Goal: Information Seeking & Learning: Learn about a topic

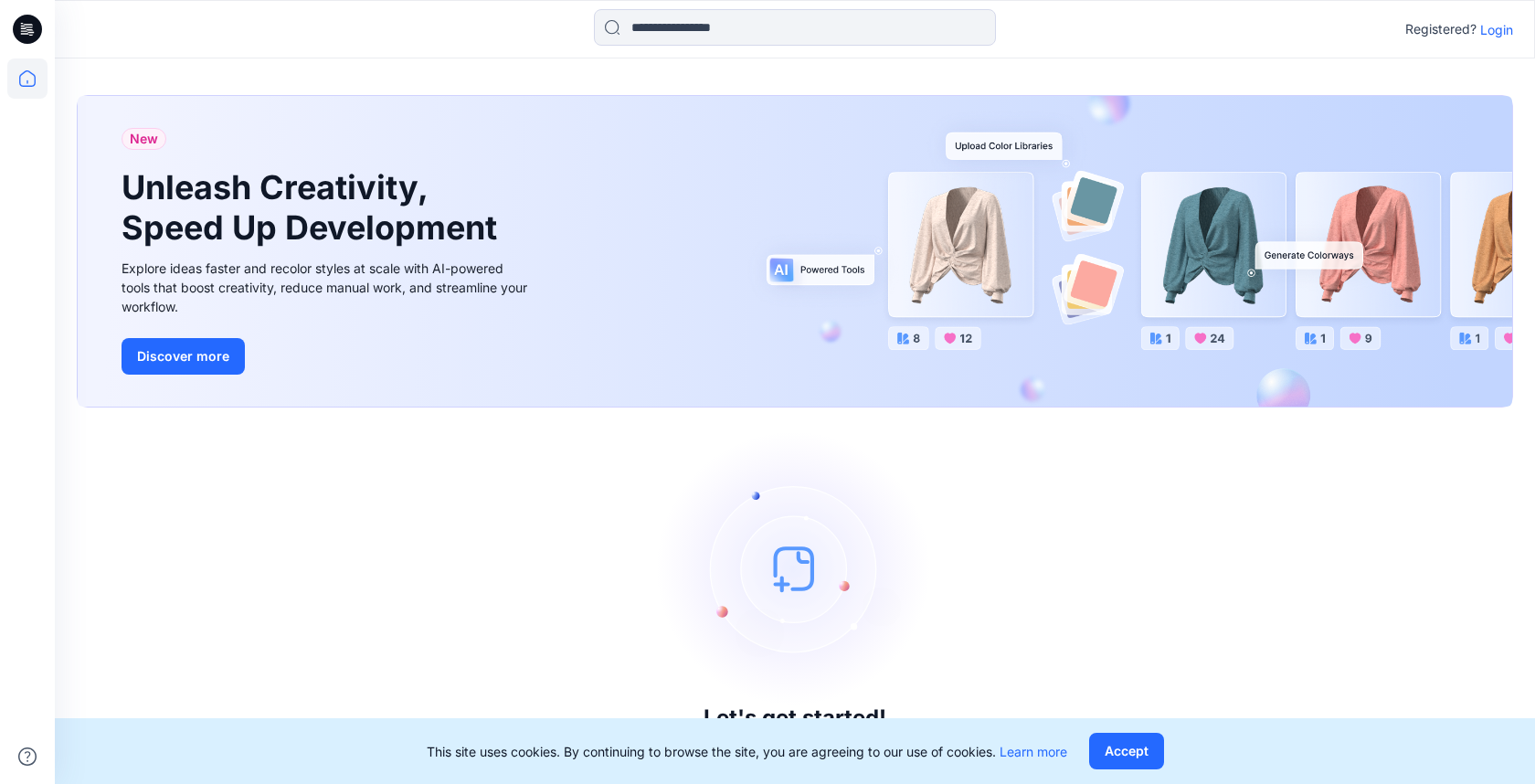
click at [1488, 30] on p "Login" at bounding box center [1496, 29] width 33 height 19
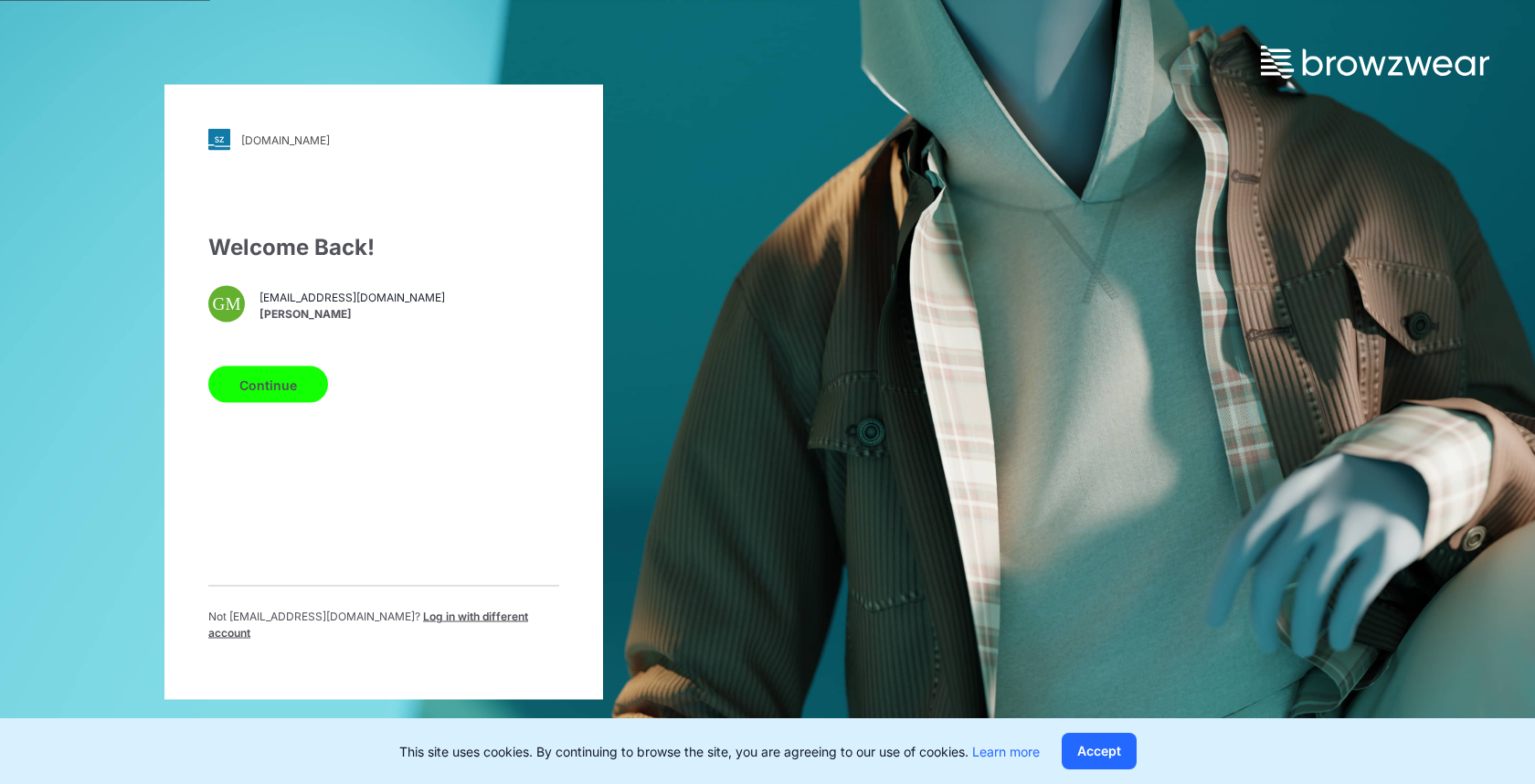
click at [245, 402] on button "Continue" at bounding box center [268, 384] width 120 height 36
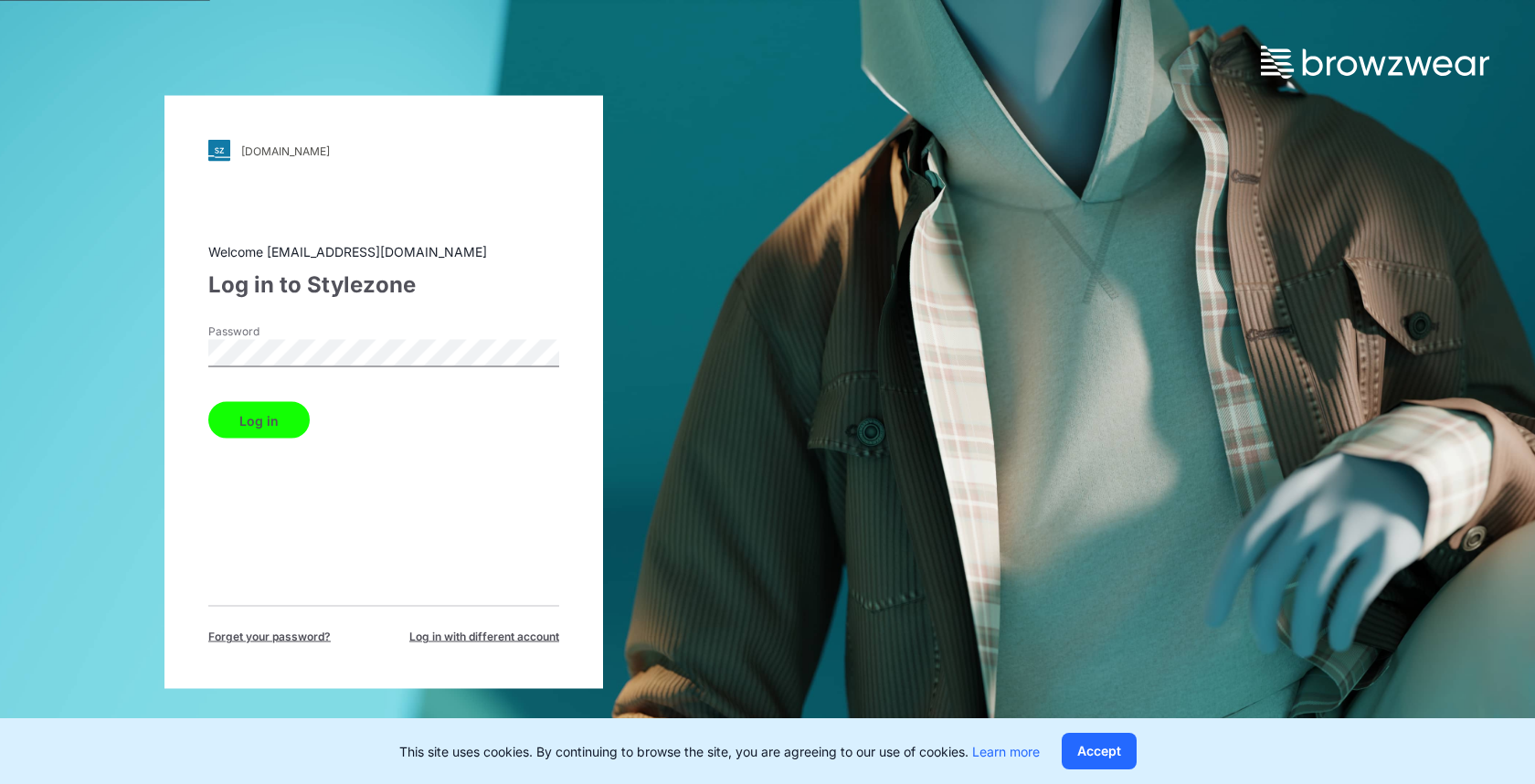
click at [208, 401] on button "Log in" at bounding box center [258, 420] width 102 height 36
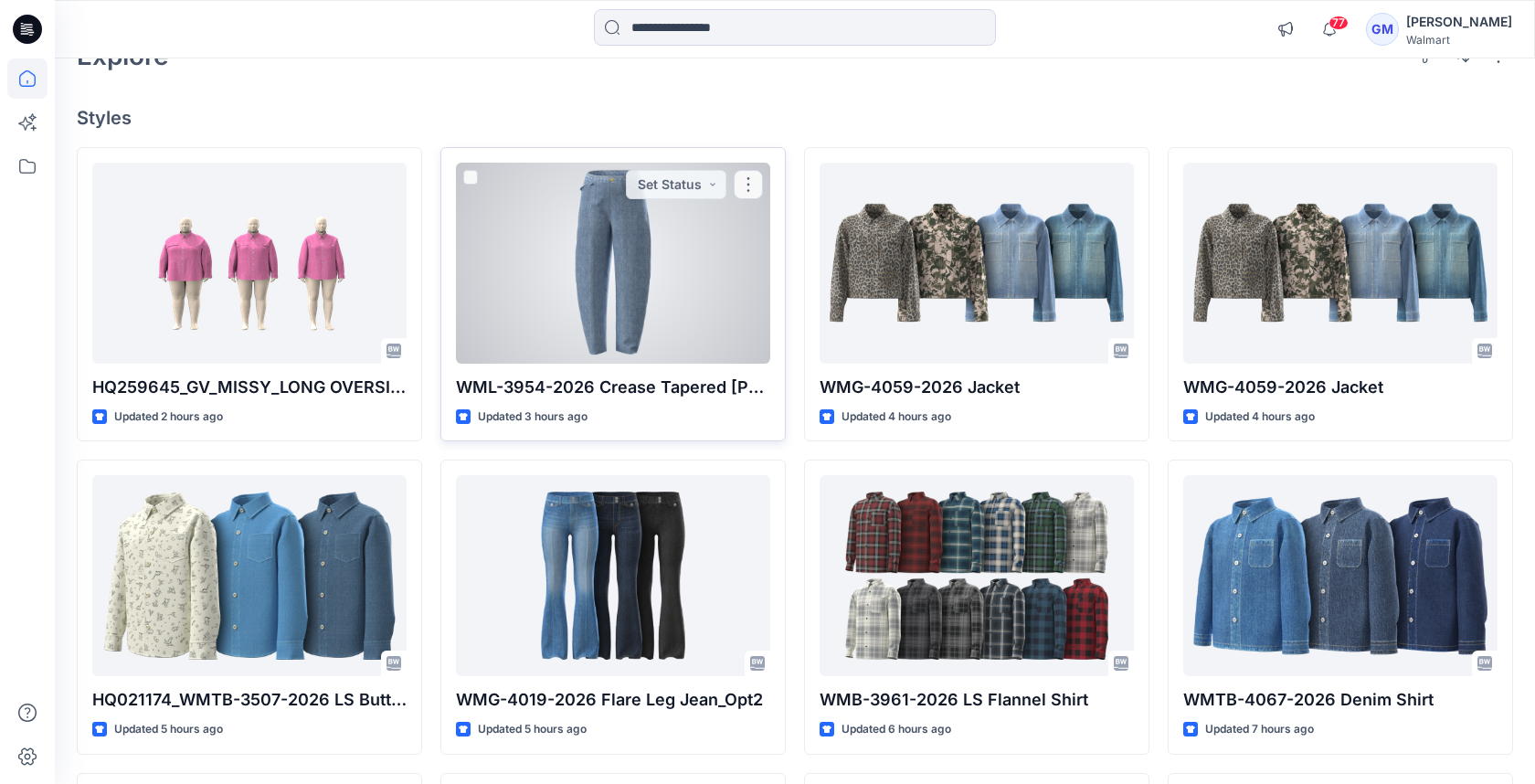
scroll to position [159, 0]
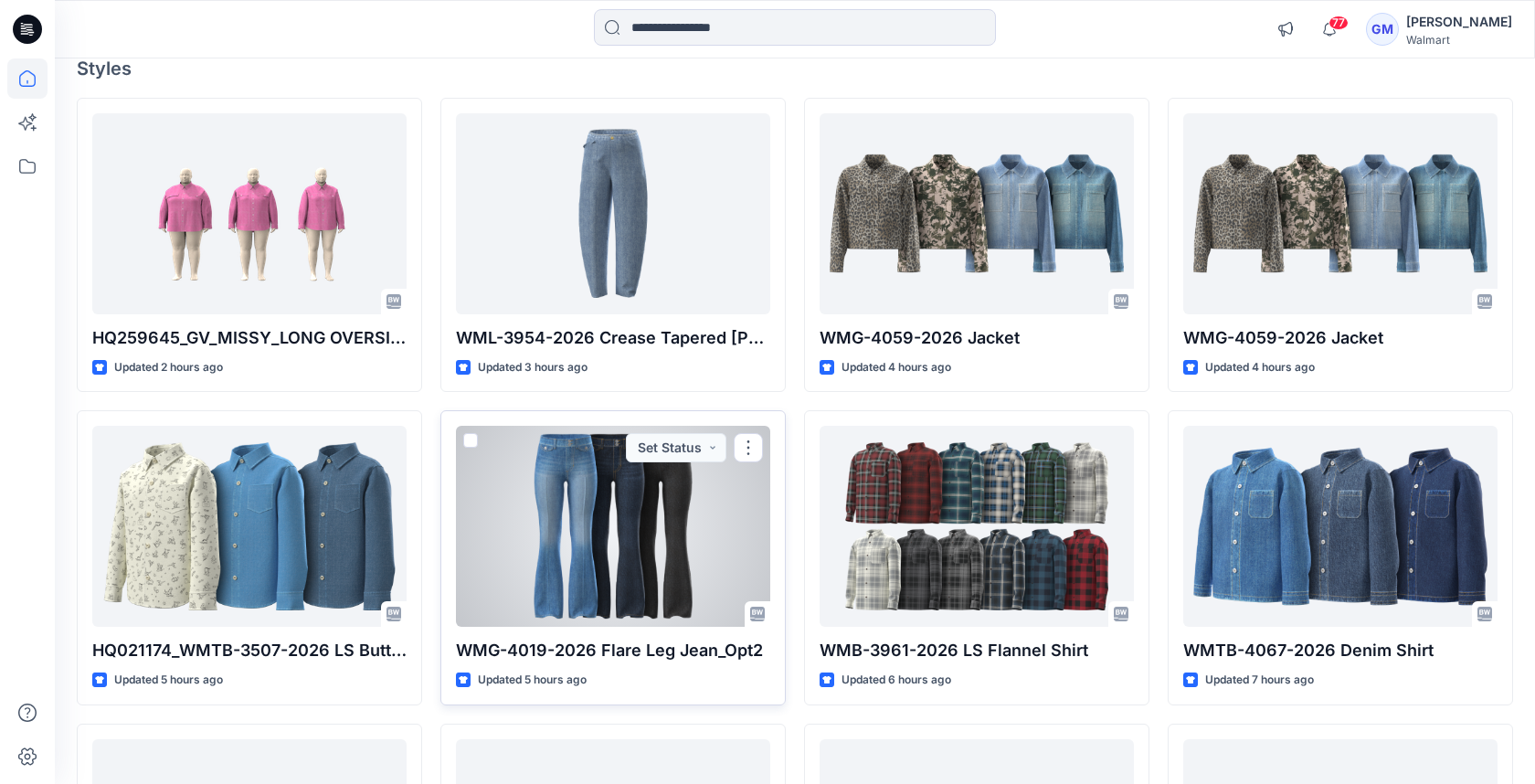
click at [627, 524] on div at bounding box center [612, 526] width 314 height 201
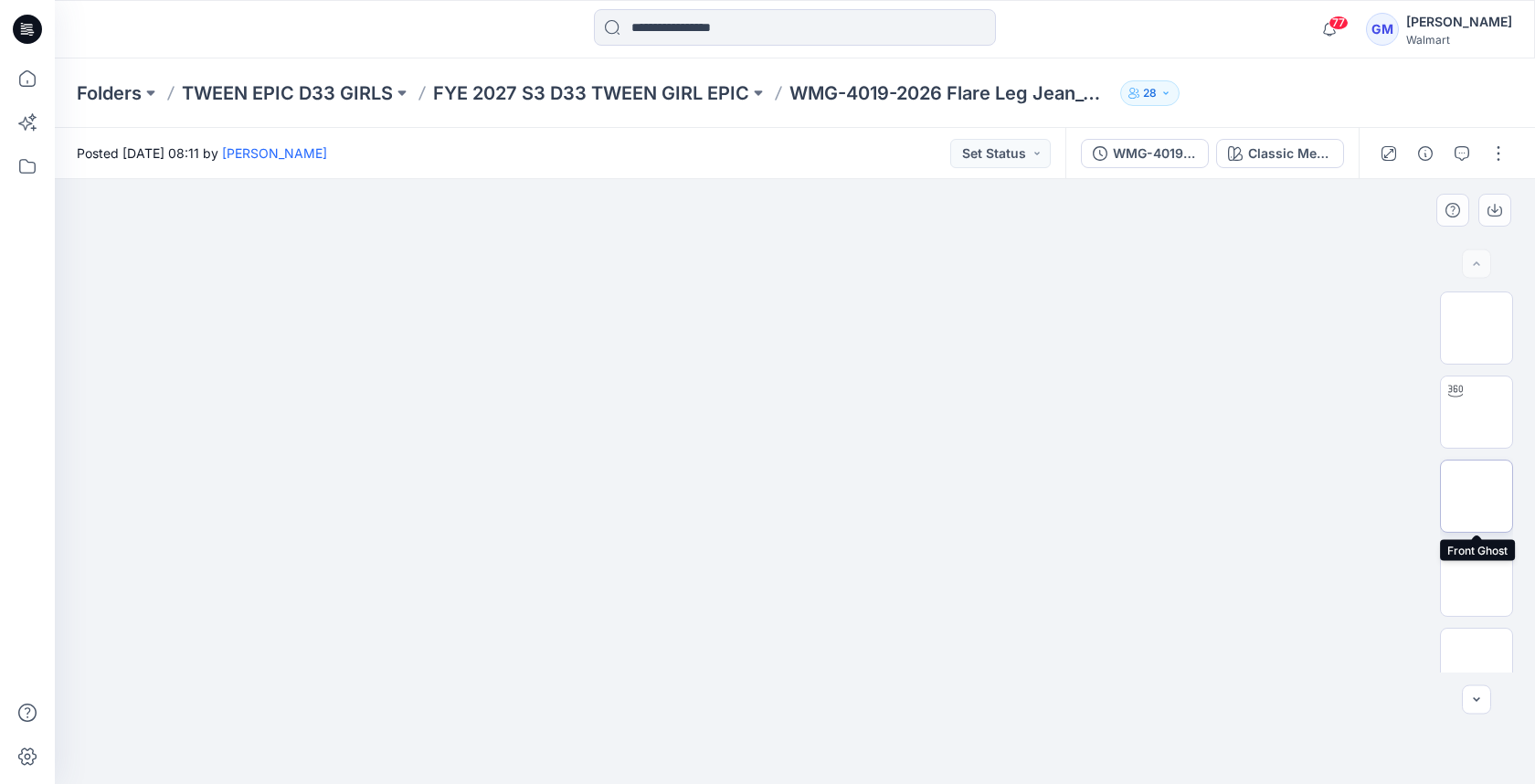
click at [1480, 478] on img at bounding box center [1475, 495] width 71 height 38
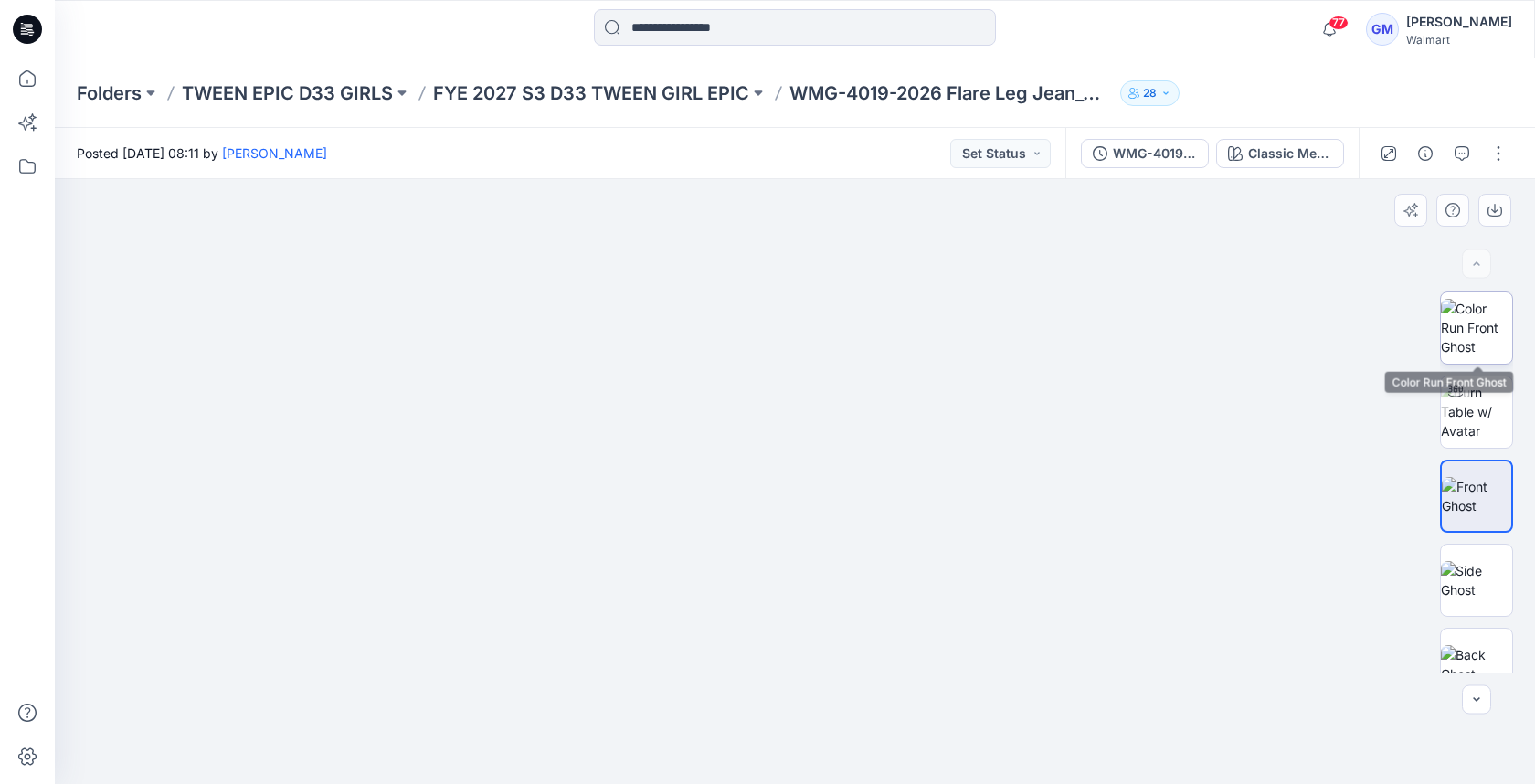
click at [1457, 324] on img at bounding box center [1475, 327] width 71 height 58
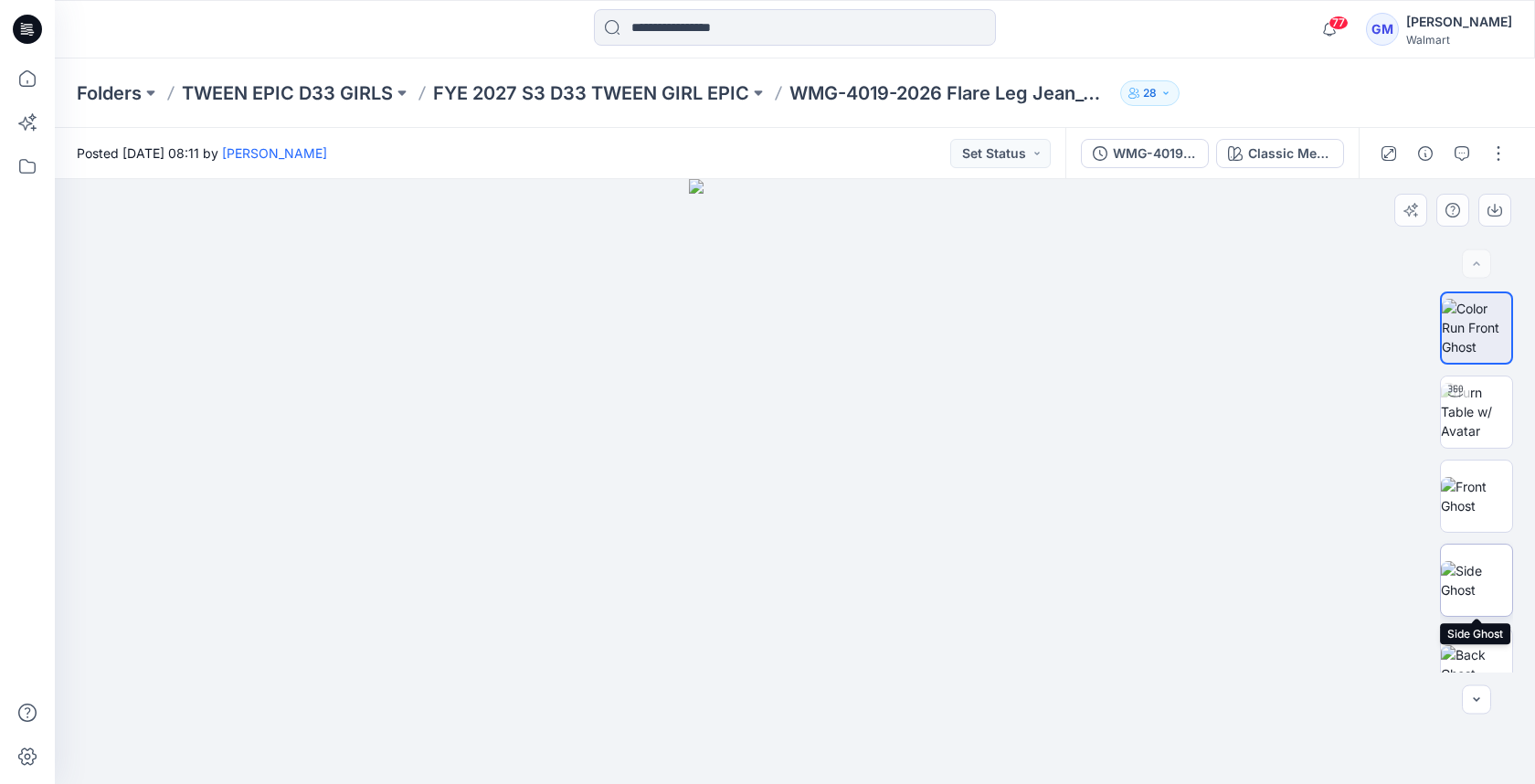
click at [1471, 585] on img at bounding box center [1475, 580] width 71 height 38
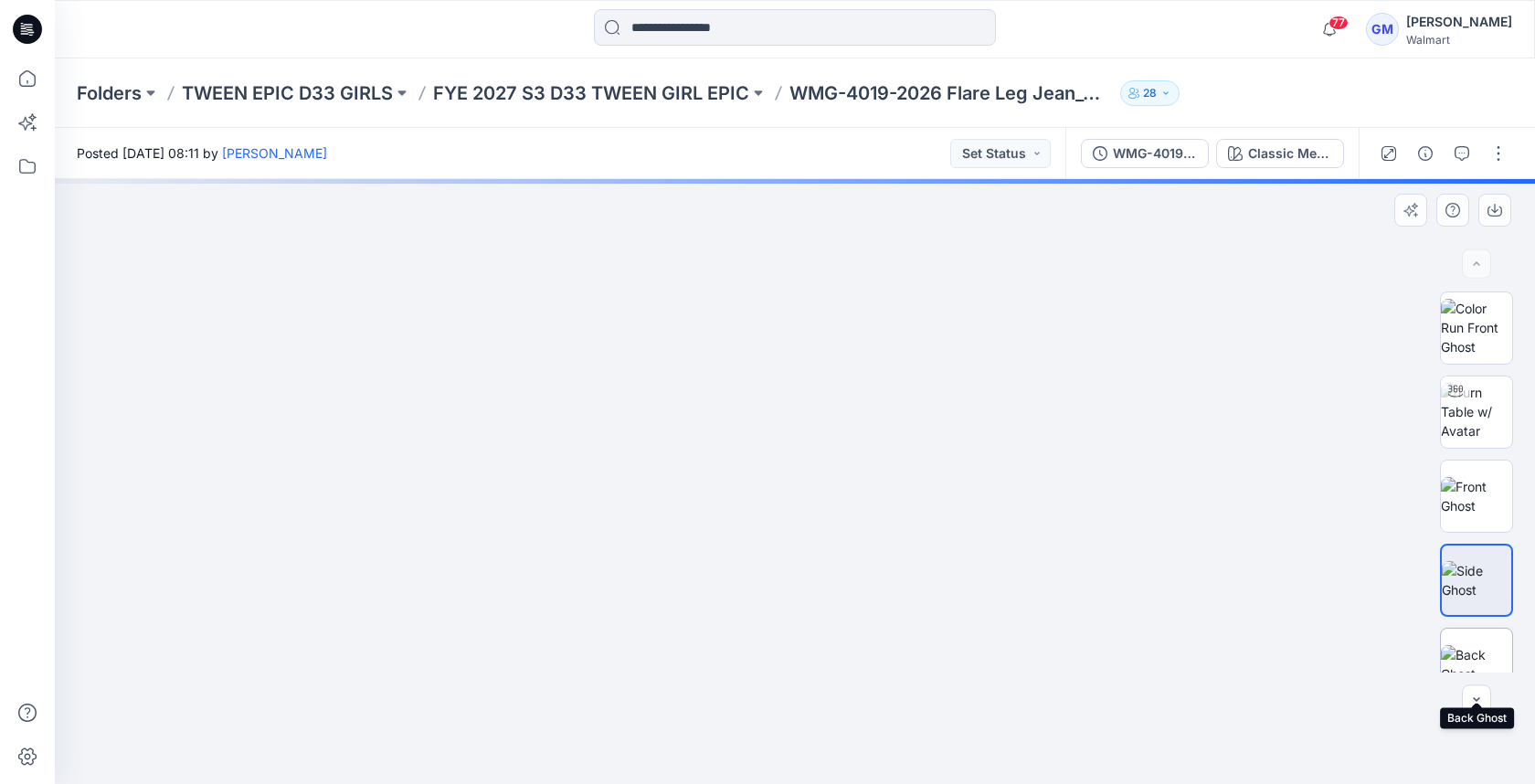
click at [1458, 656] on img at bounding box center [1475, 663] width 71 height 38
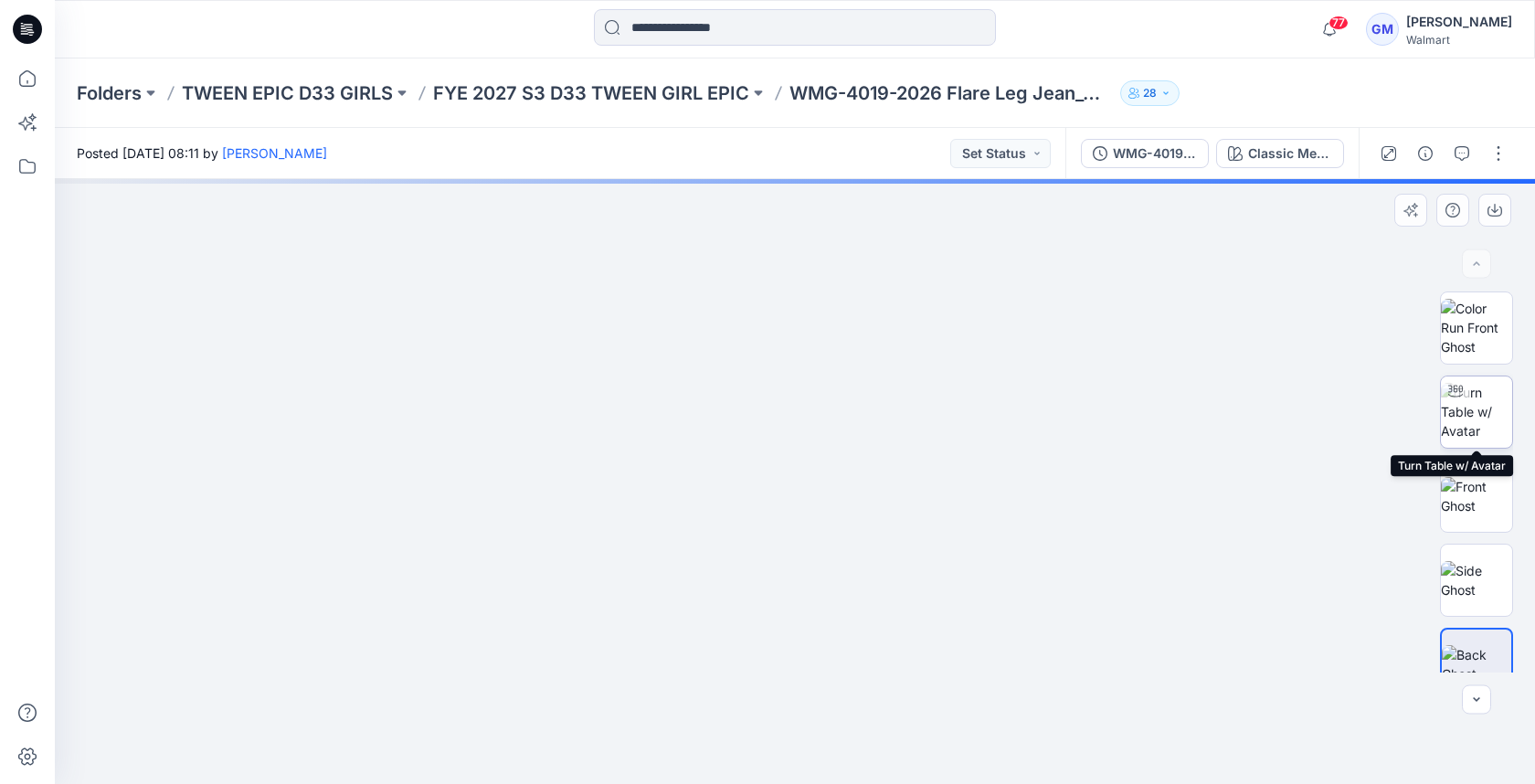
click at [1474, 417] on img at bounding box center [1475, 411] width 71 height 58
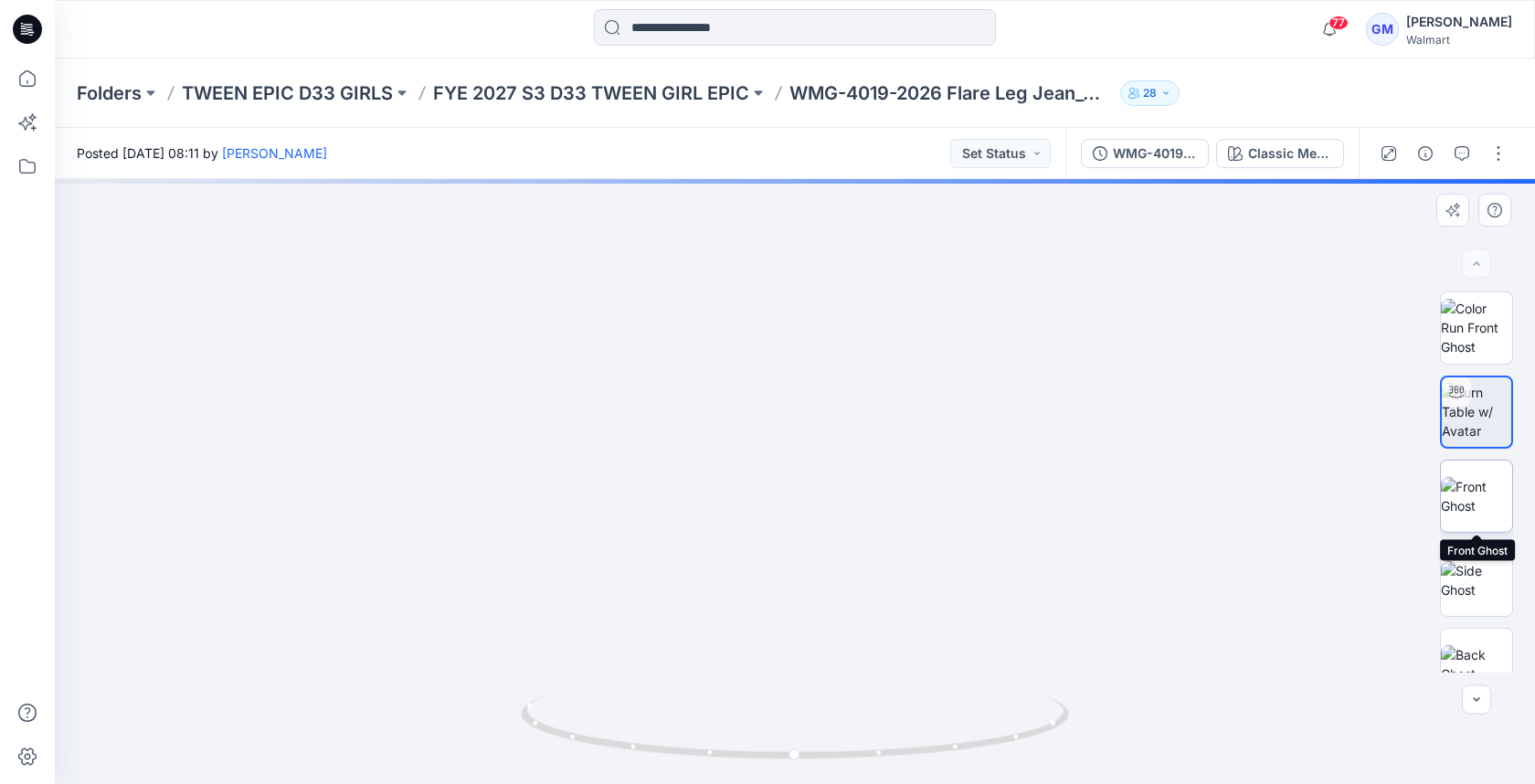
click at [1457, 497] on img at bounding box center [1475, 495] width 71 height 38
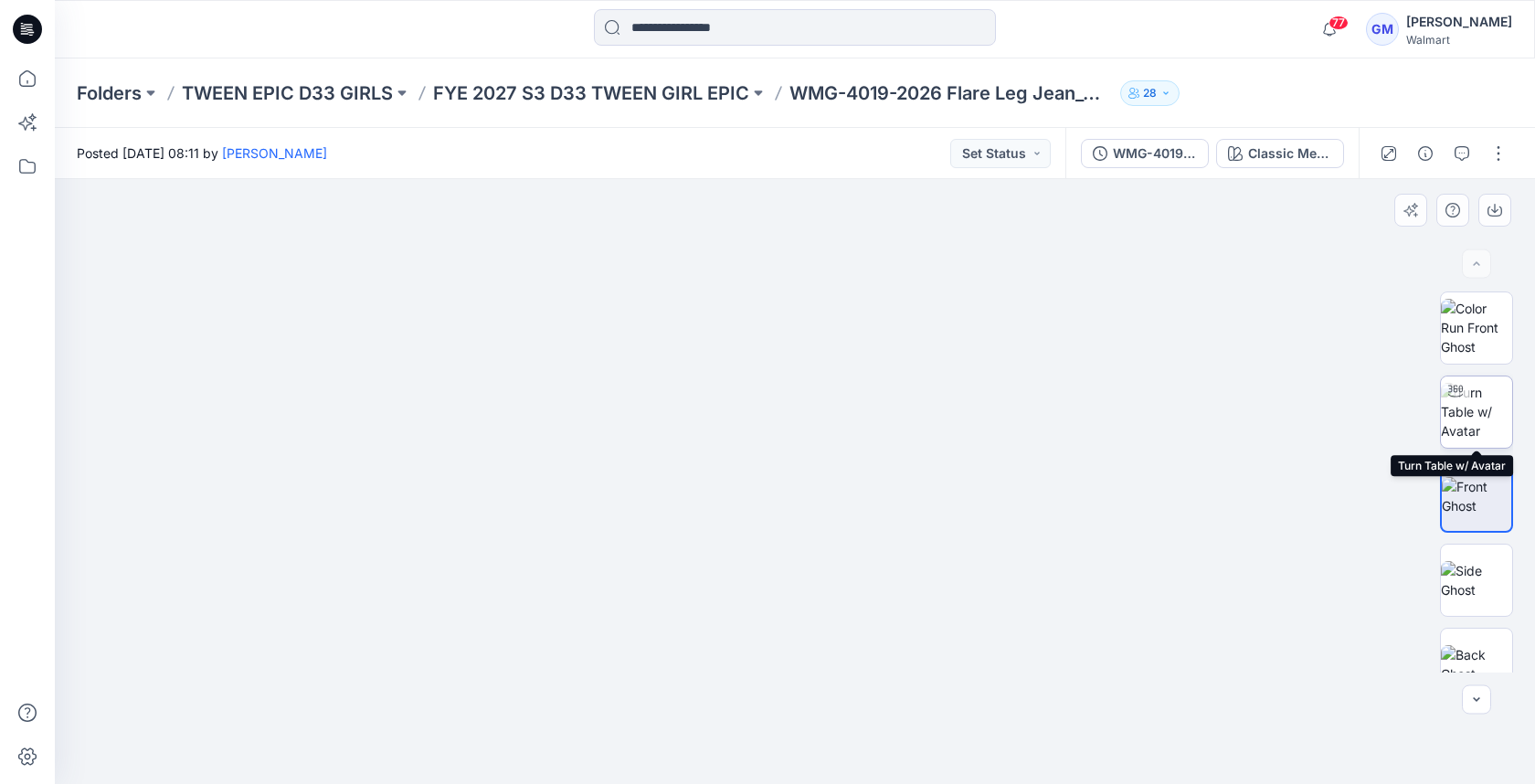
click at [1486, 431] on img at bounding box center [1475, 411] width 71 height 58
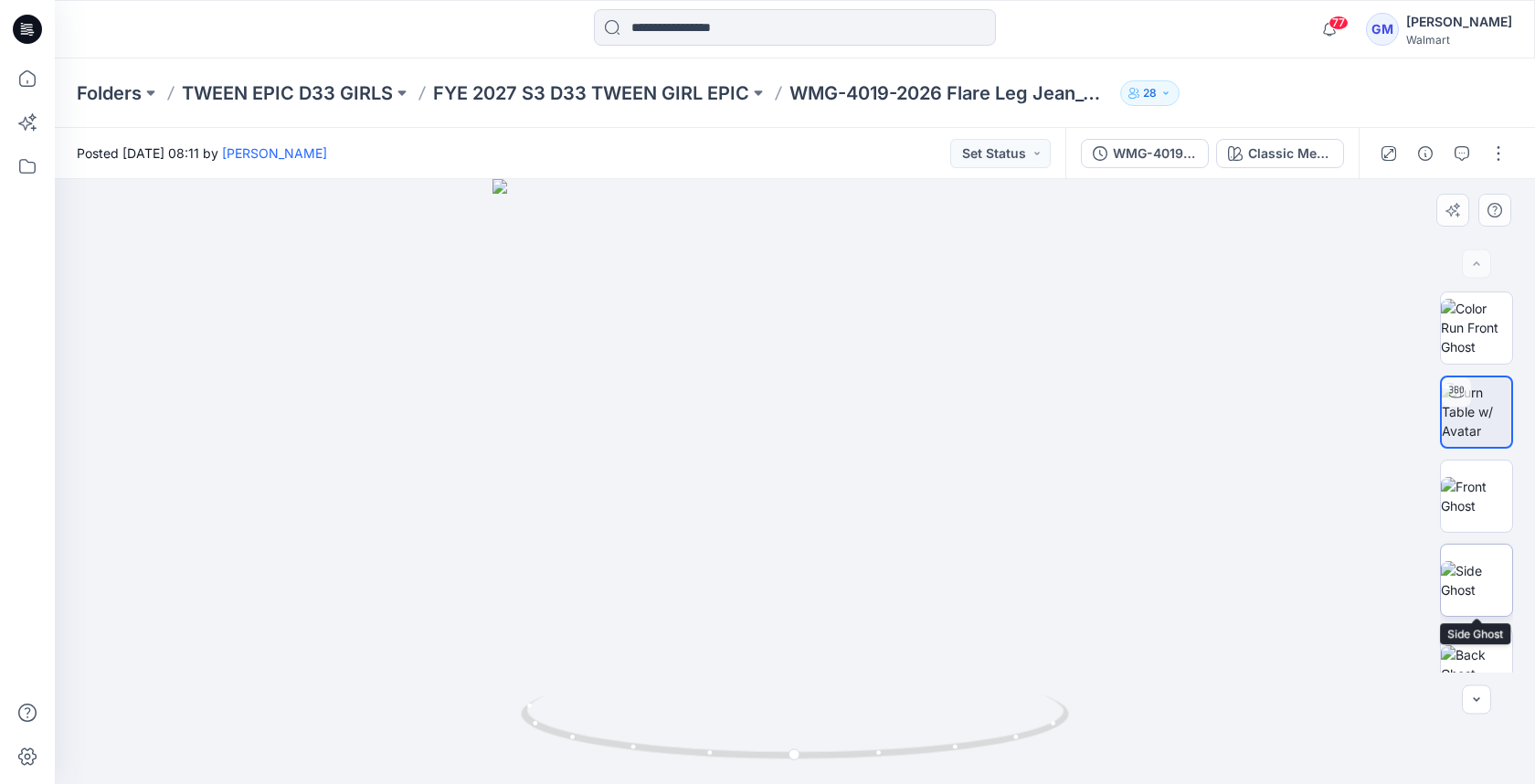
click at [1472, 561] on img at bounding box center [1475, 580] width 71 height 38
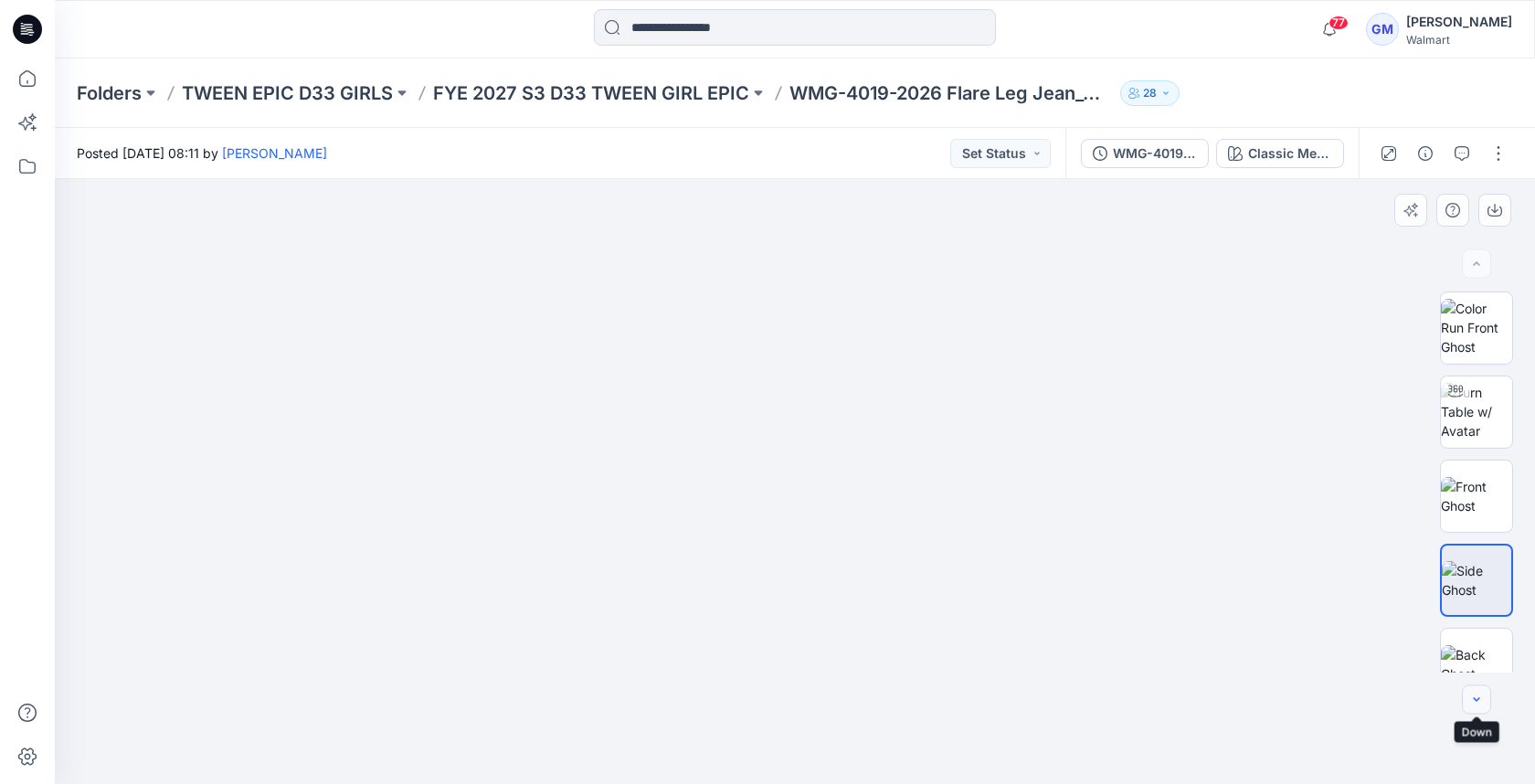
click at [1474, 703] on icon "button" at bounding box center [1475, 699] width 14 height 14
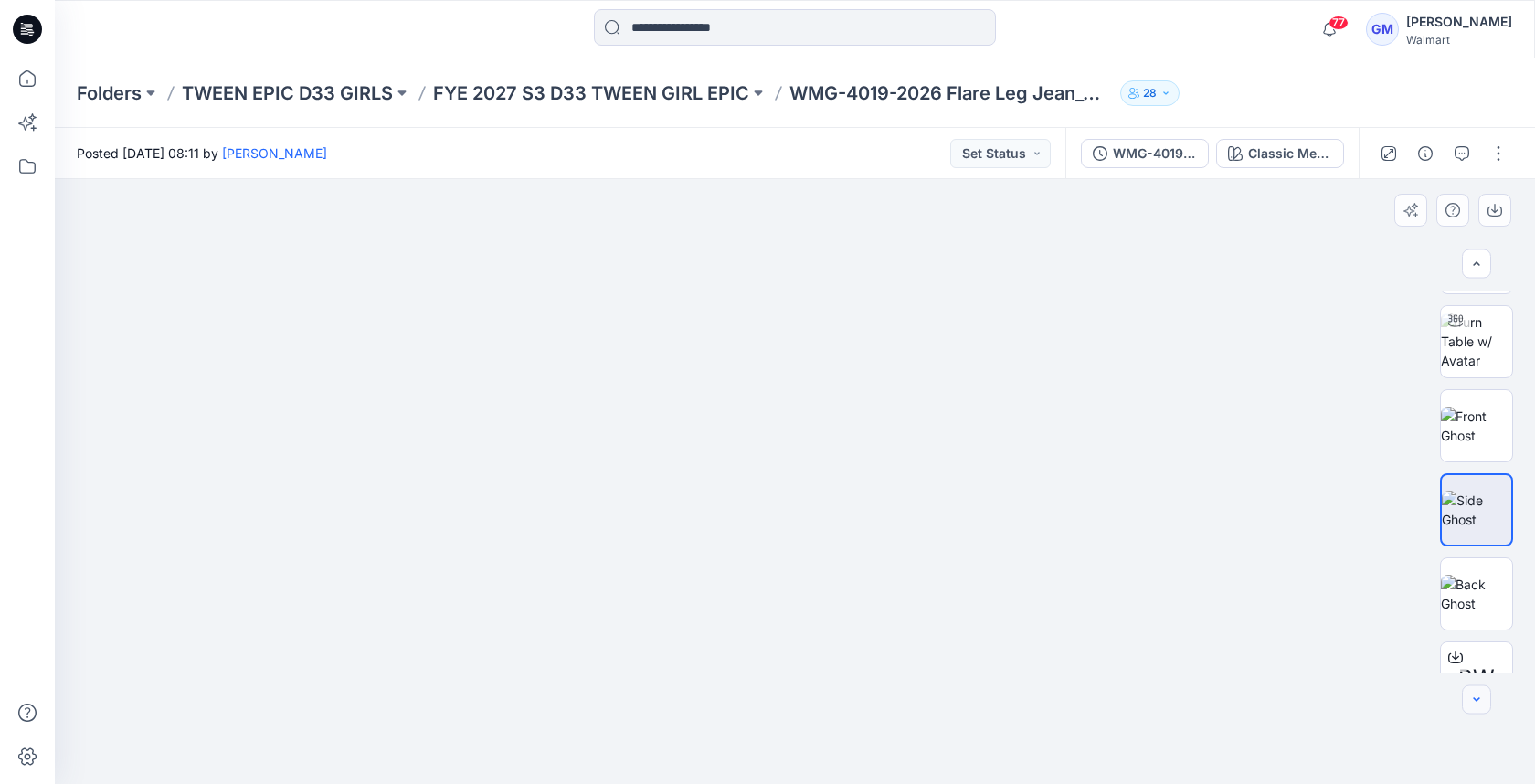
scroll to position [70, 0]
drag, startPoint x: 1469, startPoint y: 353, endPoint x: 1460, endPoint y: 368, distance: 17.5
click at [1469, 355] on img at bounding box center [1475, 341] width 71 height 58
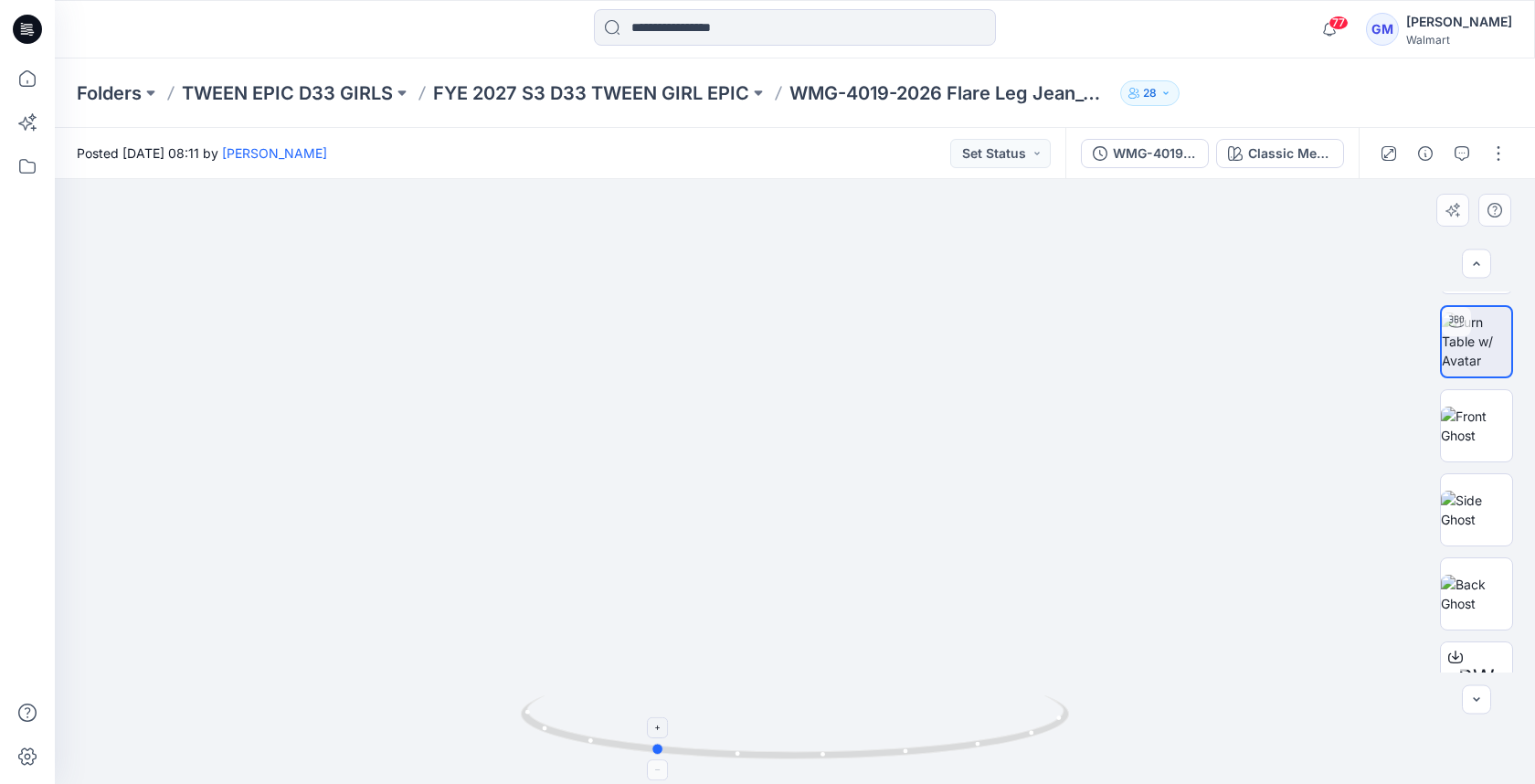
drag, startPoint x: 887, startPoint y: 757, endPoint x: 745, endPoint y: 753, distance: 142.1
click at [745, 753] on icon at bounding box center [796, 729] width 552 height 68
click at [1476, 434] on img at bounding box center [1475, 425] width 71 height 38
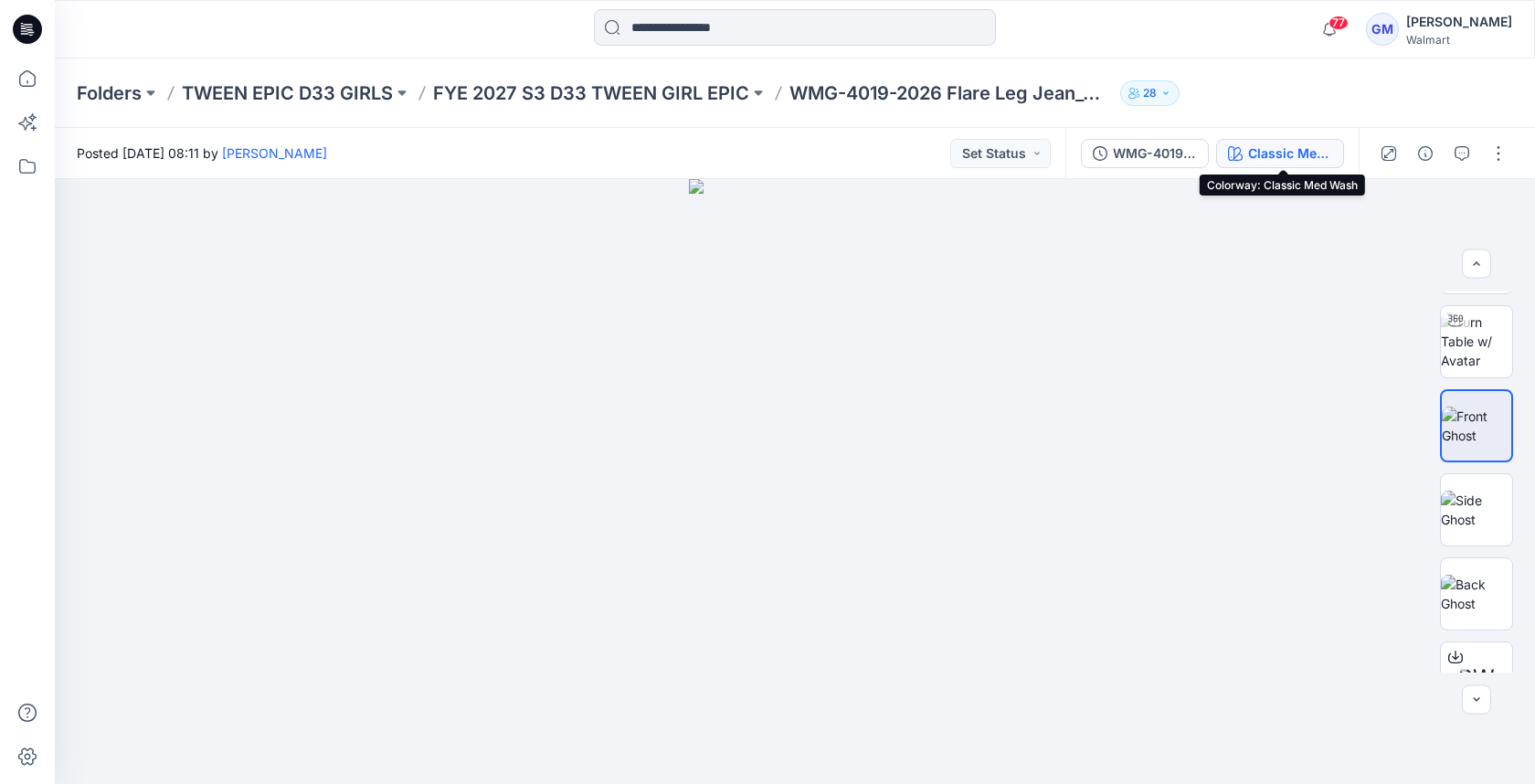
click at [1303, 154] on div "Classic Med Wash" at bounding box center [1289, 153] width 84 height 20
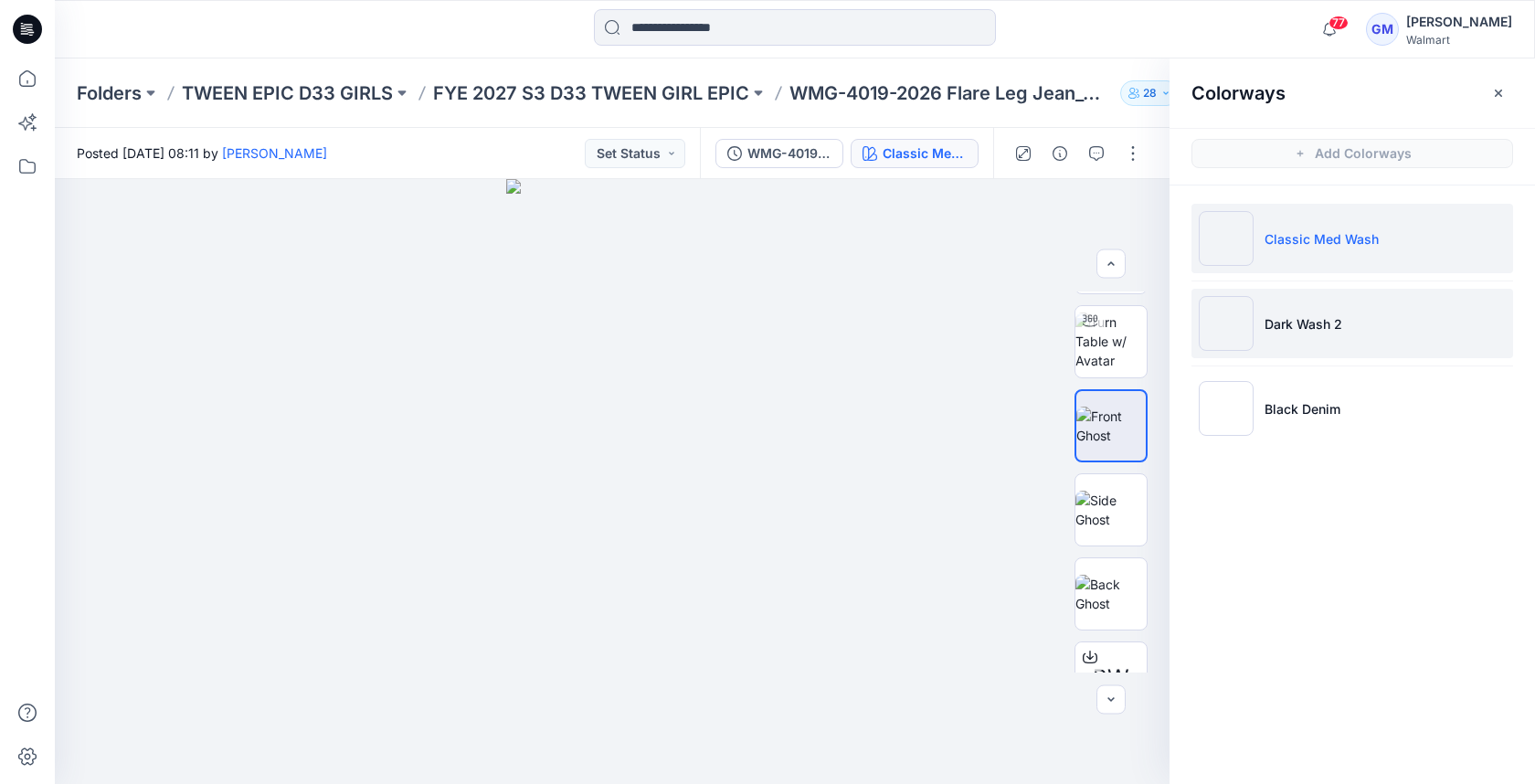
click at [1289, 327] on p "Dark Wash 2" at bounding box center [1303, 324] width 78 height 19
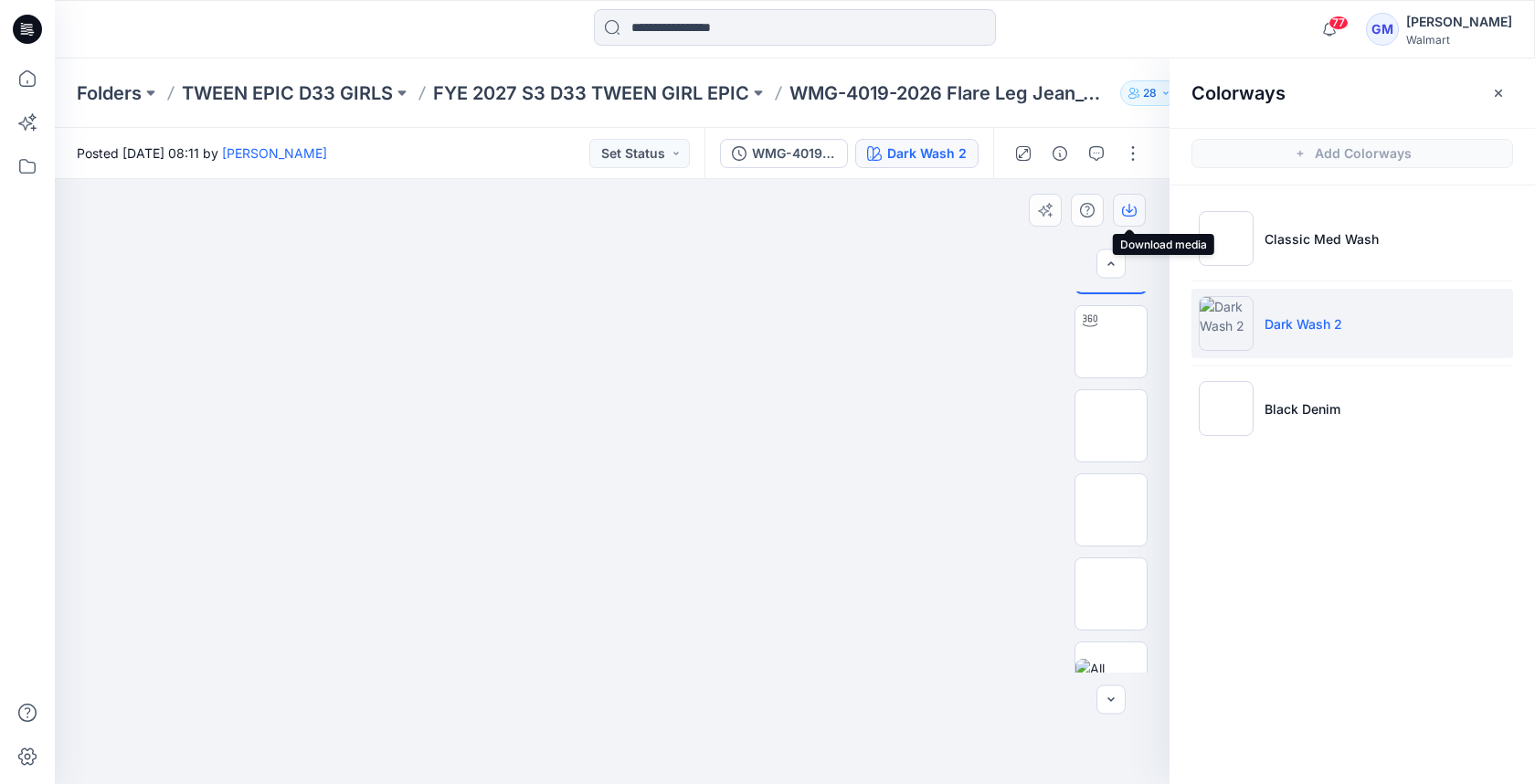
click at [1133, 209] on icon "button" at bounding box center [1129, 210] width 14 height 14
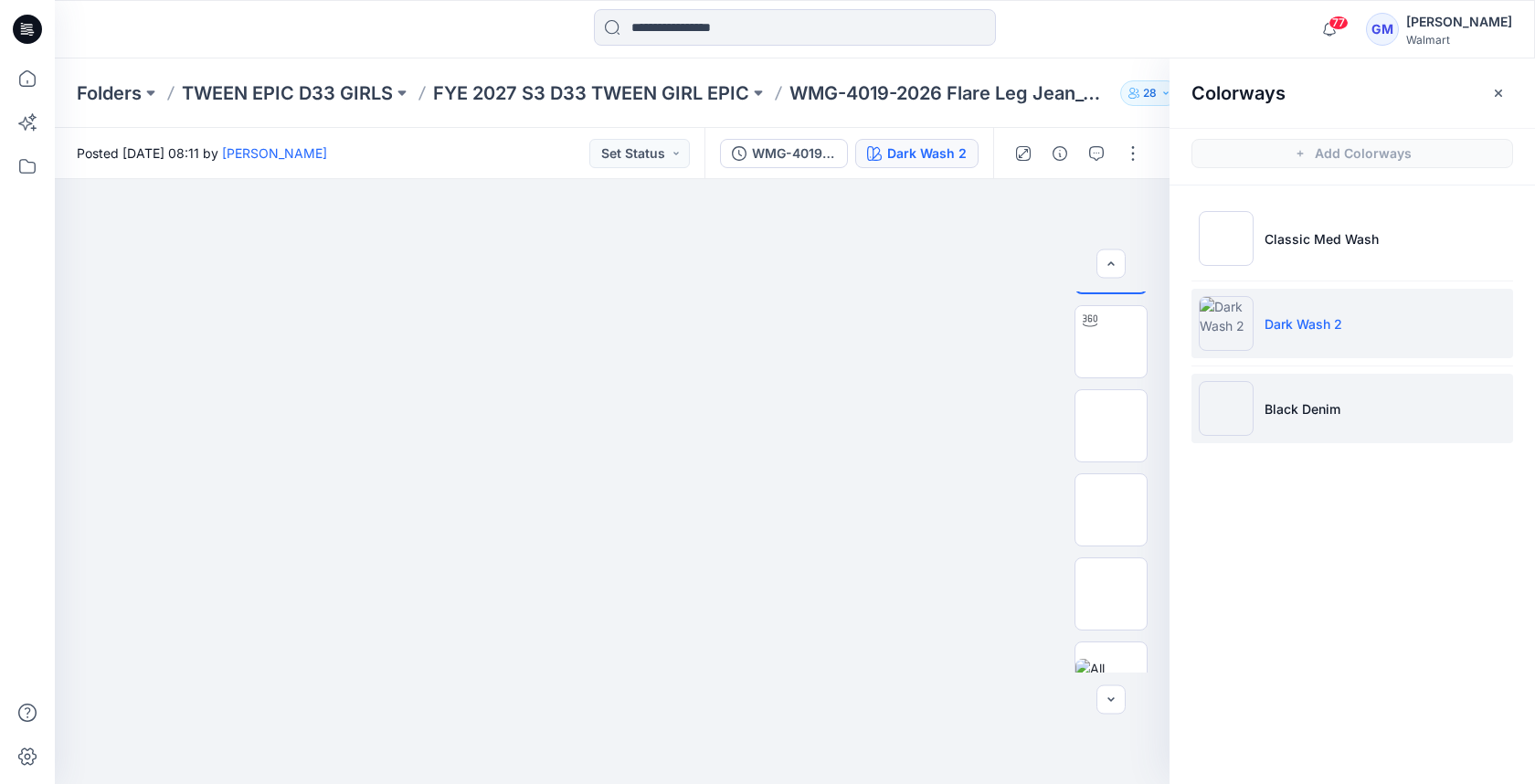
drag, startPoint x: 1228, startPoint y: 384, endPoint x: 1233, endPoint y: 393, distance: 10.3
click at [1228, 384] on img at bounding box center [1226, 408] width 55 height 55
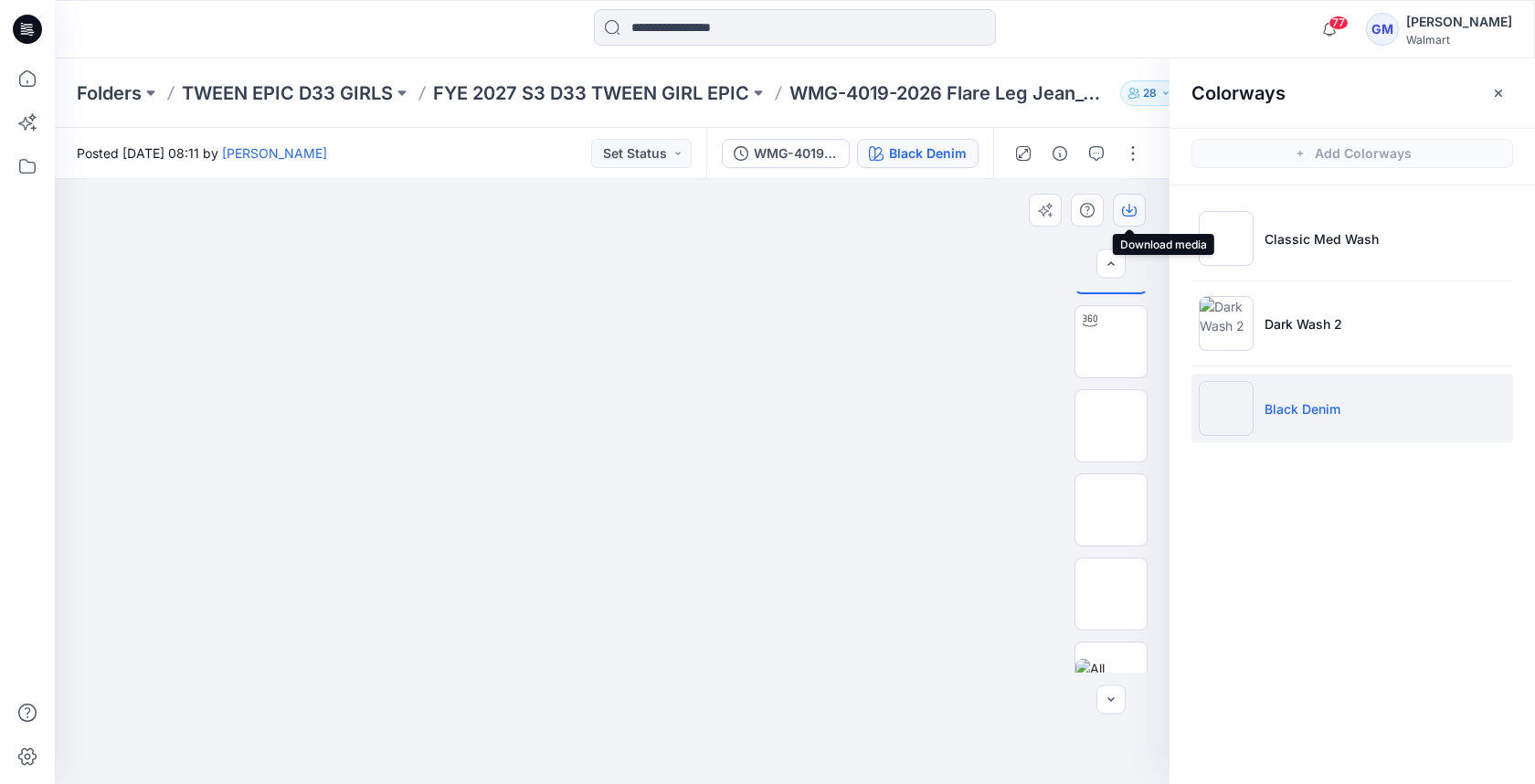
drag, startPoint x: 1133, startPoint y: 215, endPoint x: 1138, endPoint y: 223, distance: 9.4
click at [1133, 215] on icon "button" at bounding box center [1129, 211] width 14 height 10
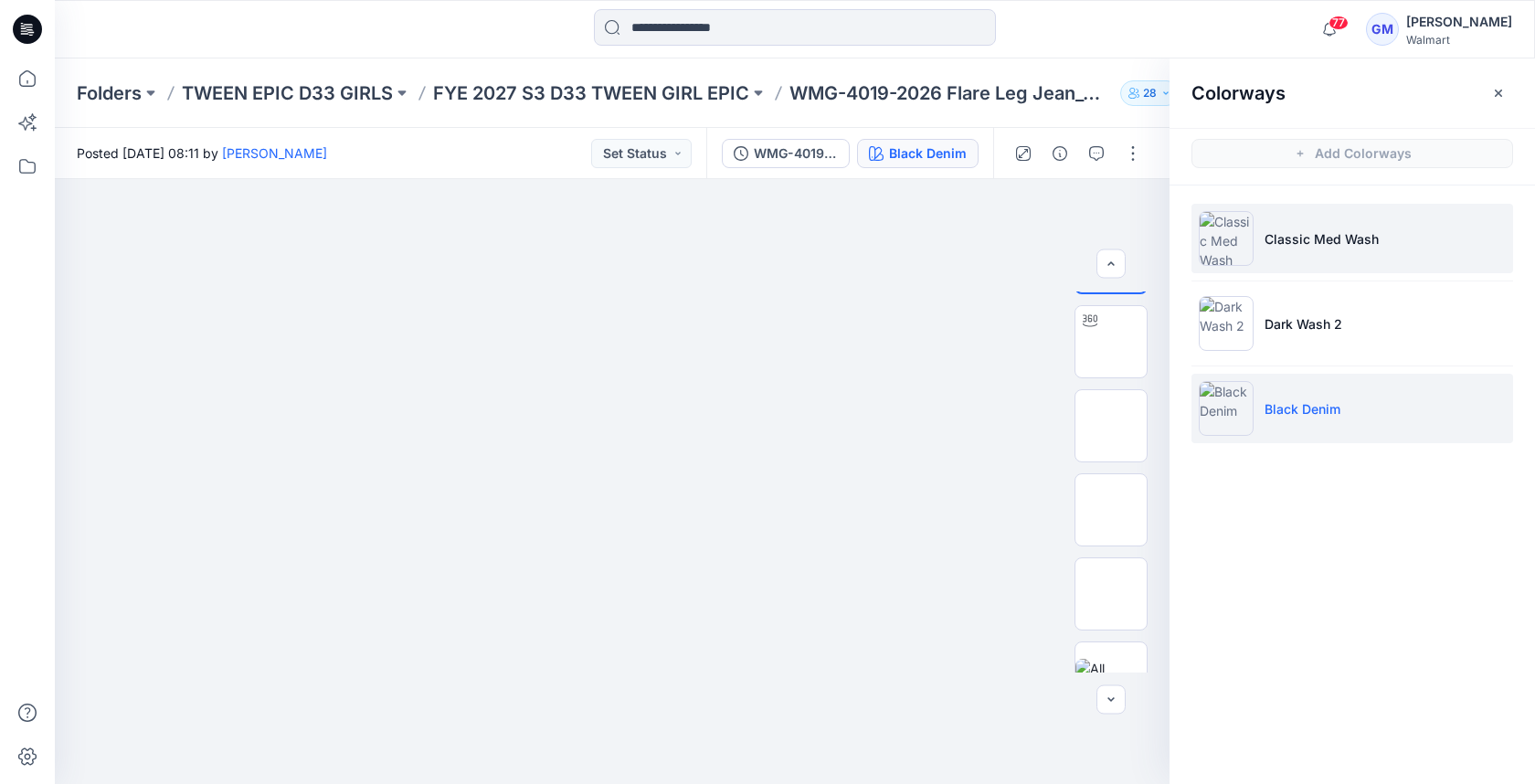
click at [1221, 238] on img at bounding box center [1226, 238] width 55 height 55
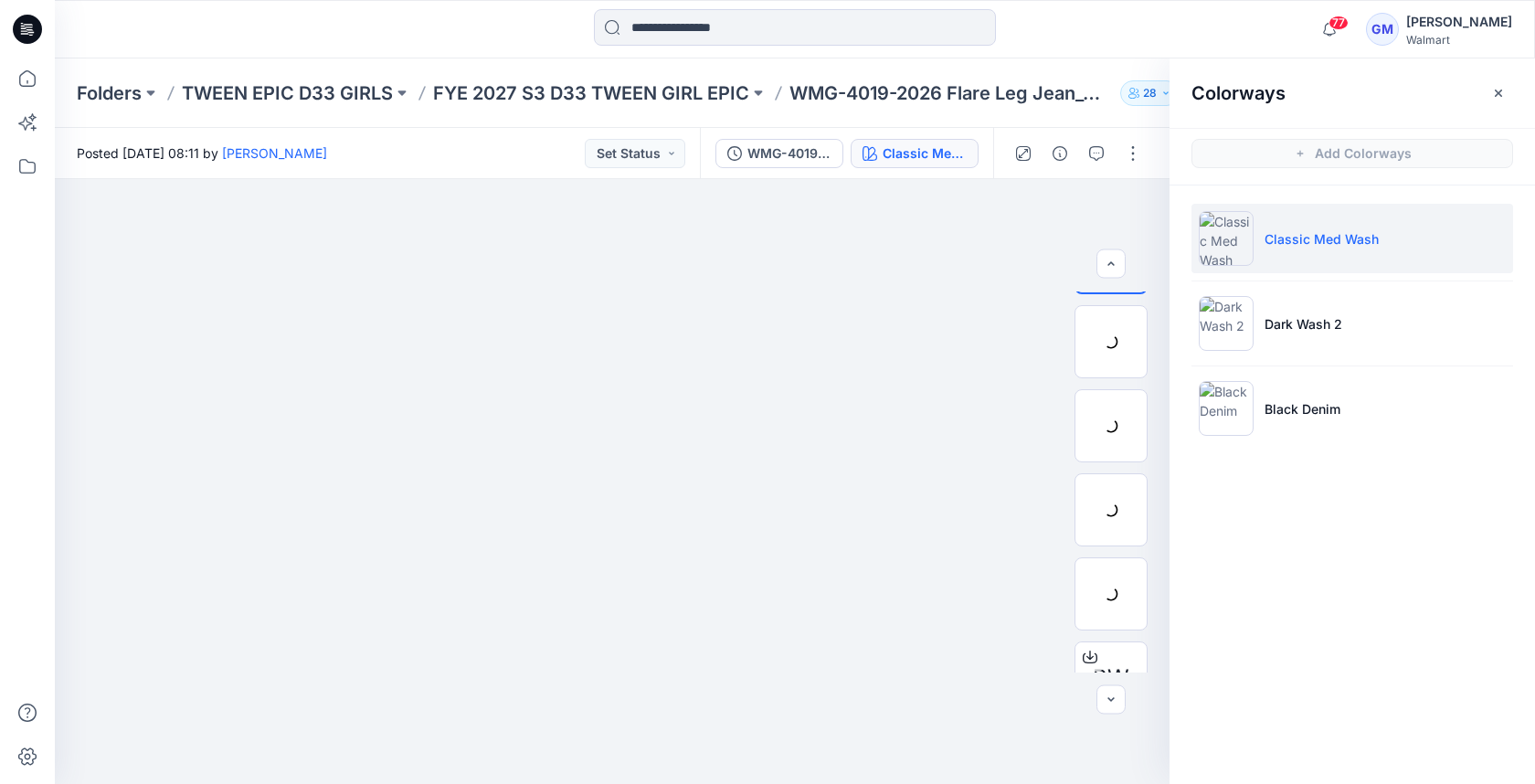
scroll to position [238, 0]
drag, startPoint x: 1132, startPoint y: 216, endPoint x: 1152, endPoint y: 208, distance: 21.5
click at [1133, 216] on icon "button" at bounding box center [1129, 210] width 14 height 14
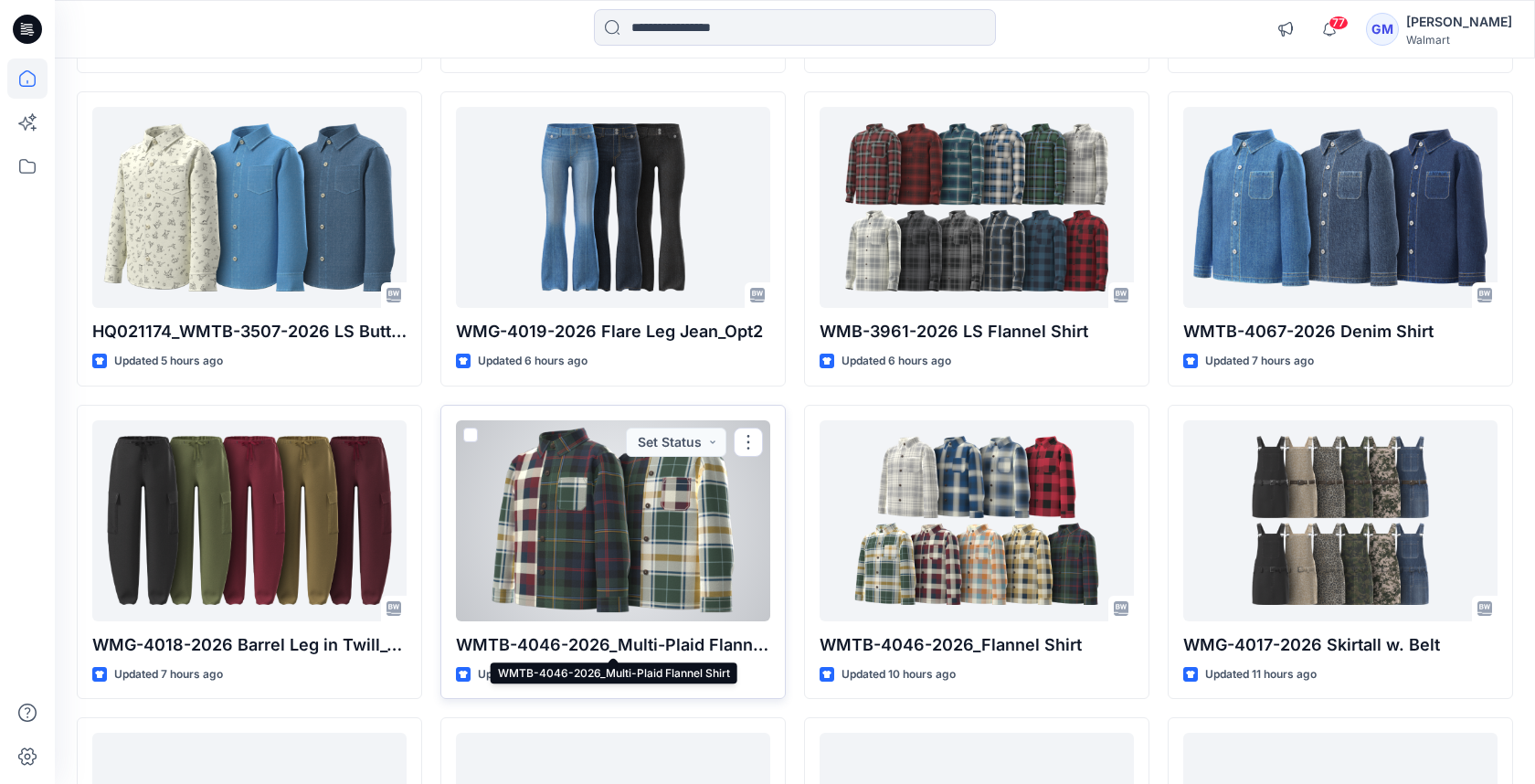
scroll to position [527, 0]
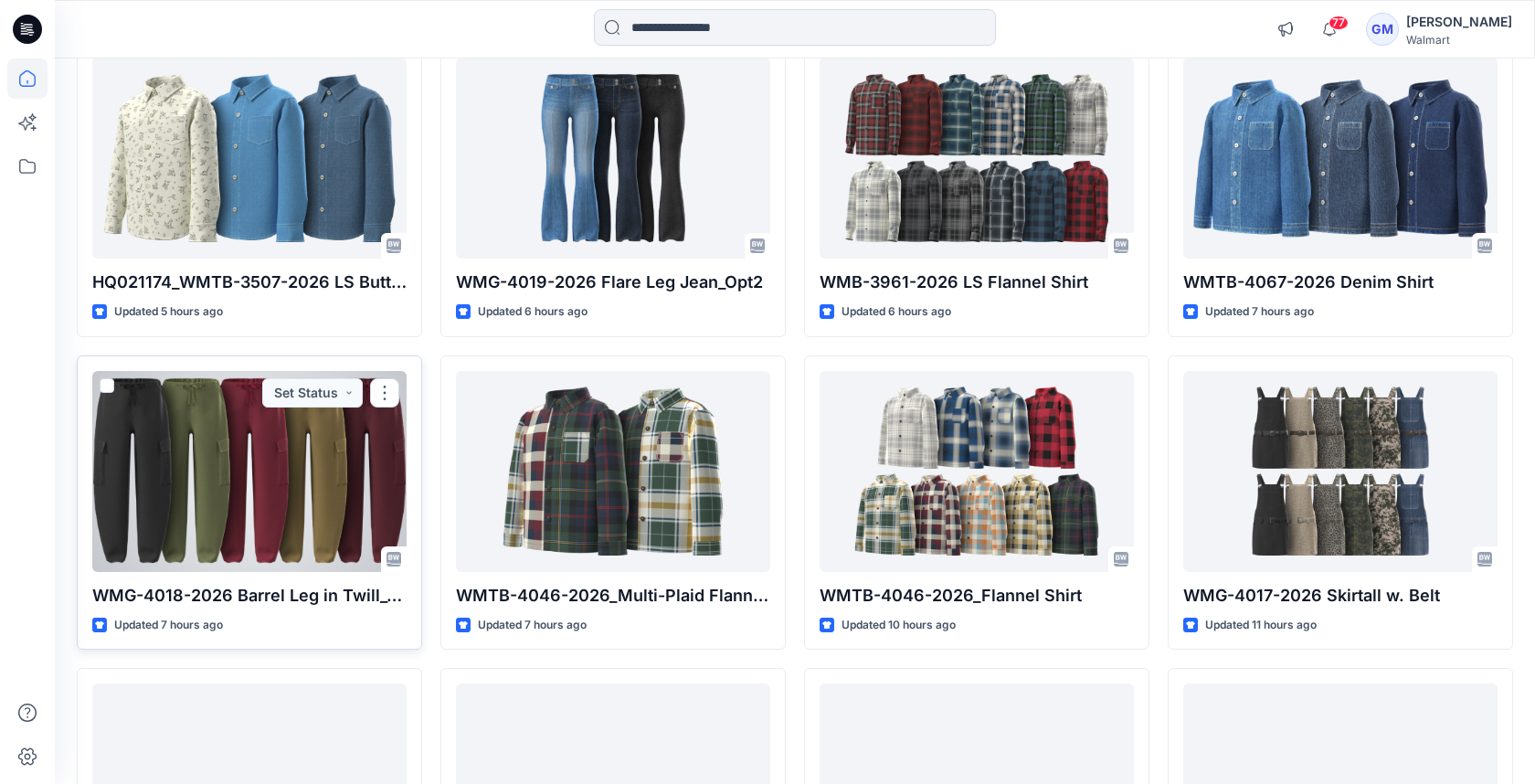
click at [224, 493] on div at bounding box center [249, 472] width 314 height 201
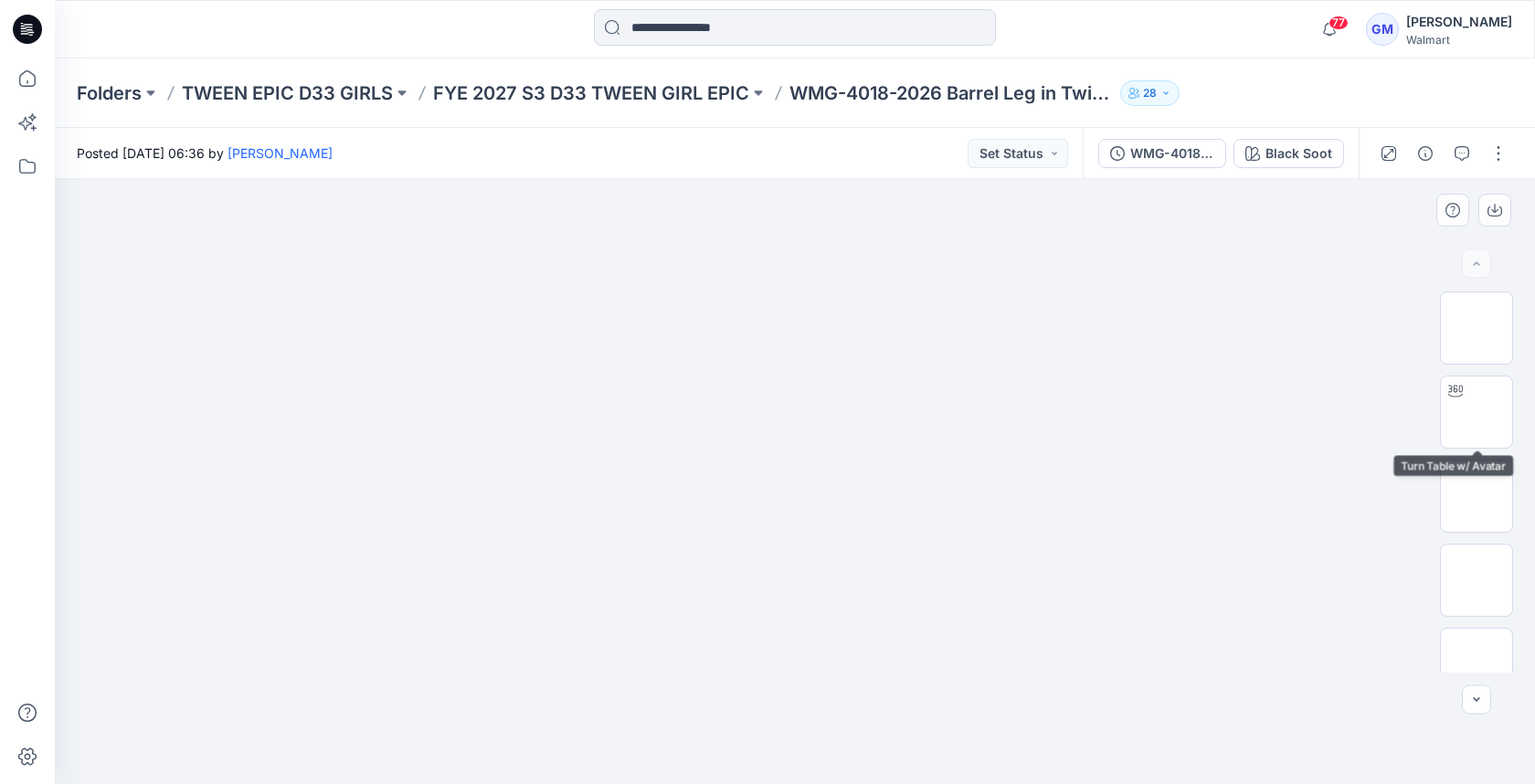
click at [1213, 207] on img at bounding box center [795, 207] width 913 height 0
click at [1291, 152] on div "Black Soot" at bounding box center [1299, 153] width 66 height 20
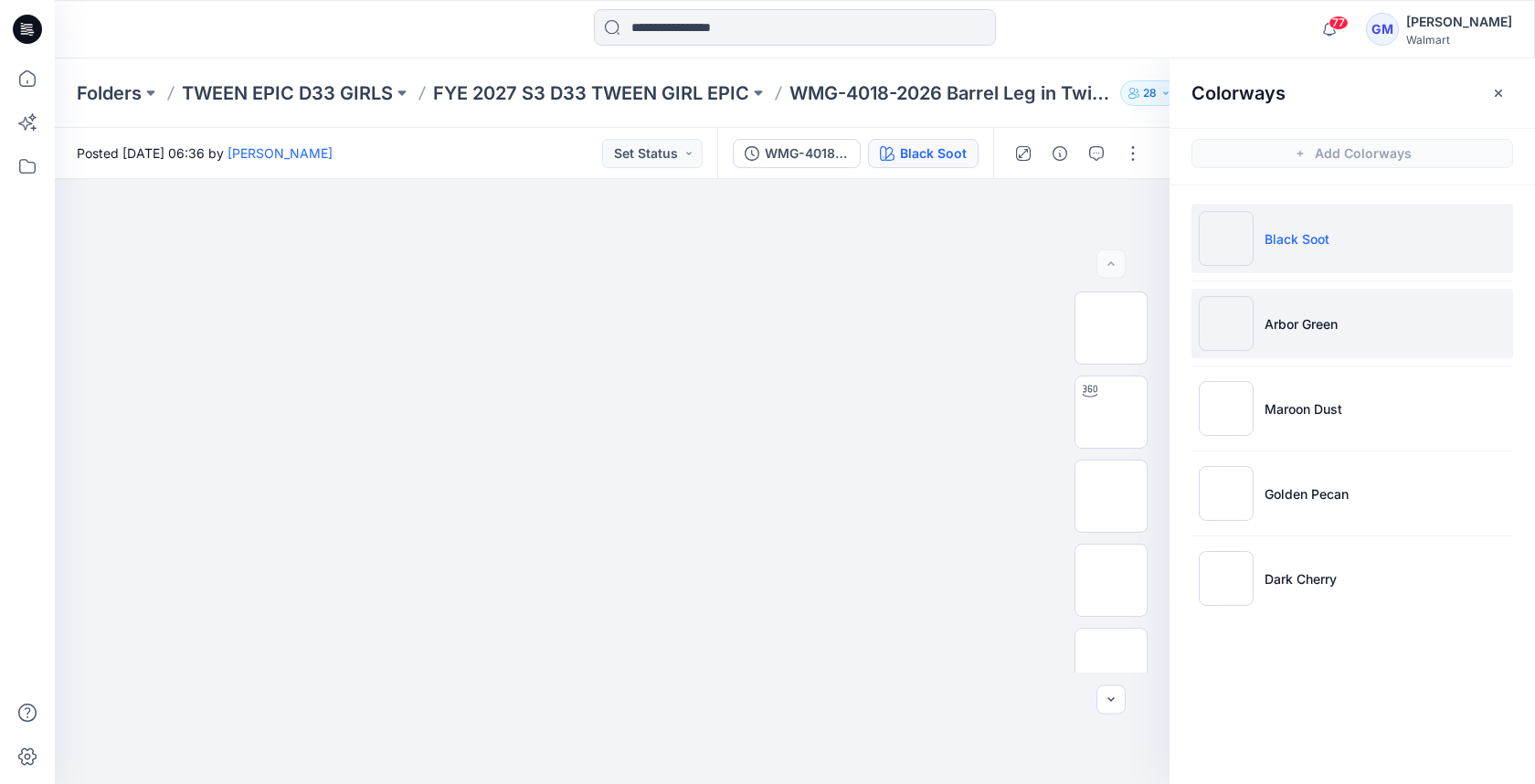
click at [1298, 322] on p "Arbor Green" at bounding box center [1301, 324] width 73 height 19
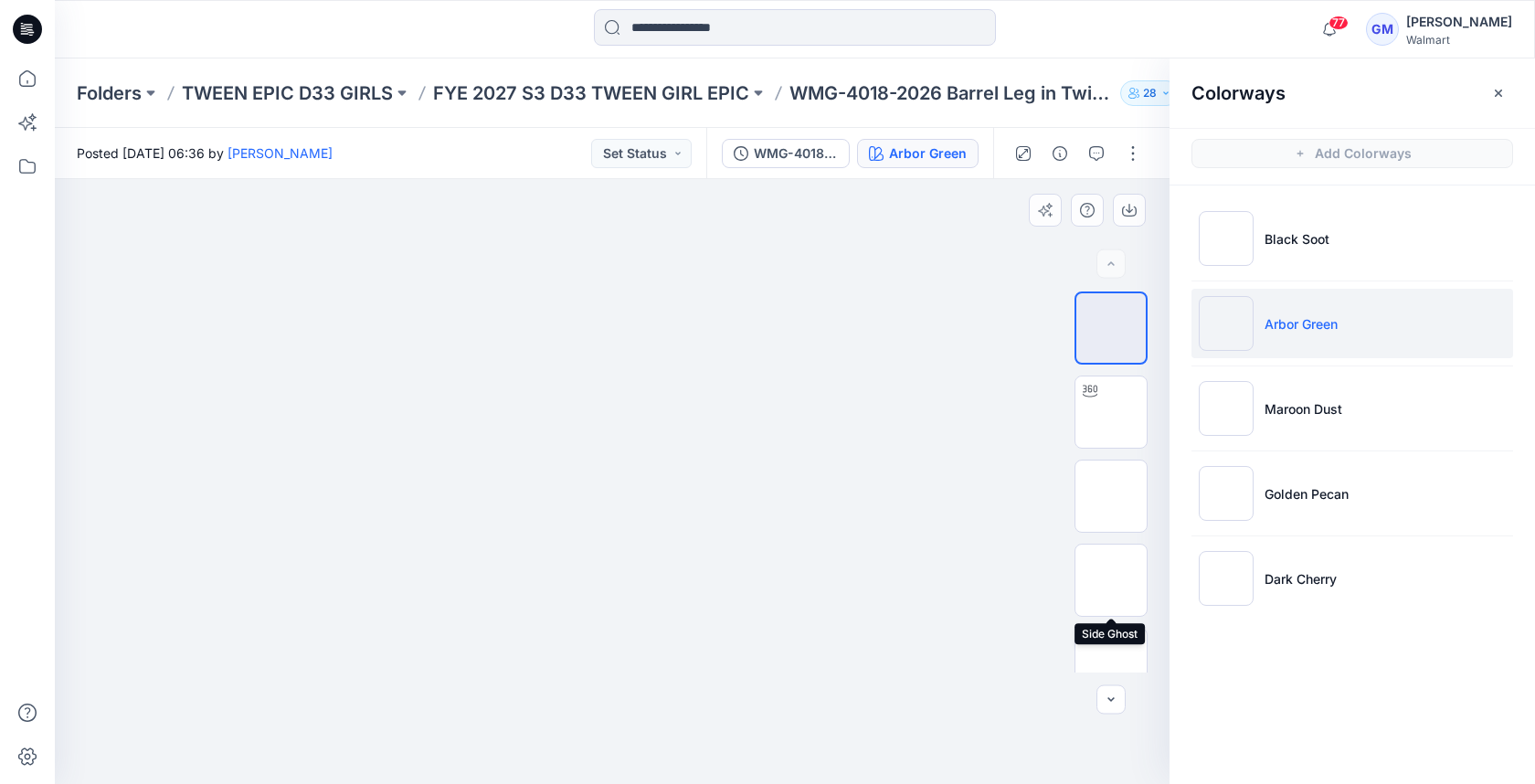
drag, startPoint x: 1097, startPoint y: 571, endPoint x: 1061, endPoint y: 566, distance: 36.3
click at [1111, 580] on img at bounding box center [1111, 580] width 0 height 0
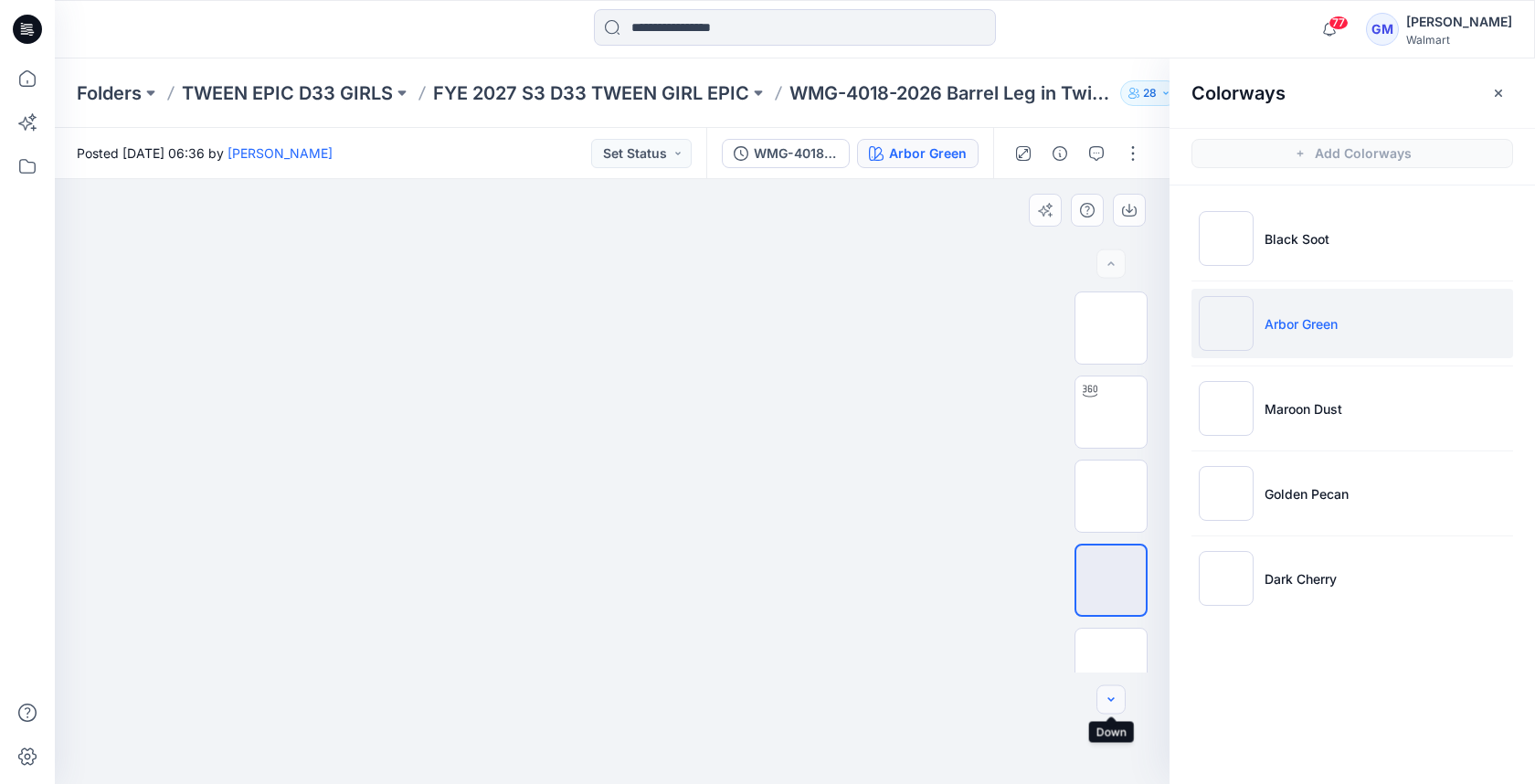
click at [1108, 698] on icon "button" at bounding box center [1110, 699] width 7 height 4
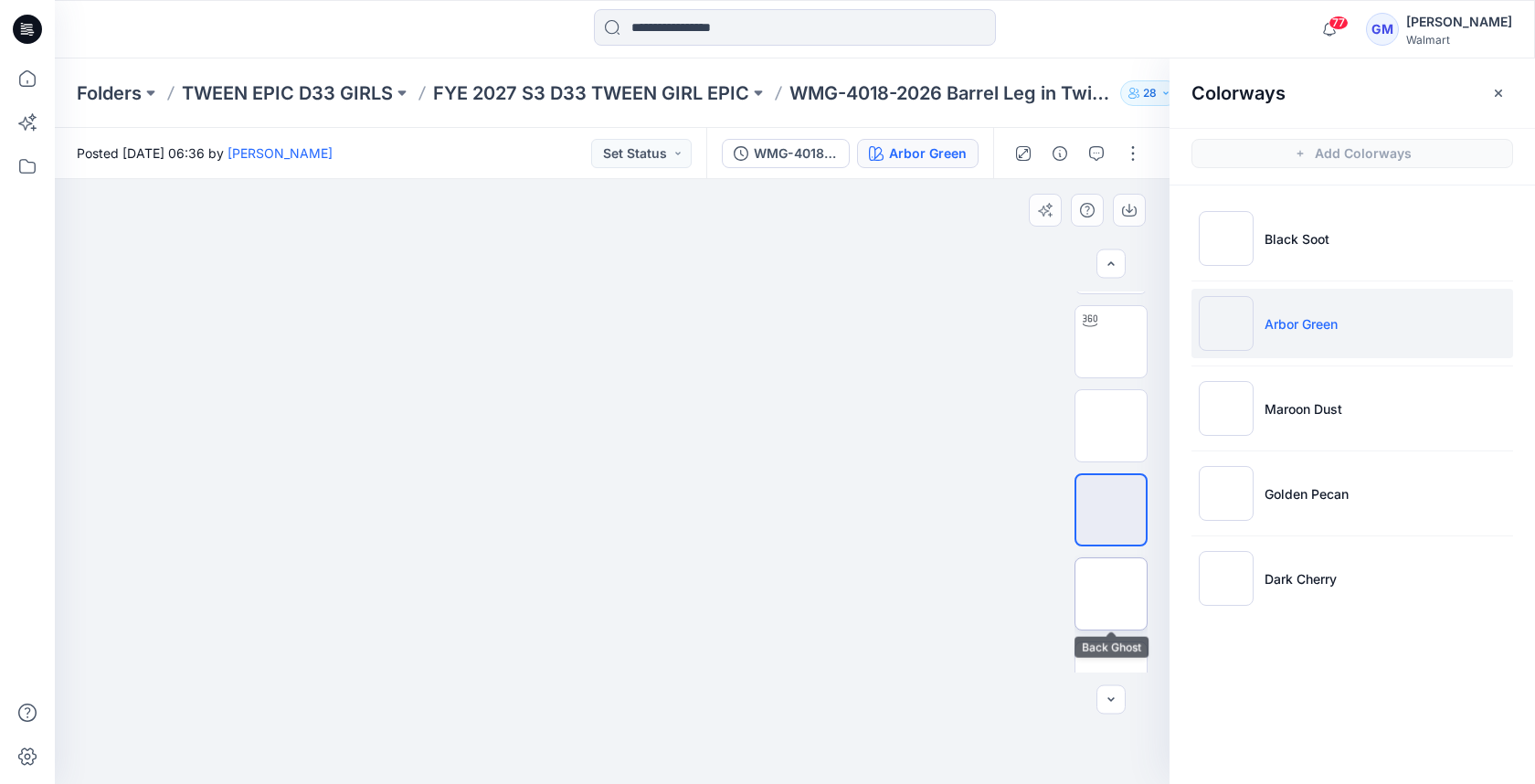
click at [1111, 593] on img at bounding box center [1111, 593] width 0 height 0
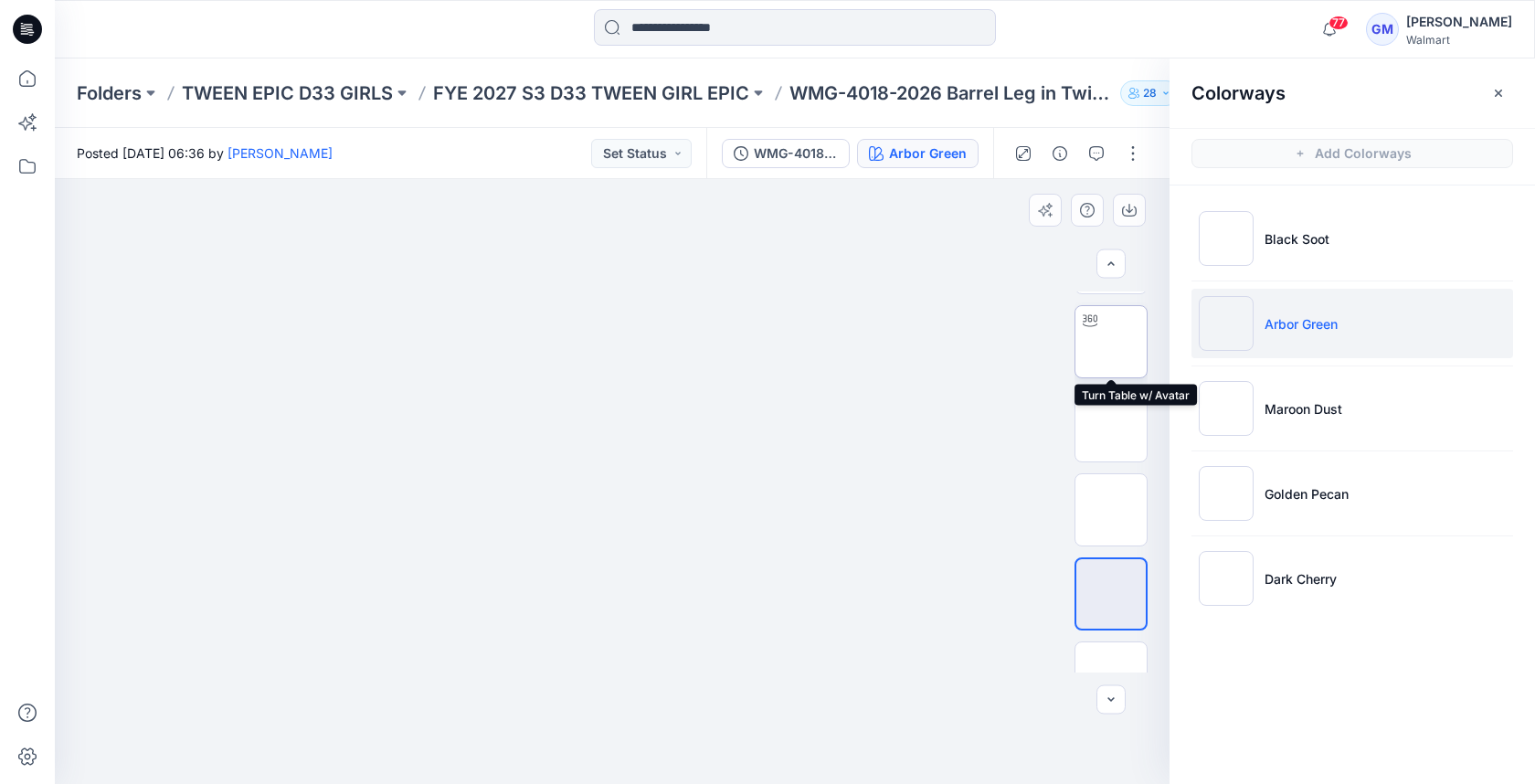
click at [1111, 342] on img at bounding box center [1111, 342] width 0 height 0
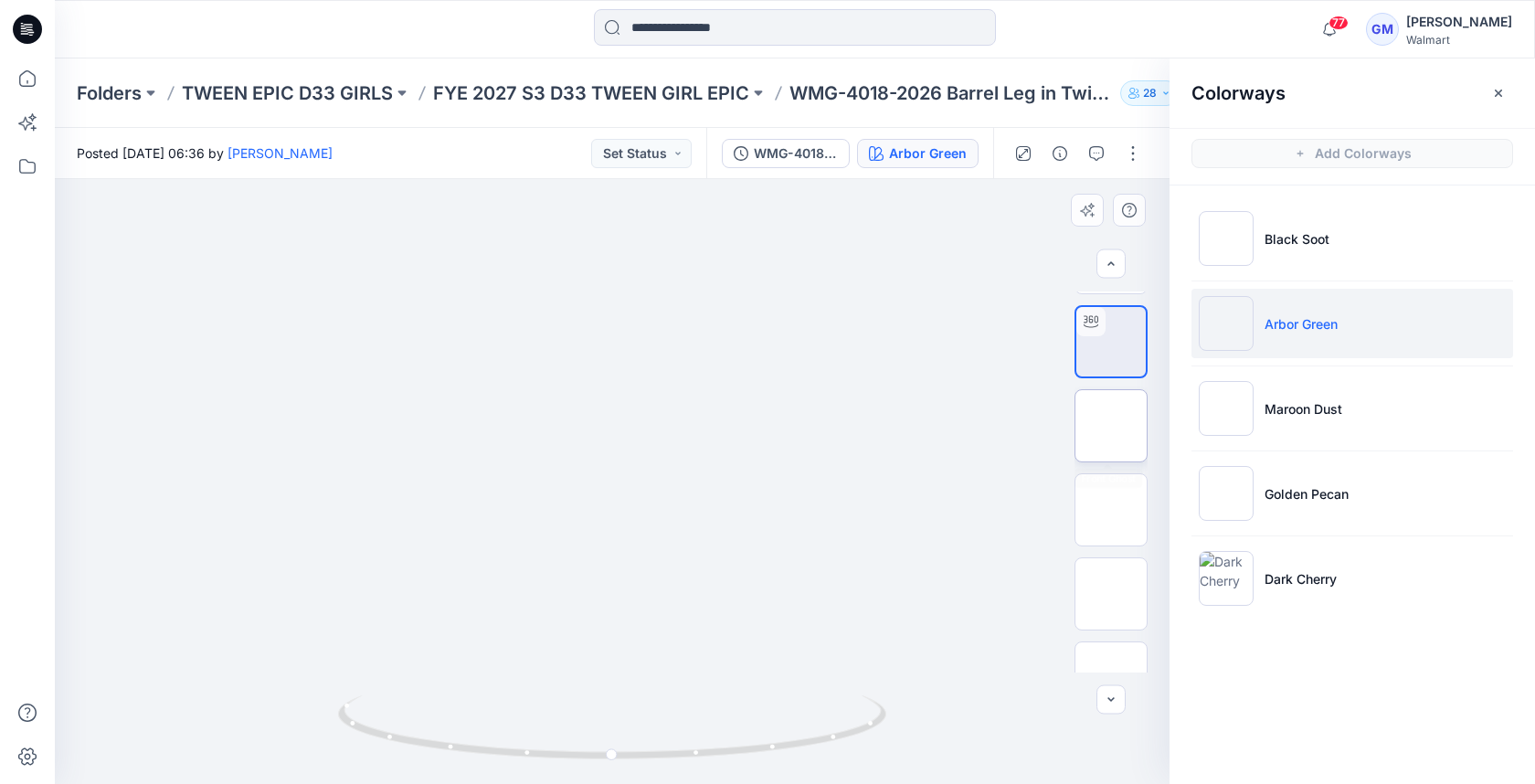
click at [1111, 425] on img at bounding box center [1111, 425] width 0 height 0
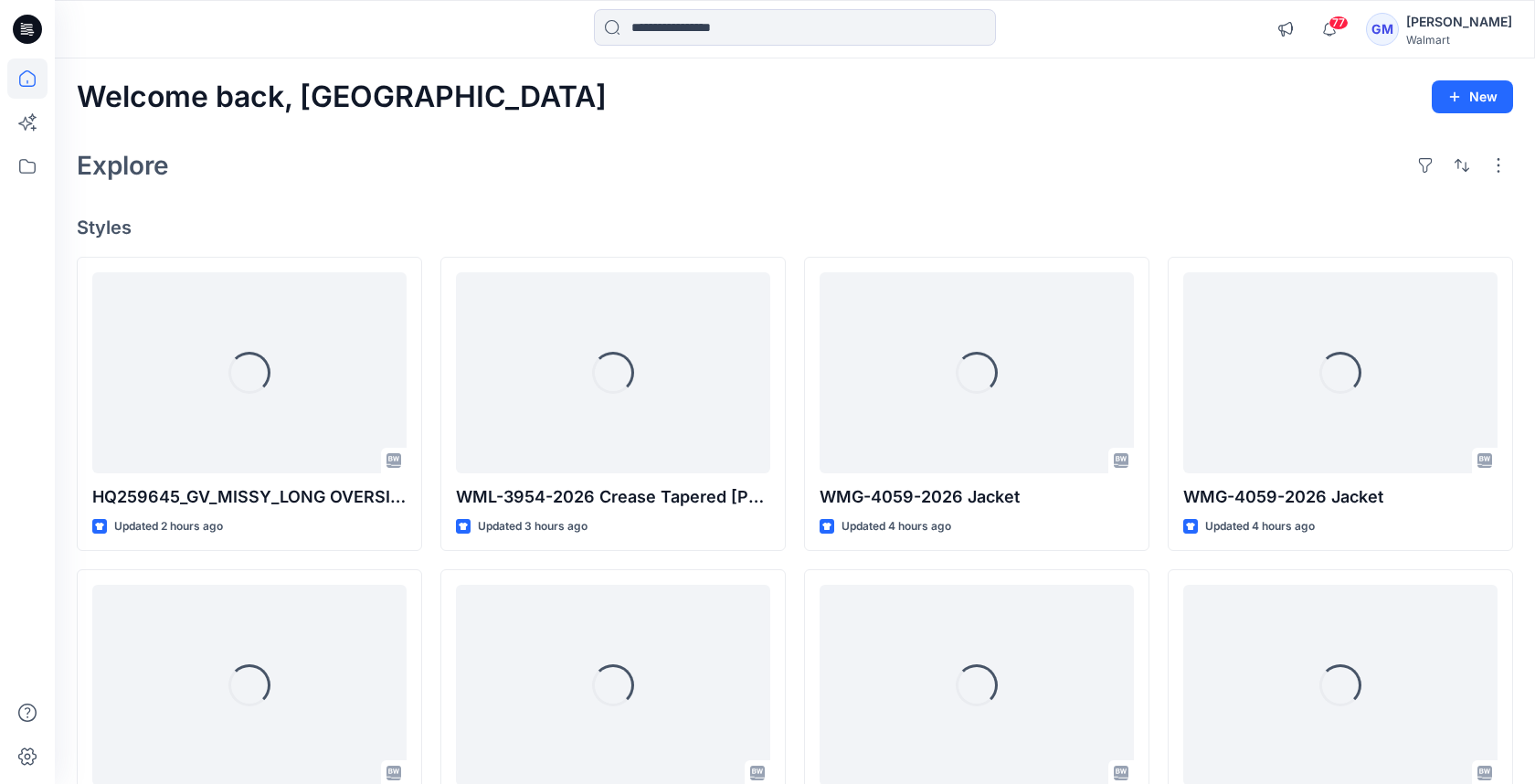
scroll to position [527, 0]
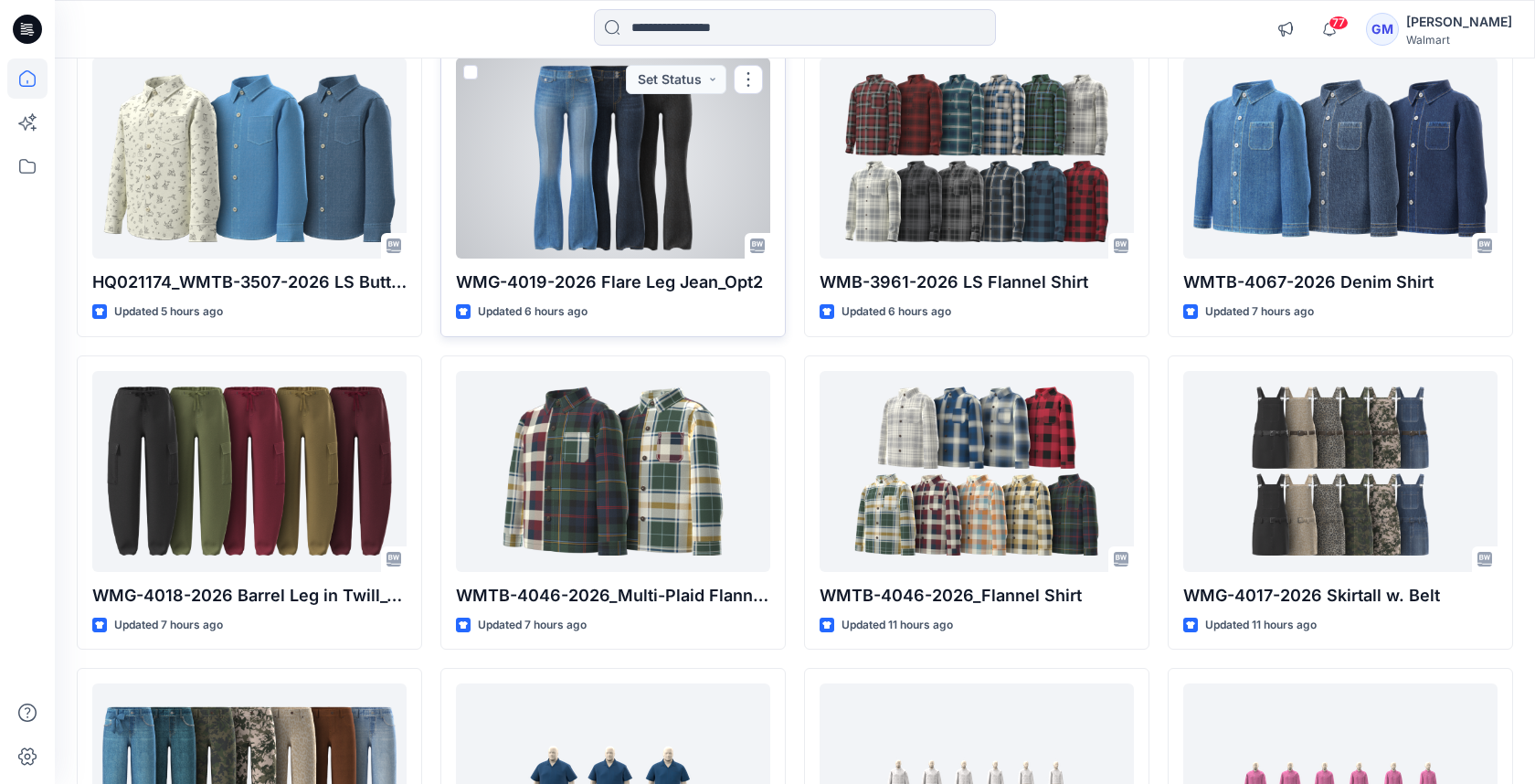
click at [569, 90] on div at bounding box center [612, 159] width 314 height 201
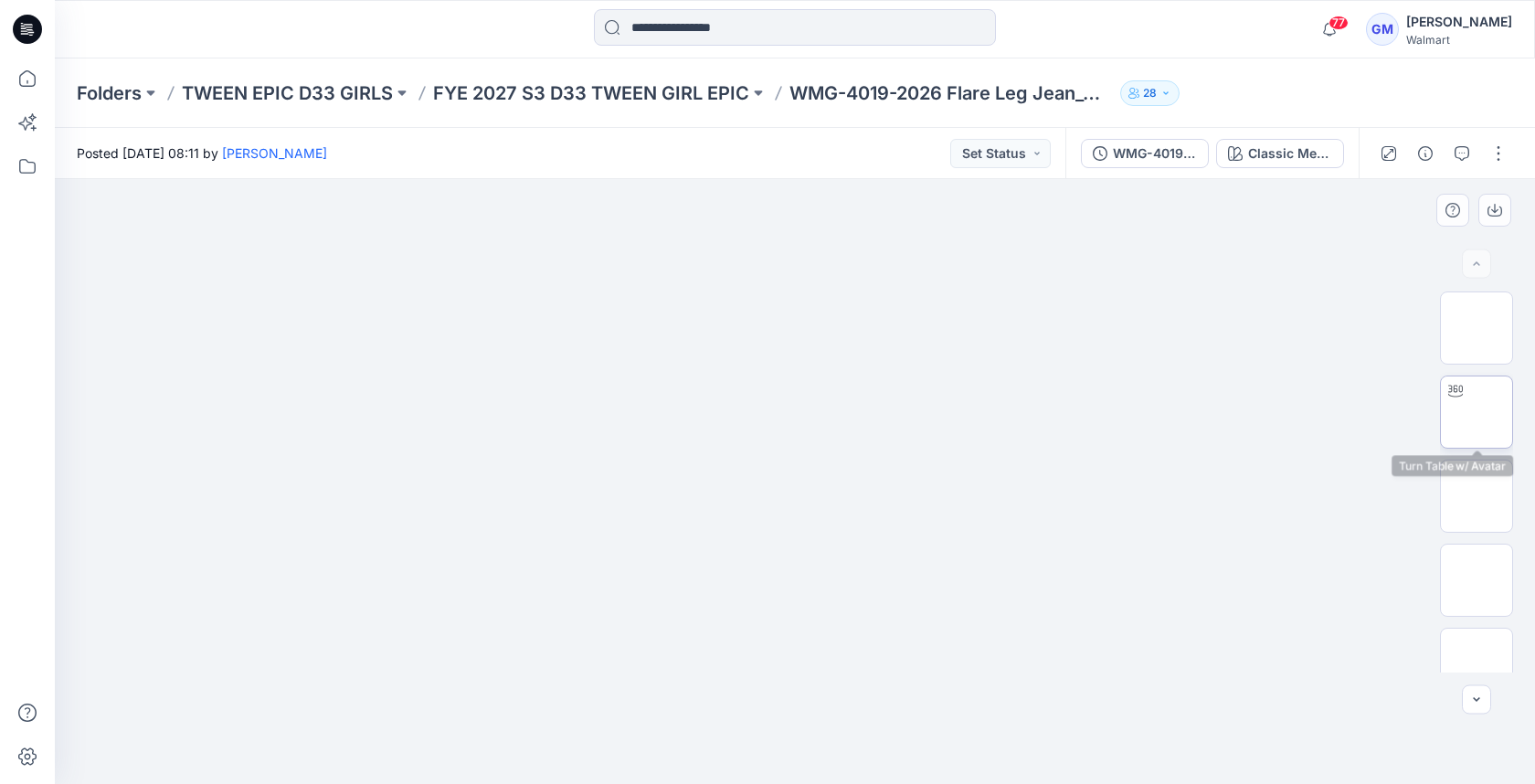
click at [1476, 412] on img at bounding box center [1476, 412] width 0 height 0
click at [803, 548] on div at bounding box center [795, 481] width 1480 height 605
drag, startPoint x: 801, startPoint y: 501, endPoint x: 809, endPoint y: 462, distance: 39.8
click at [810, 458] on div at bounding box center [795, 481] width 1480 height 605
click at [805, 734] on icon at bounding box center [804, 734] width 11 height 11
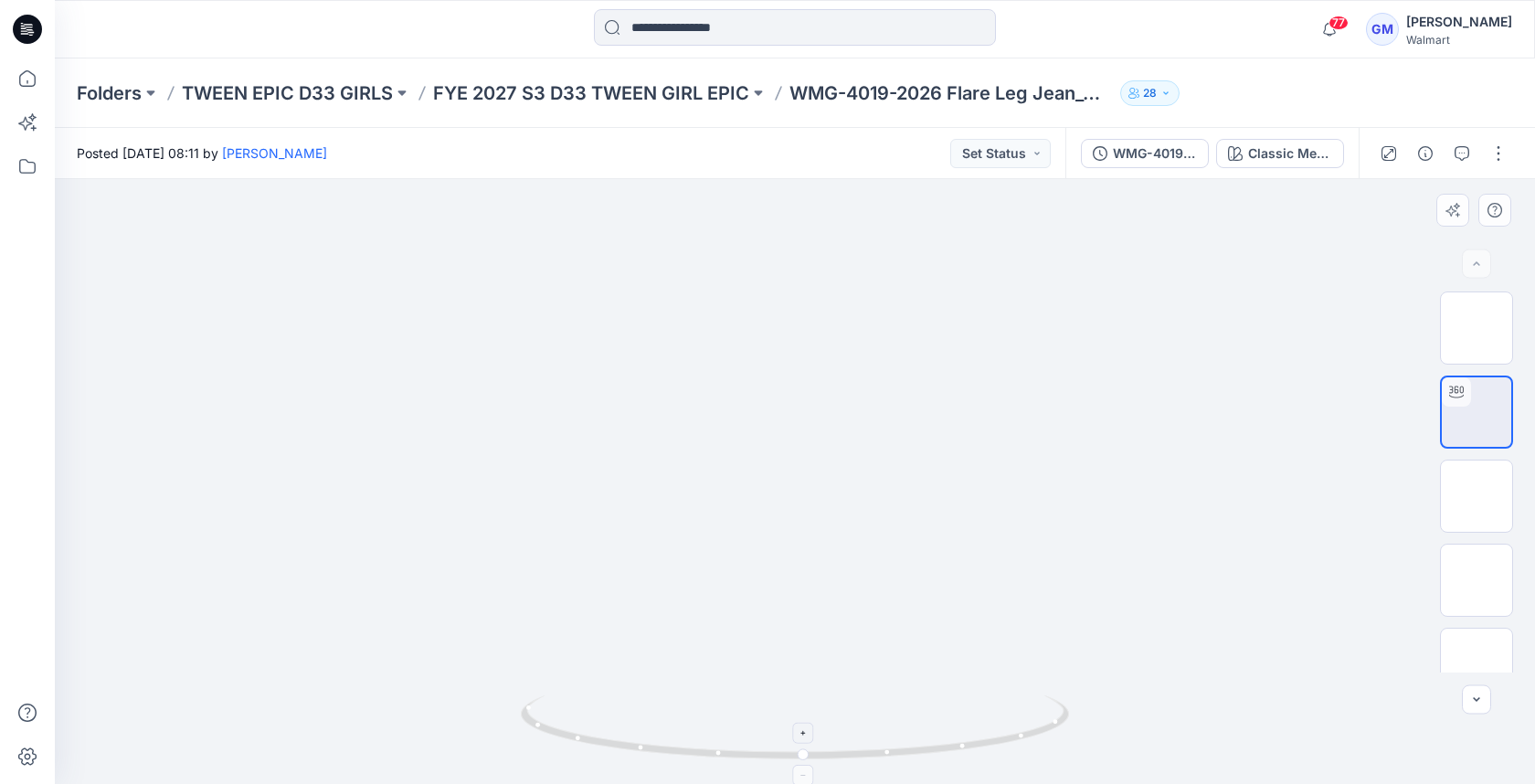
click at [805, 734] on icon at bounding box center [804, 734] width 11 height 11
click at [801, 730] on icon at bounding box center [804, 734] width 11 height 11
click at [802, 729] on icon at bounding box center [804, 734] width 11 height 11
drag, startPoint x: 829, startPoint y: 562, endPoint x: 885, endPoint y: 365, distance: 204.8
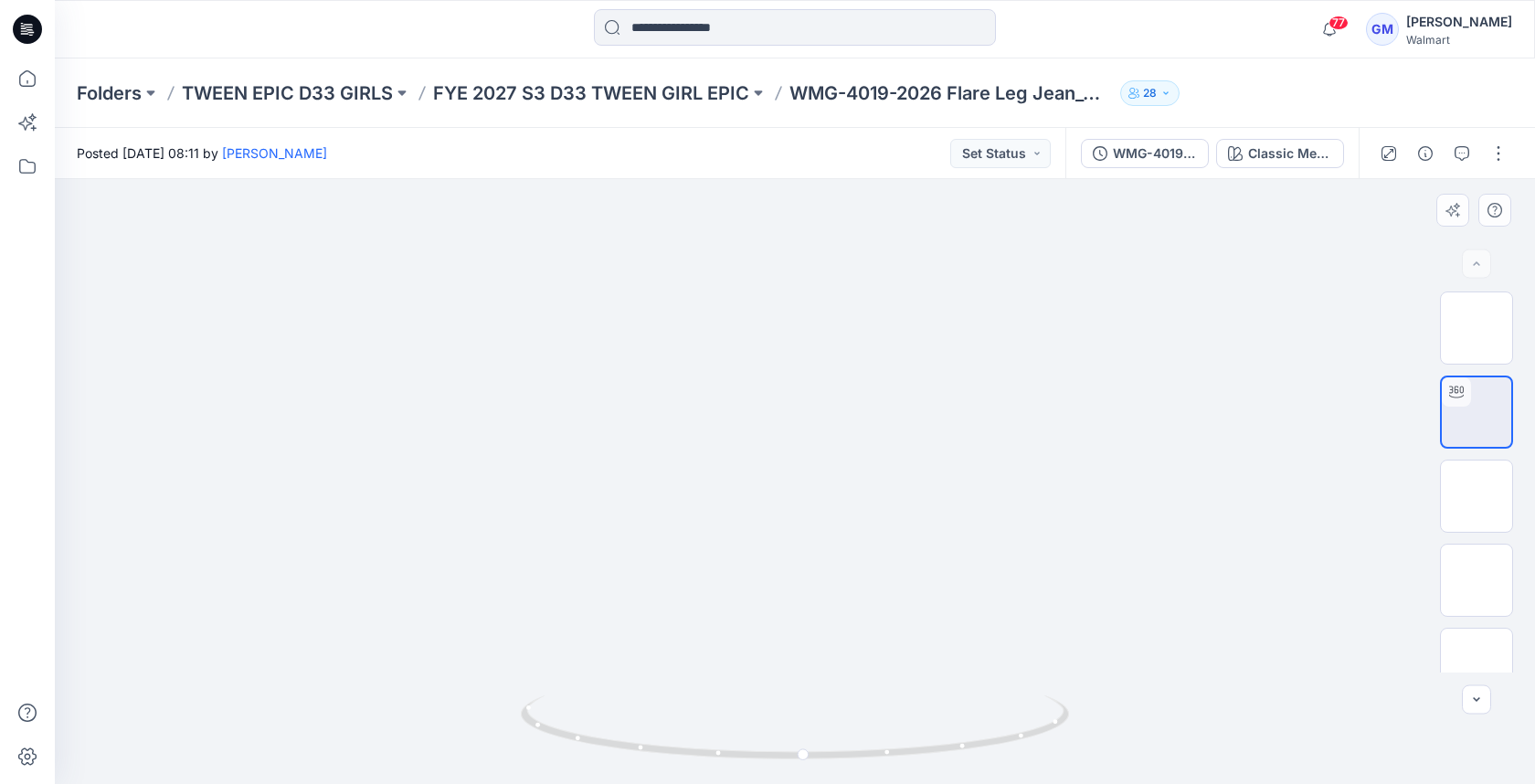
click at [1306, 154] on div "Classic Med Wash" at bounding box center [1289, 153] width 84 height 20
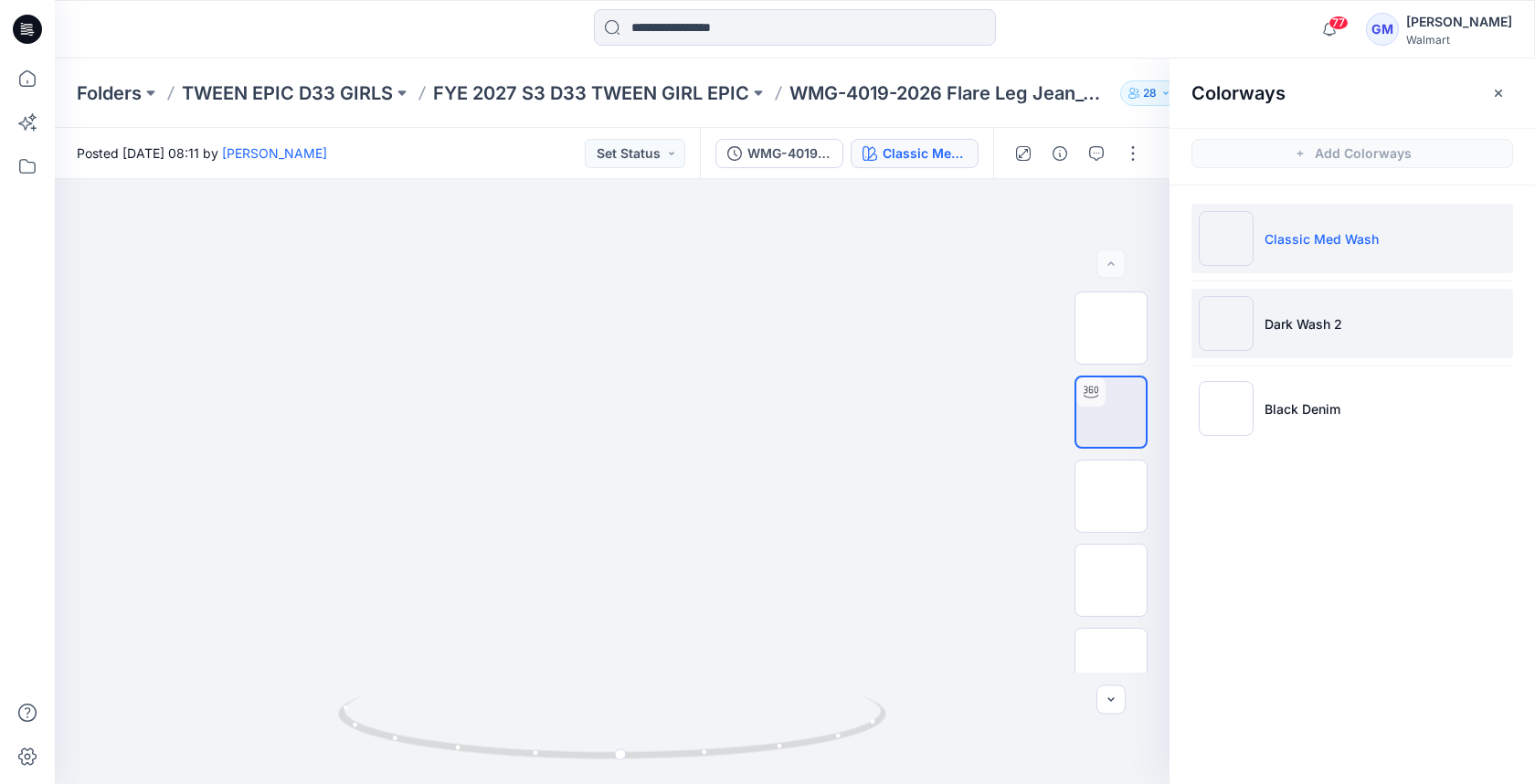
click at [1299, 316] on p "Dark Wash 2" at bounding box center [1303, 324] width 78 height 19
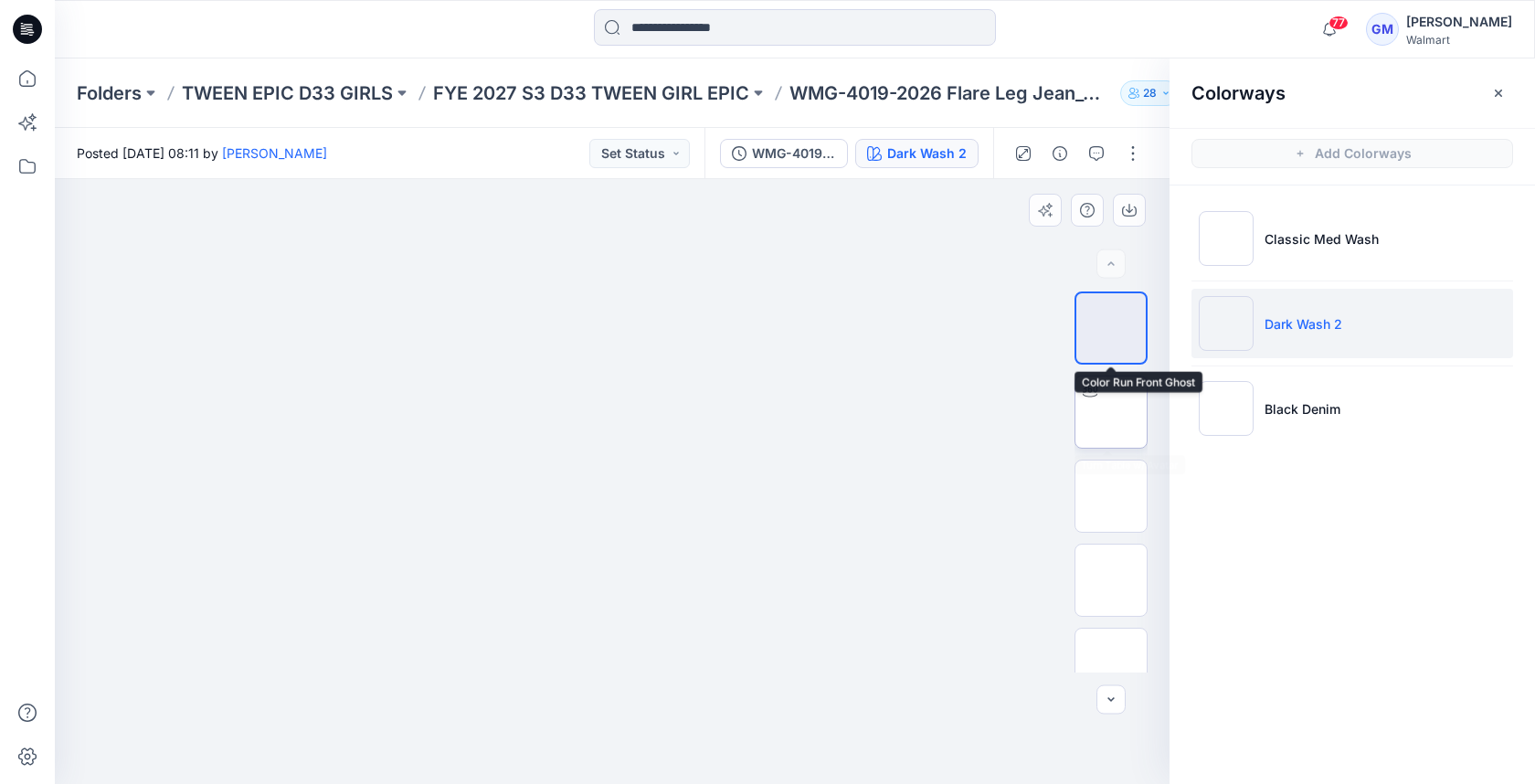
click at [1111, 412] on img at bounding box center [1111, 412] width 0 height 0
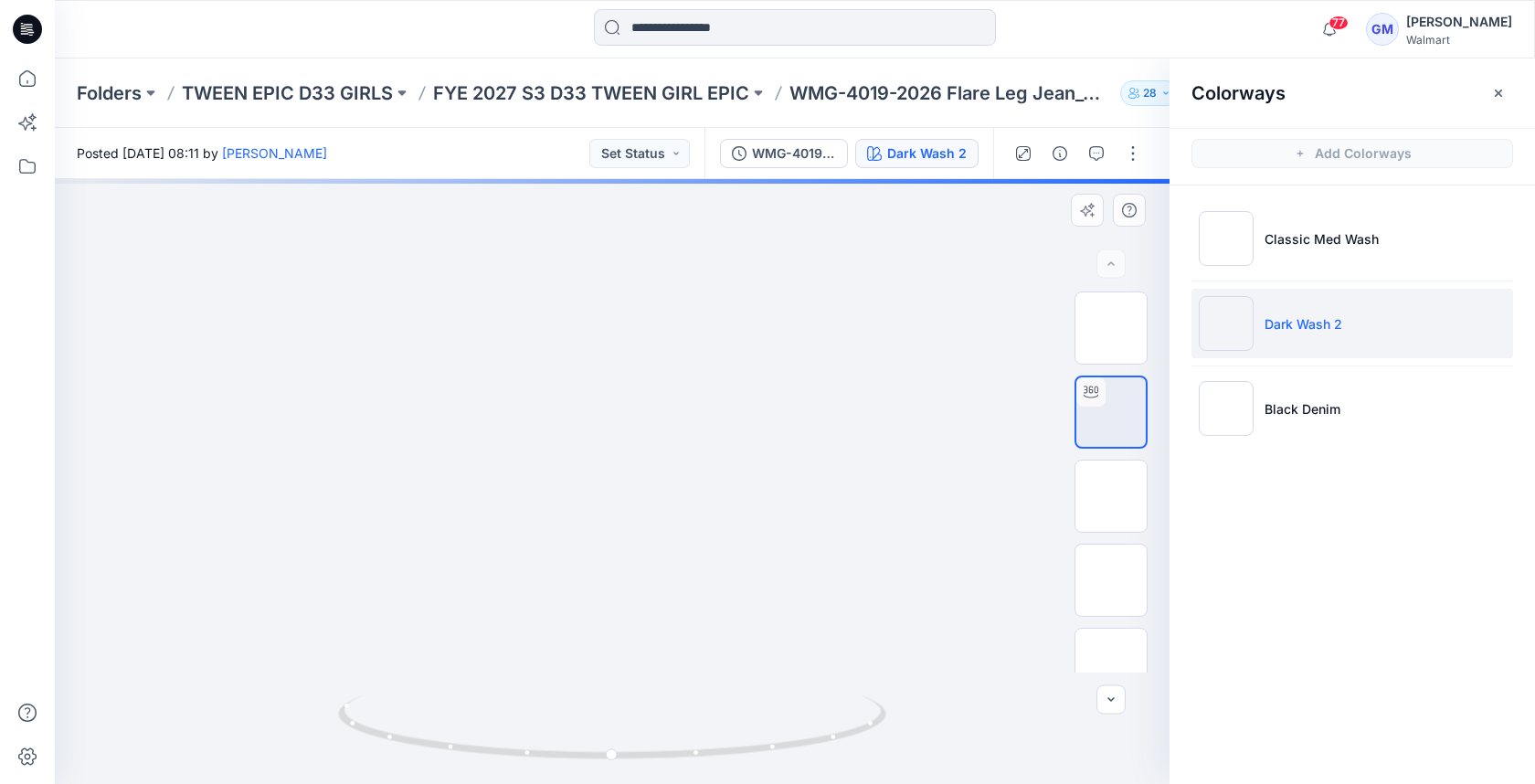
click at [632, 542] on div at bounding box center [612, 481] width 1114 height 605
click at [620, 734] on div at bounding box center [613, 733] width 21 height 21
click at [619, 734] on div at bounding box center [613, 733] width 21 height 21
drag, startPoint x: 666, startPoint y: 574, endPoint x: 728, endPoint y: 398, distance: 186.6
click at [728, 51] on img at bounding box center [612, 51] width 733 height 0
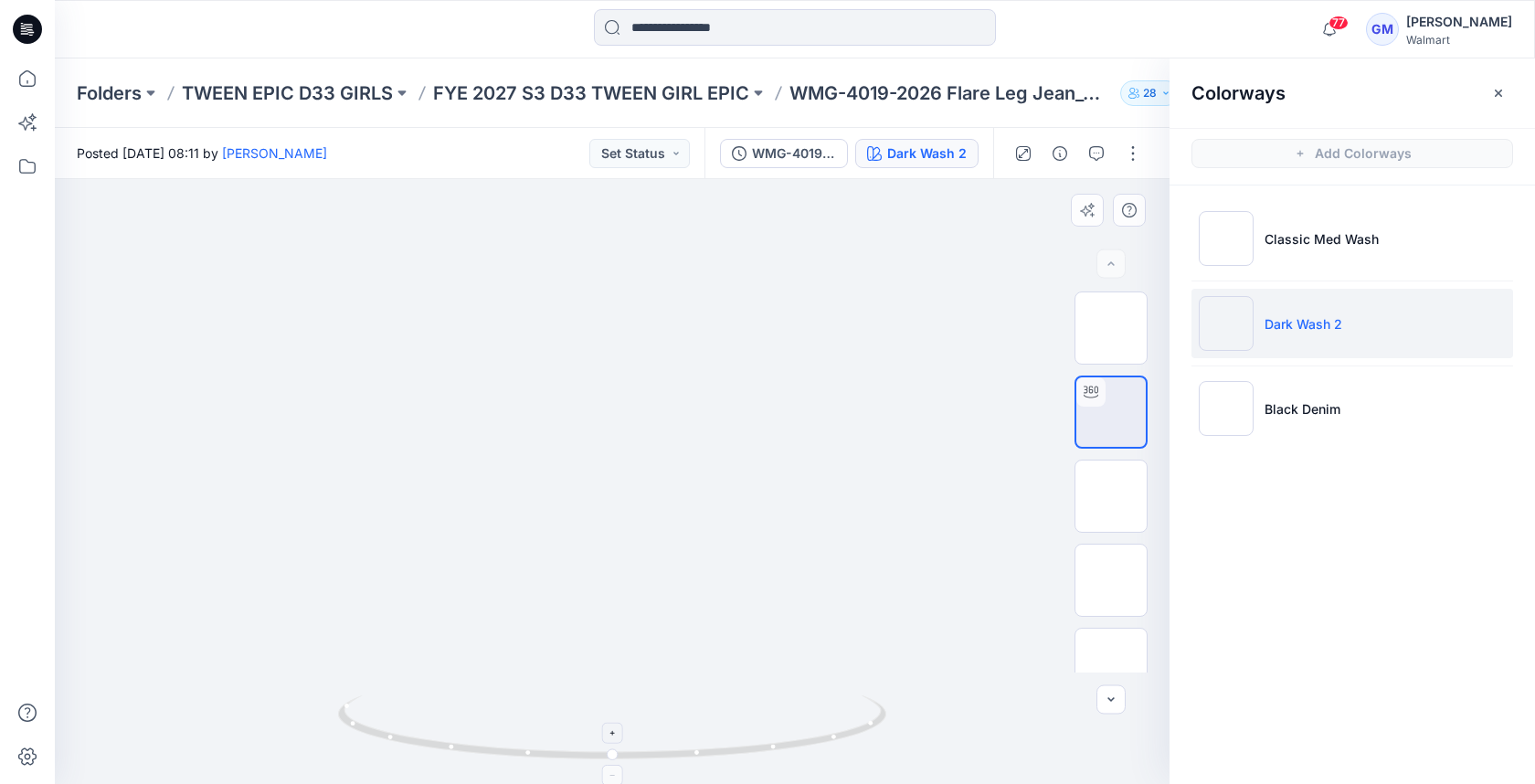
click at [616, 732] on icon at bounding box center [614, 734] width 11 height 11
drag, startPoint x: 616, startPoint y: 732, endPoint x: 622, endPoint y: 686, distance: 46.4
click at [616, 732] on icon at bounding box center [614, 734] width 11 height 11
drag, startPoint x: 685, startPoint y: 574, endPoint x: 690, endPoint y: 503, distance: 71.2
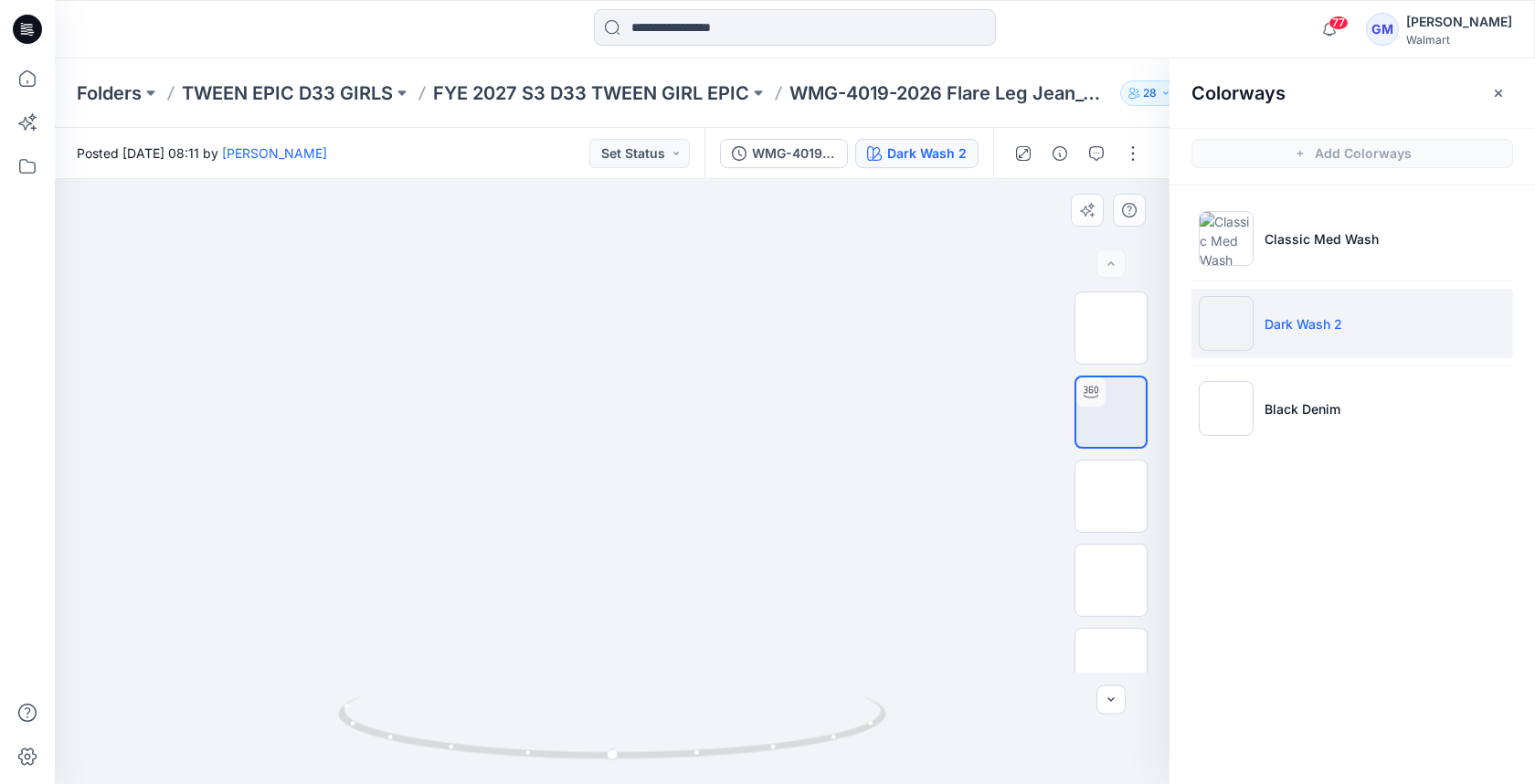
drag, startPoint x: 585, startPoint y: 588, endPoint x: 578, endPoint y: 553, distance: 35.7
click at [616, 734] on icon at bounding box center [614, 734] width 11 height 11
drag, startPoint x: 648, startPoint y: 602, endPoint x: 644, endPoint y: 522, distance: 80.1
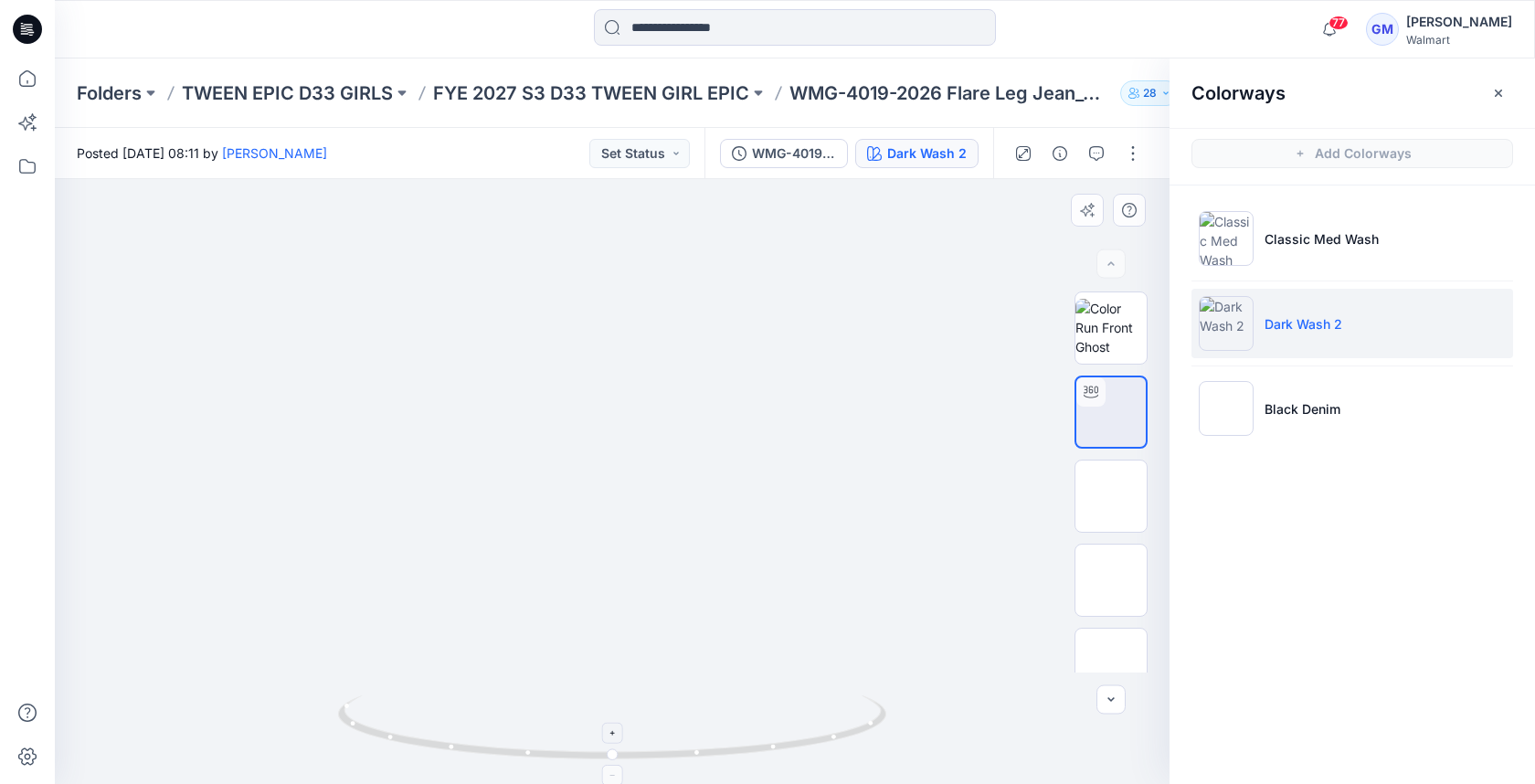
click at [459, 763] on img at bounding box center [611, 738] width 548 height 88
drag, startPoint x: 472, startPoint y: 755, endPoint x: 225, endPoint y: 641, distance: 272.0
click at [225, 641] on div at bounding box center [612, 481] width 1114 height 605
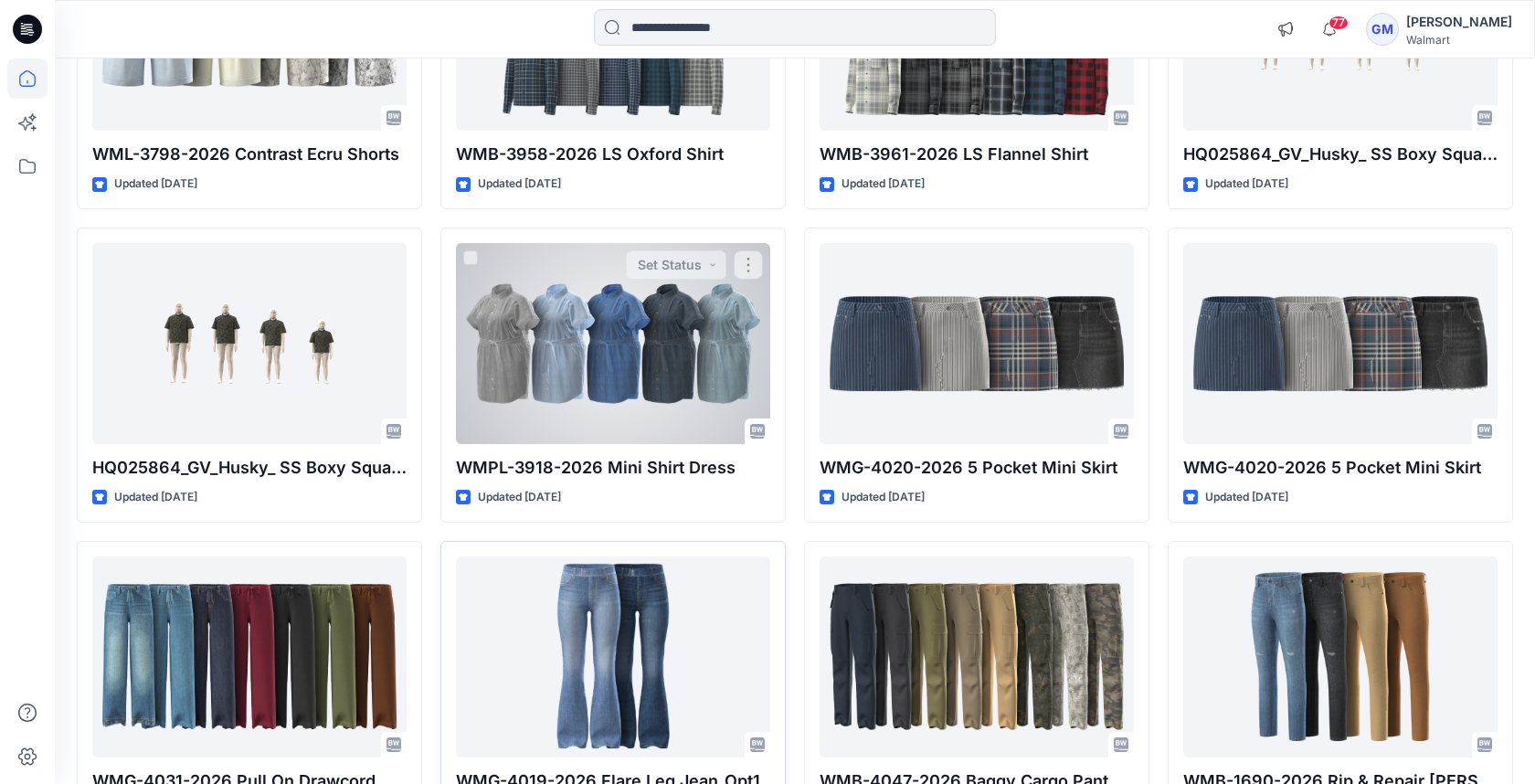
scroll to position [3276, 0]
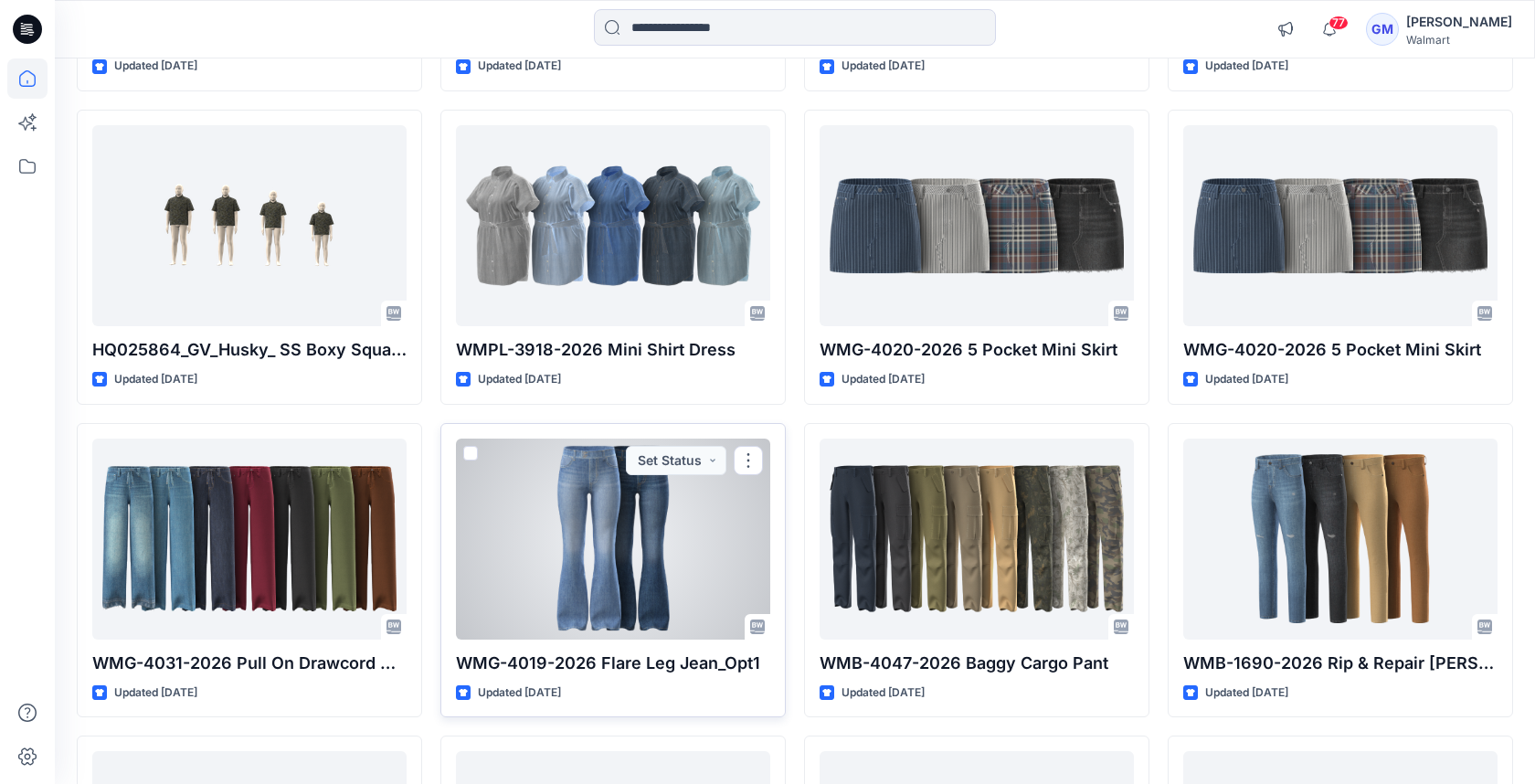
click at [630, 533] on div at bounding box center [612, 539] width 314 height 201
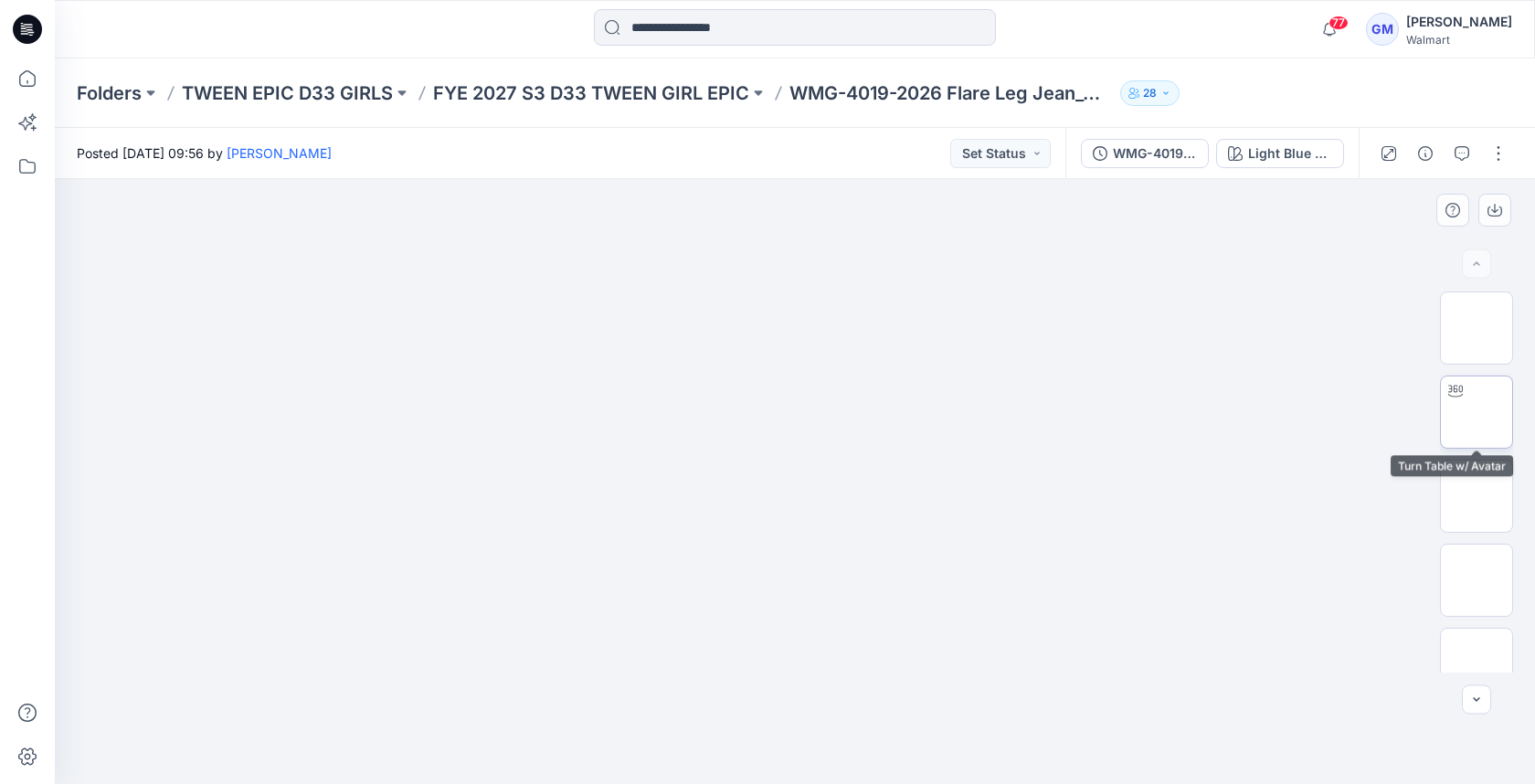
click at [1476, 412] on img at bounding box center [1476, 412] width 0 height 0
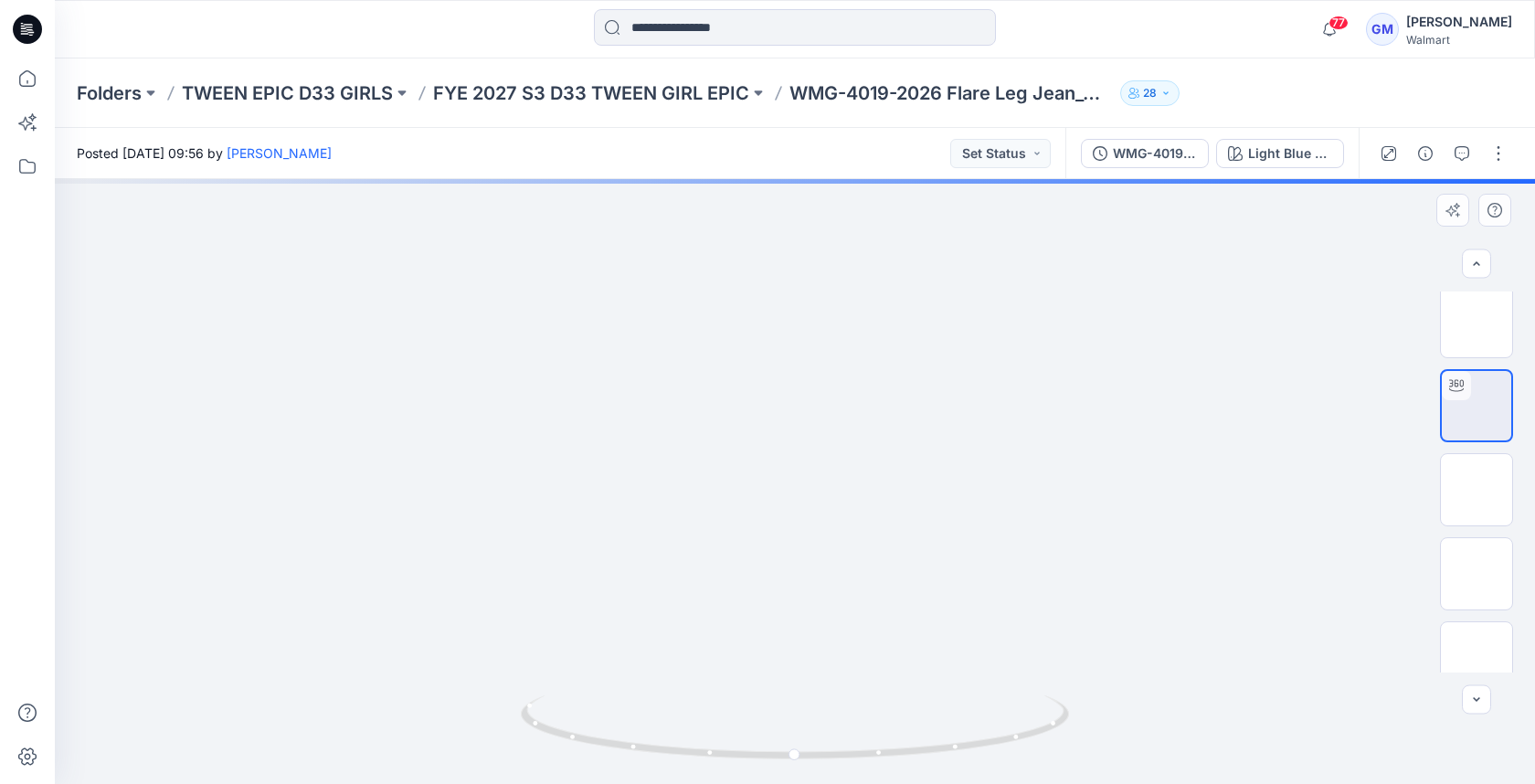
scroll to position [8, 0]
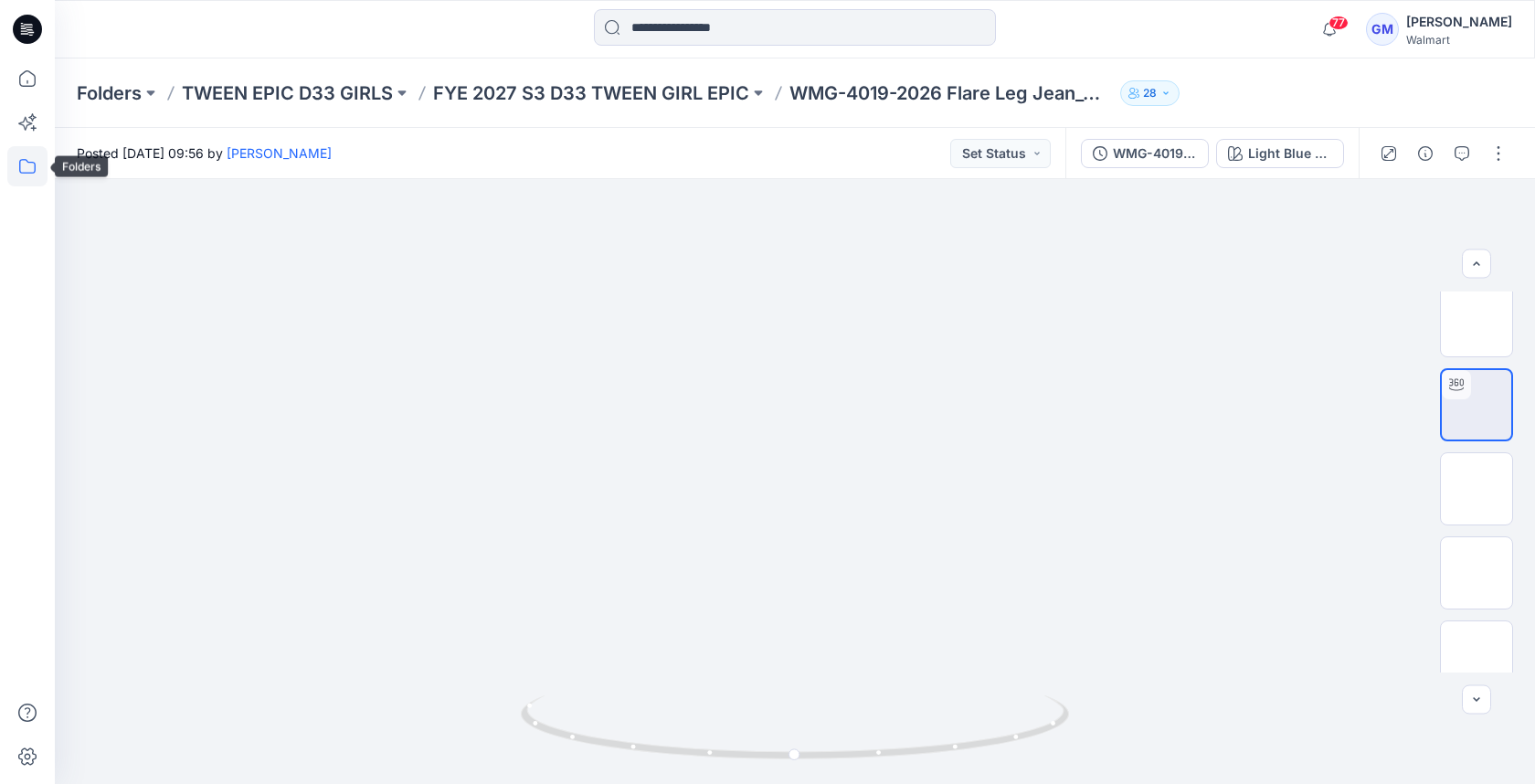
click at [29, 159] on icon at bounding box center [28, 166] width 40 height 40
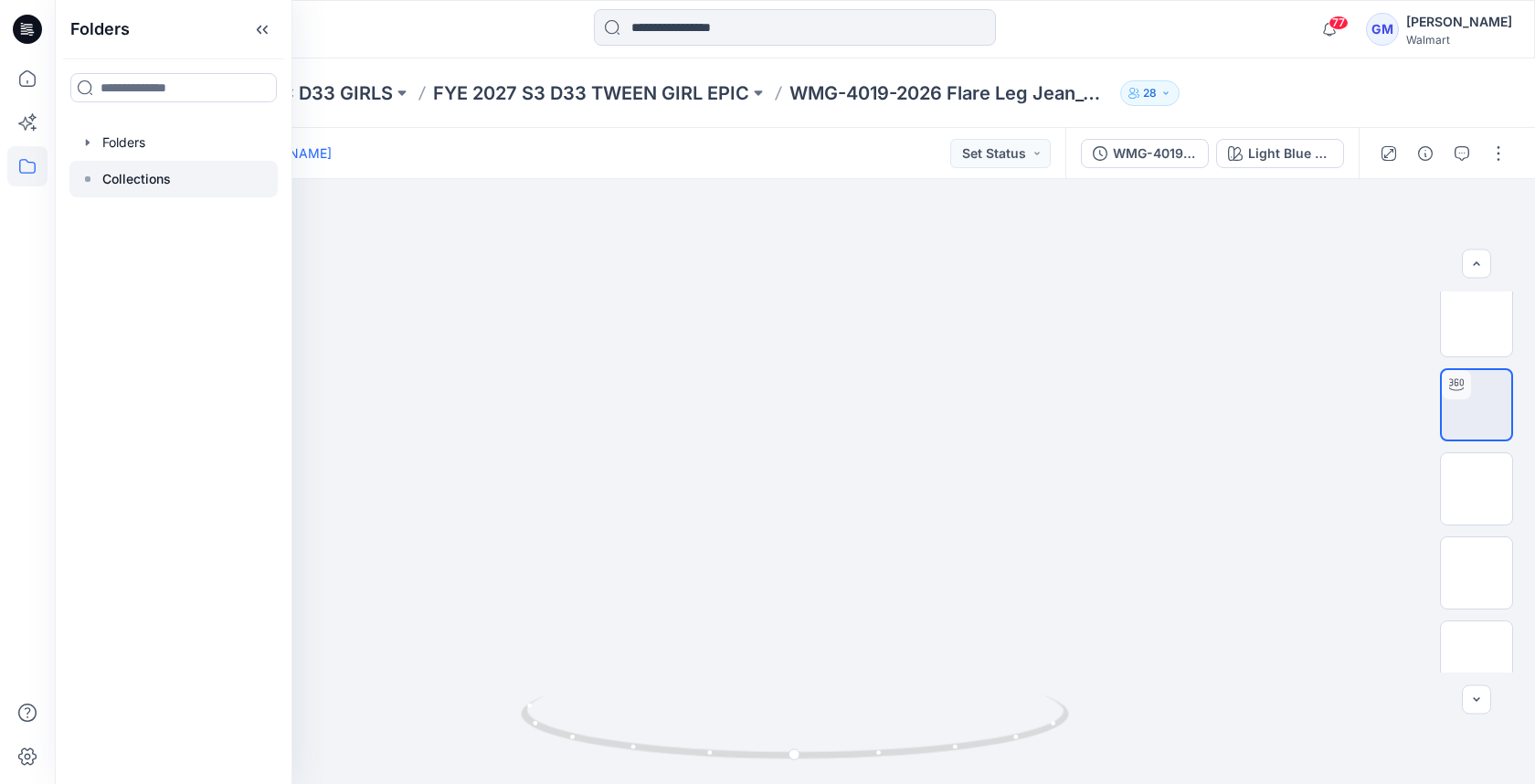
drag, startPoint x: 179, startPoint y: 128, endPoint x: 158, endPoint y: 161, distance: 39.1
click at [178, 129] on div at bounding box center [173, 142] width 208 height 36
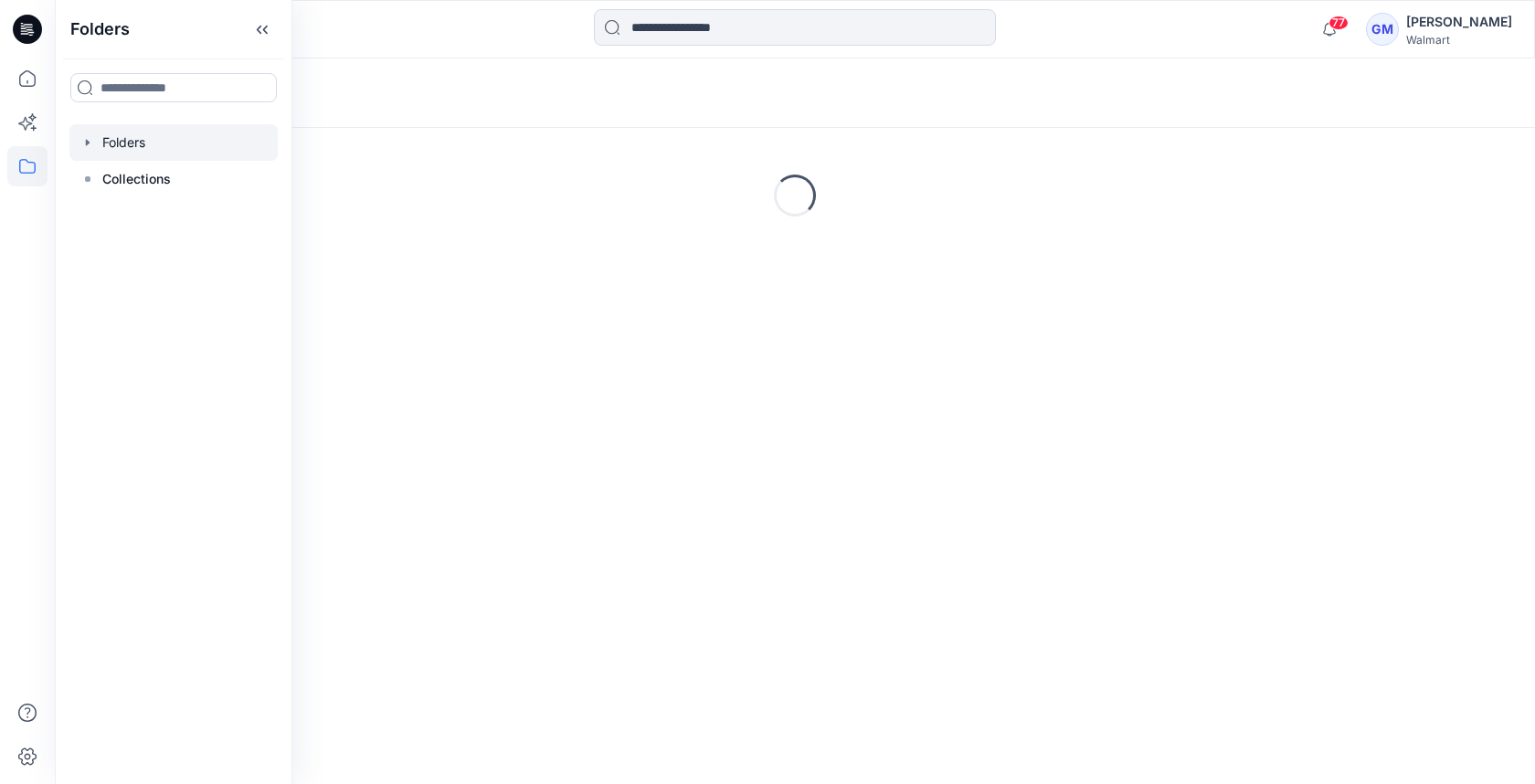
click at [431, 96] on div "Folders" at bounding box center [723, 93] width 1294 height 26
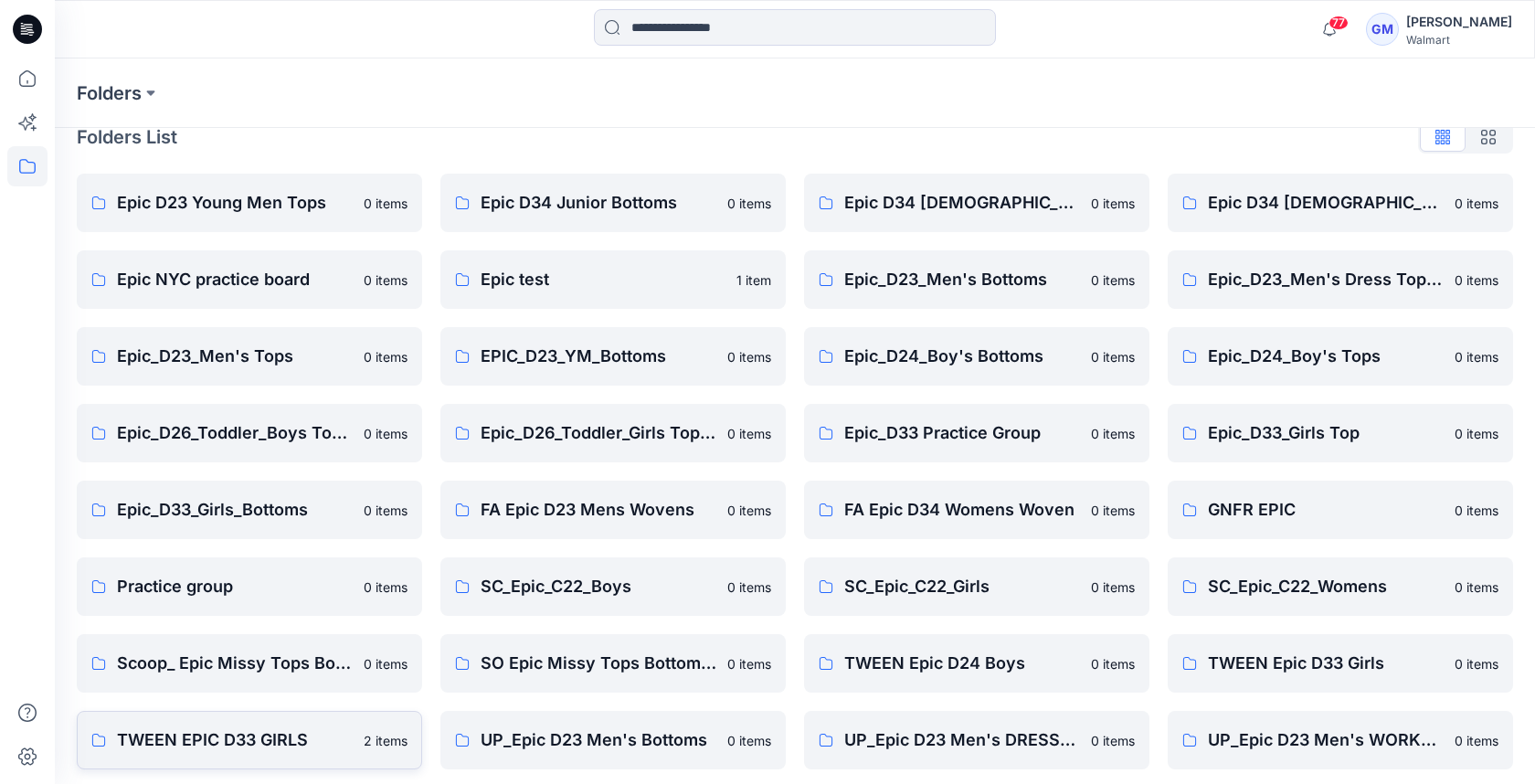
scroll to position [419, 0]
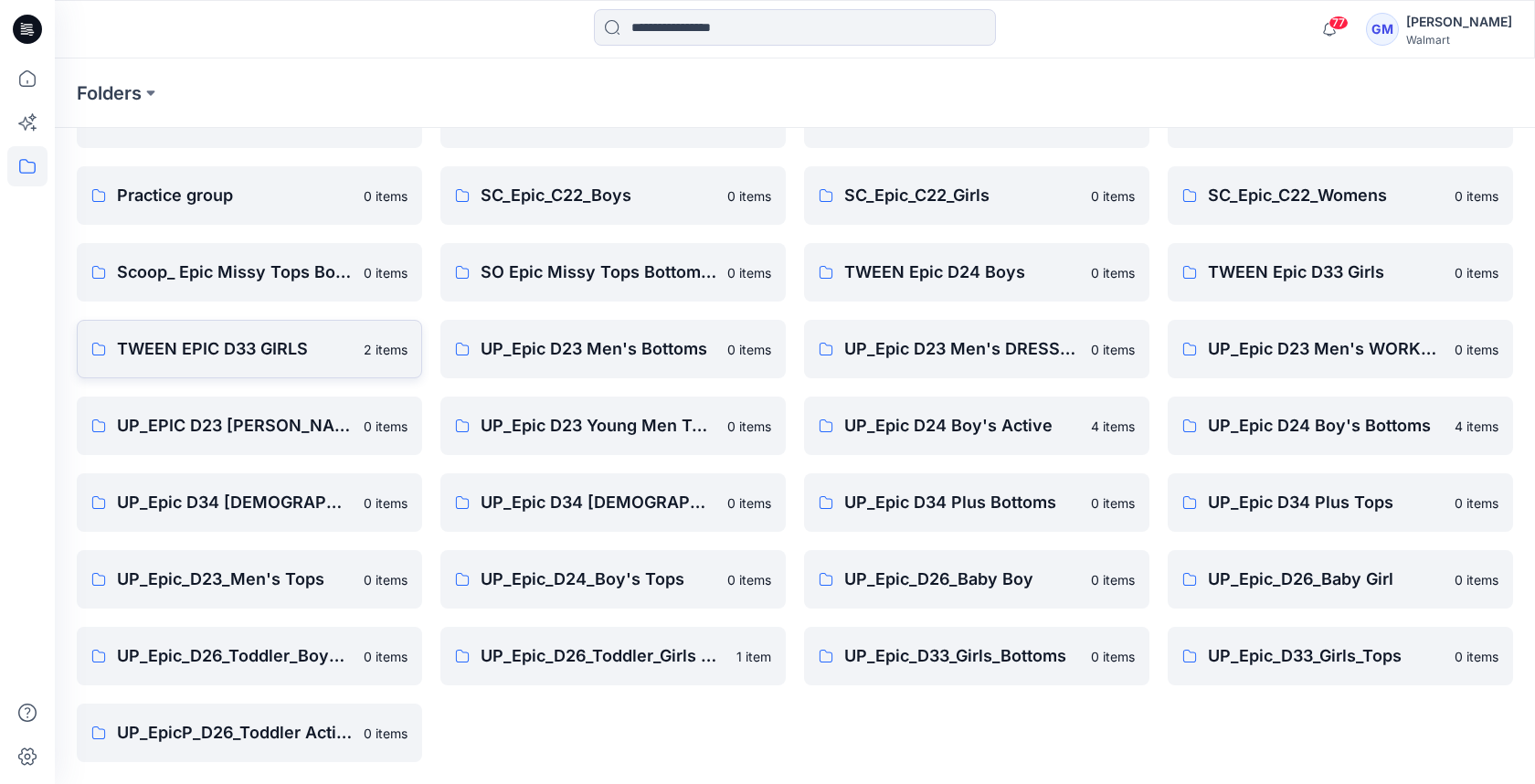
click at [203, 354] on p "TWEEN EPIC D33 GIRLS" at bounding box center [234, 348] width 235 height 26
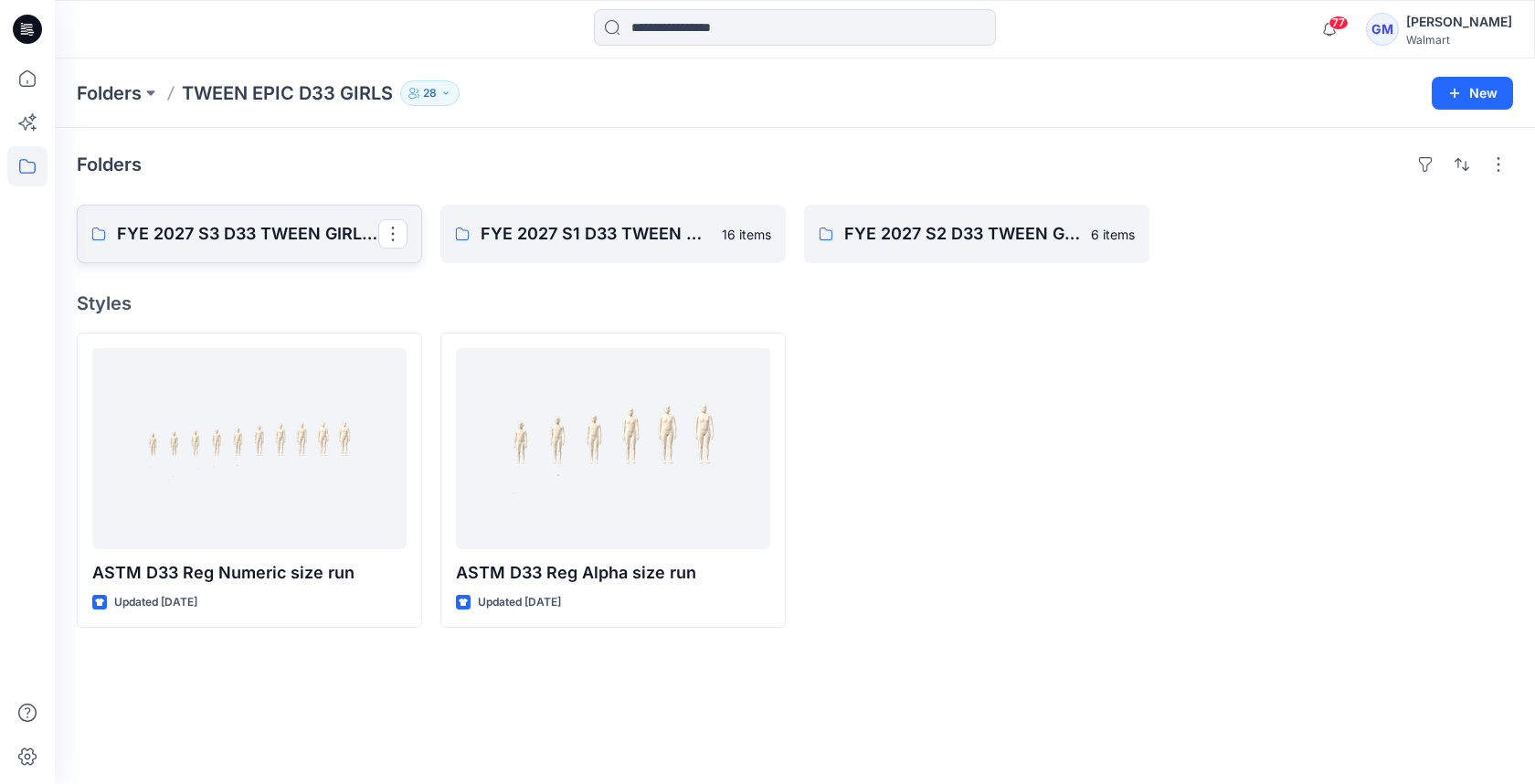
click at [227, 217] on link "FYE 2027 S3 D33 TWEEN GIRL EPIC" at bounding box center [250, 234] width 346 height 59
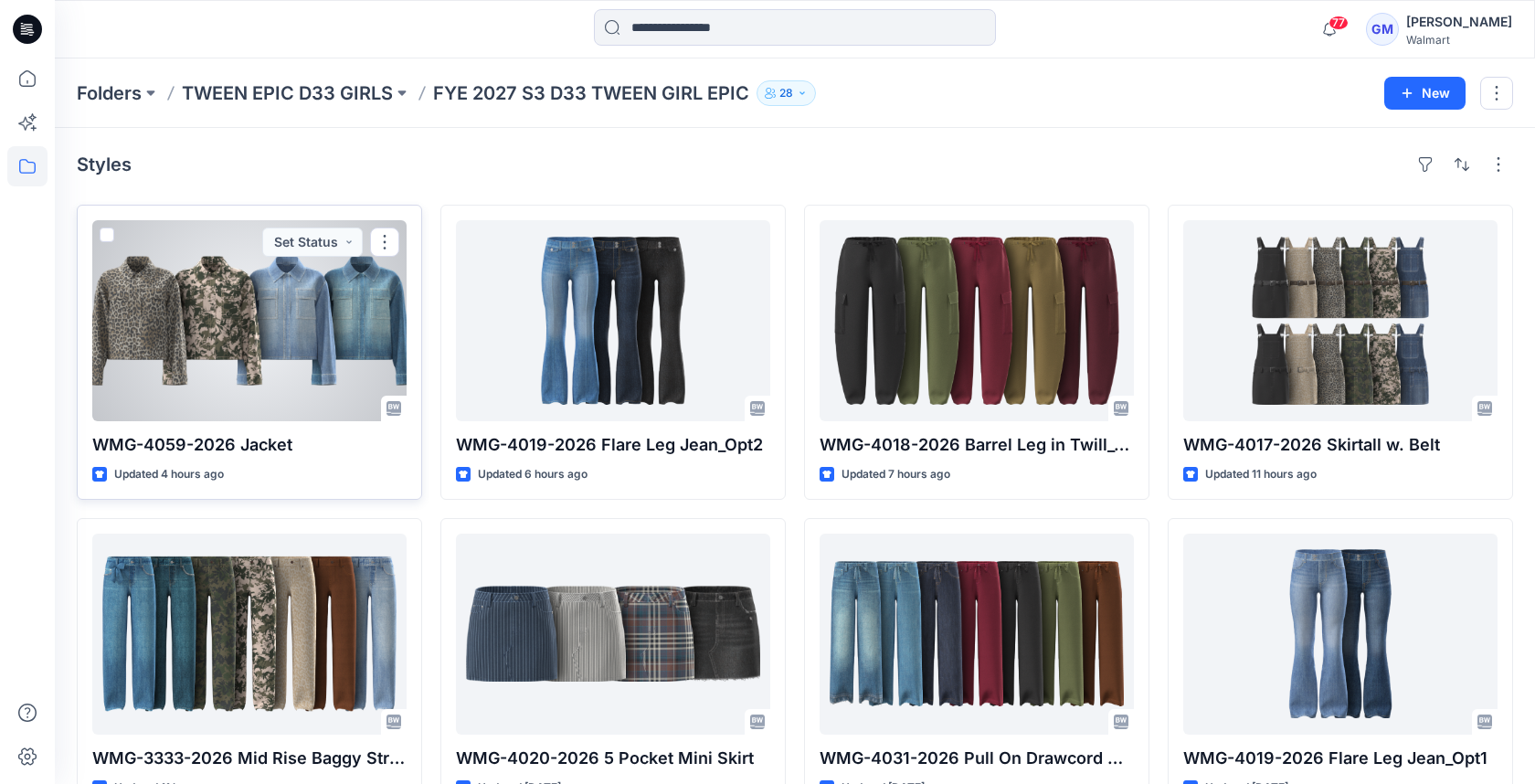
click at [206, 354] on div at bounding box center [249, 321] width 314 height 201
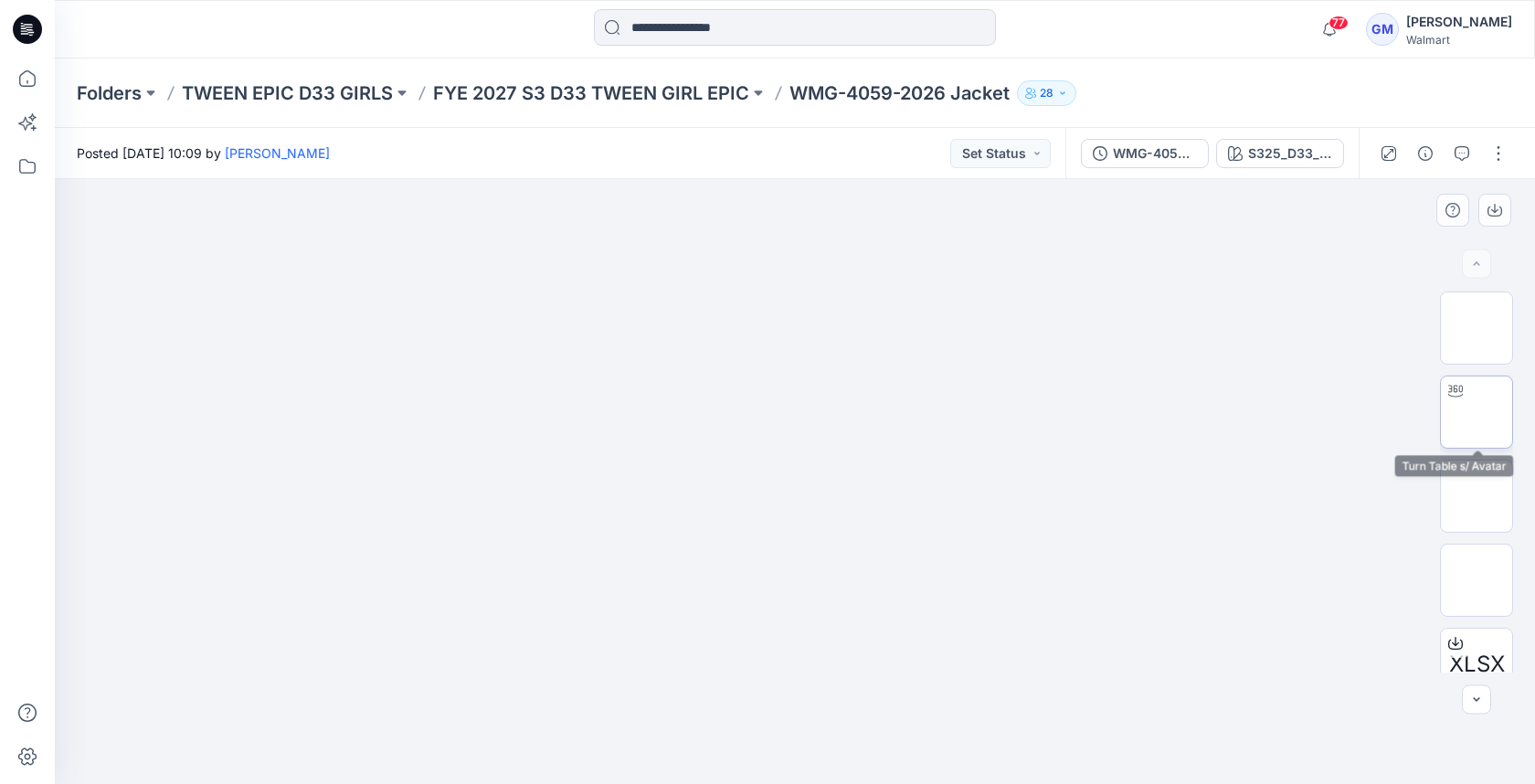
click at [1476, 412] on img at bounding box center [1476, 412] width 0 height 0
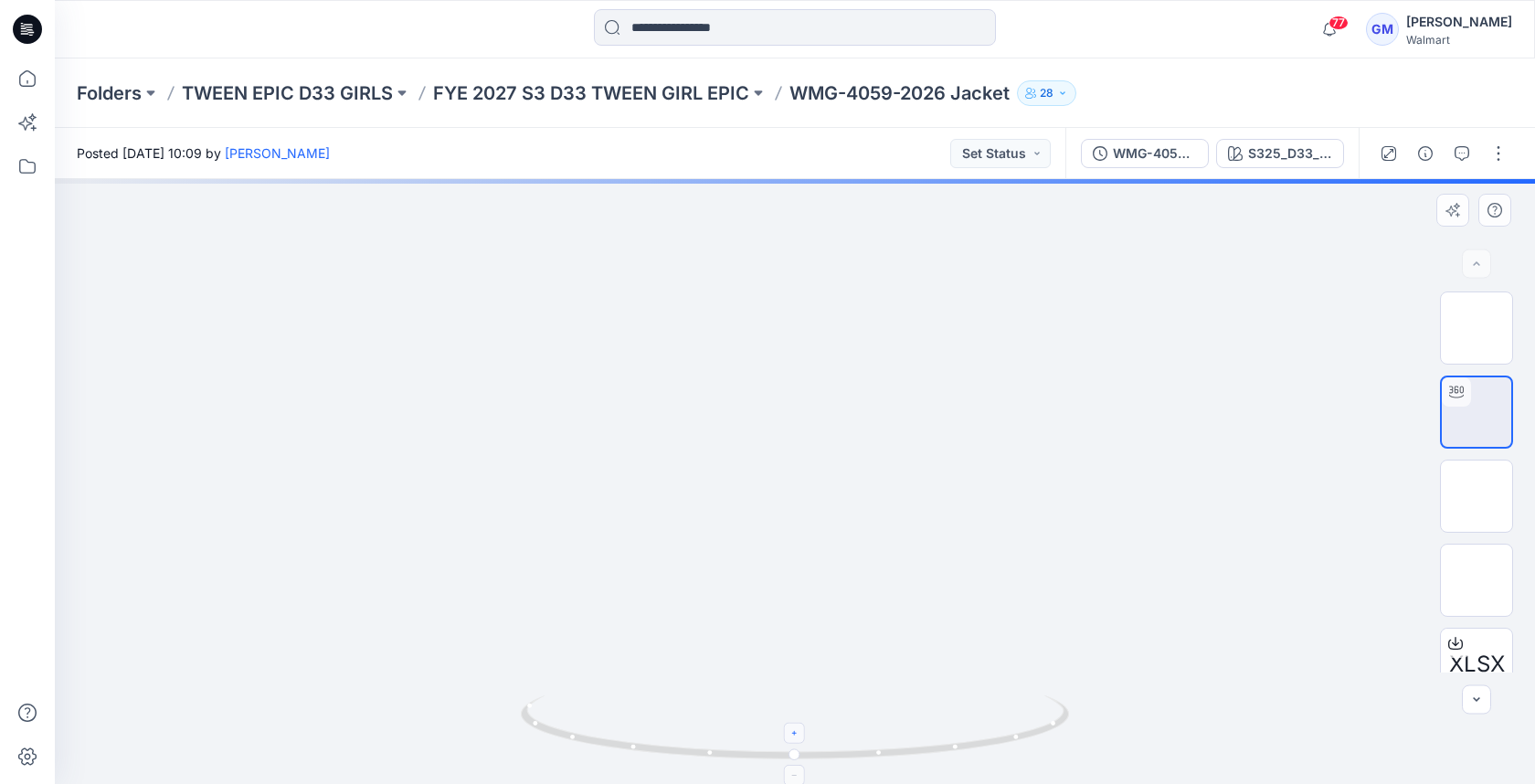
click at [797, 731] on icon at bounding box center [796, 734] width 11 height 11
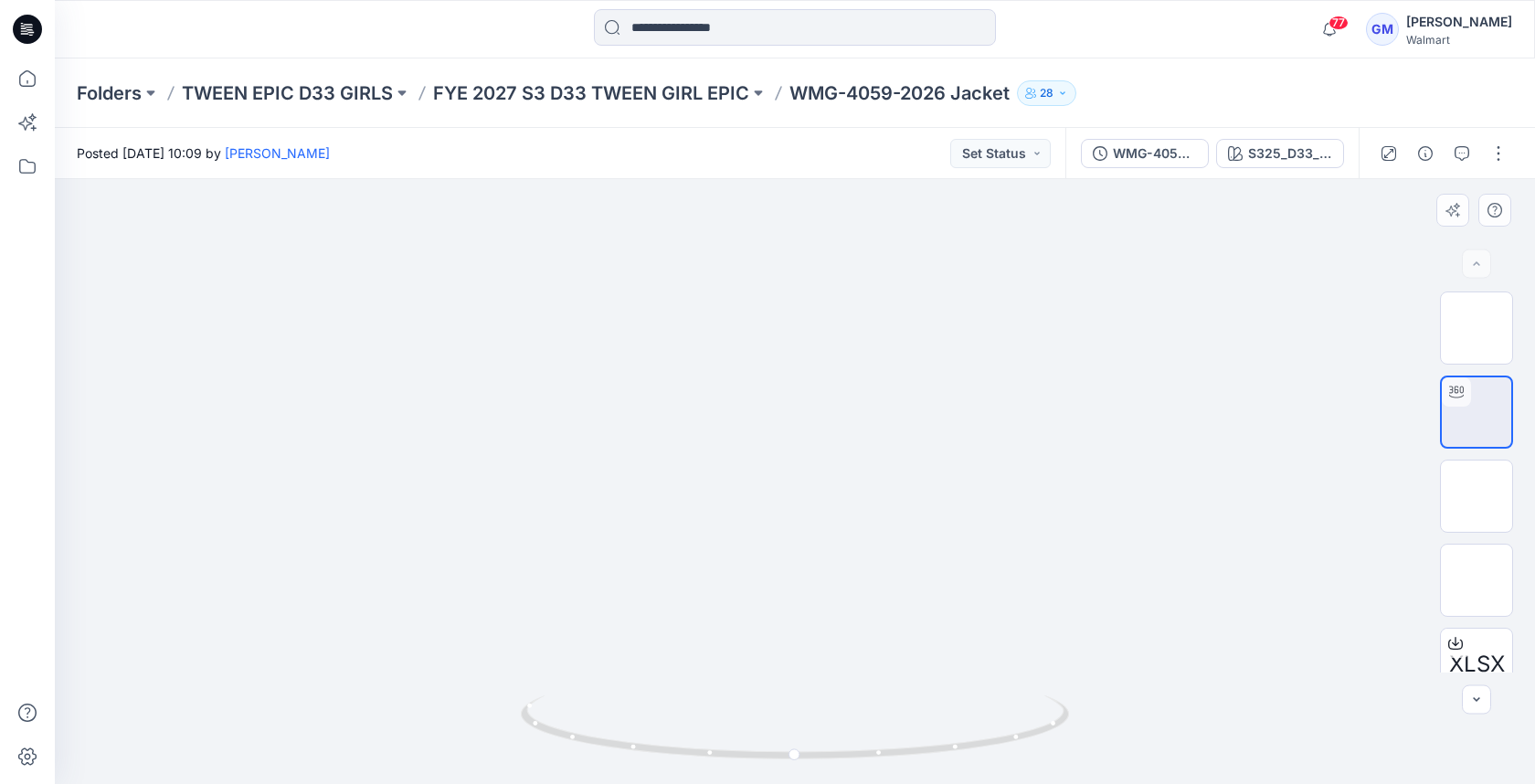
drag, startPoint x: 748, startPoint y: 324, endPoint x: 753, endPoint y: 367, distance: 43.3
click at [753, 20] on img at bounding box center [795, 20] width 988 height 0
drag, startPoint x: 1507, startPoint y: 318, endPoint x: 1501, endPoint y: 332, distance: 15.2
click at [1476, 327] on img at bounding box center [1476, 327] width 0 height 0
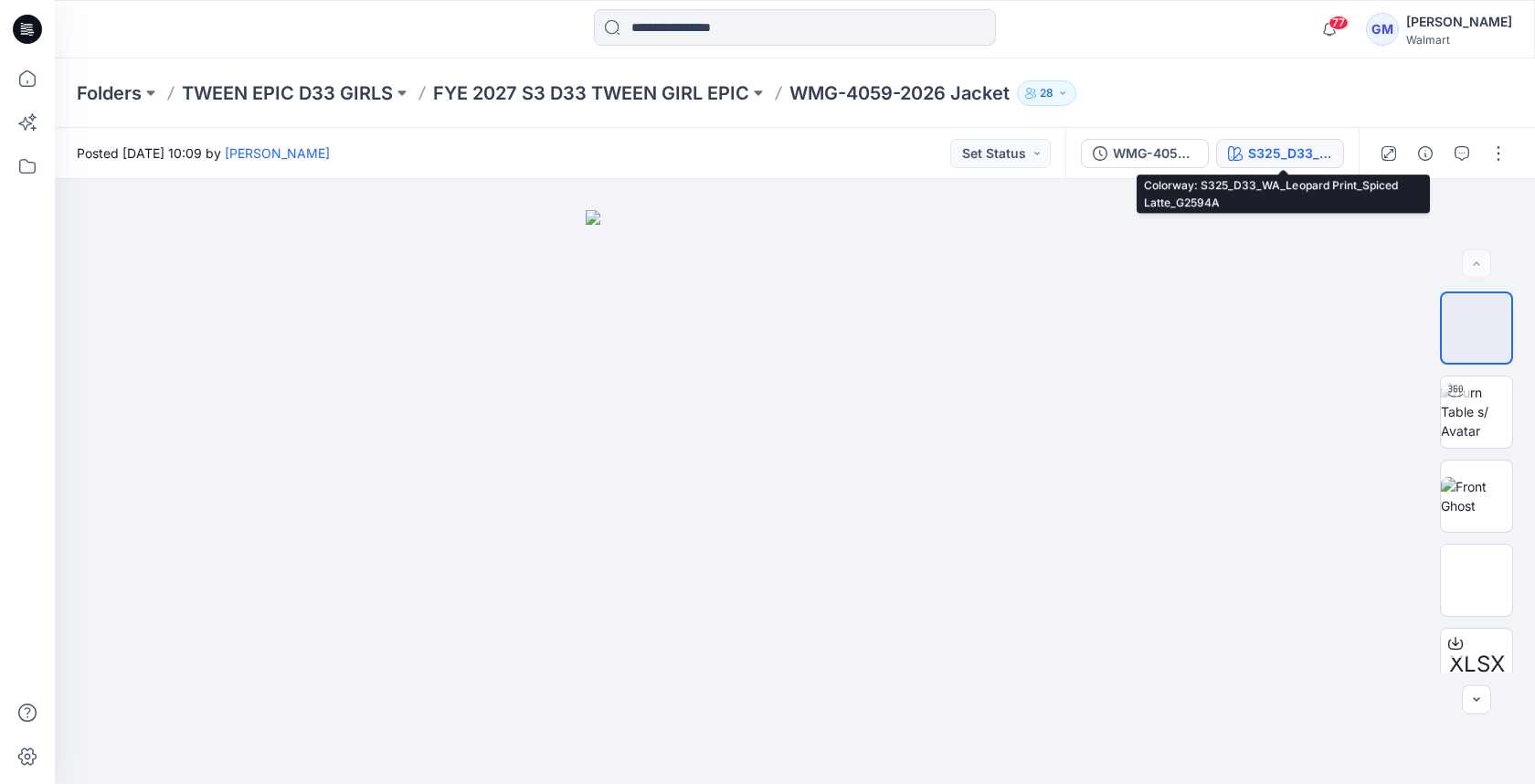
click at [1314, 147] on div "S325_D33_WA_Leopard Print_Spiced Latte_G2594A" at bounding box center [1289, 153] width 84 height 20
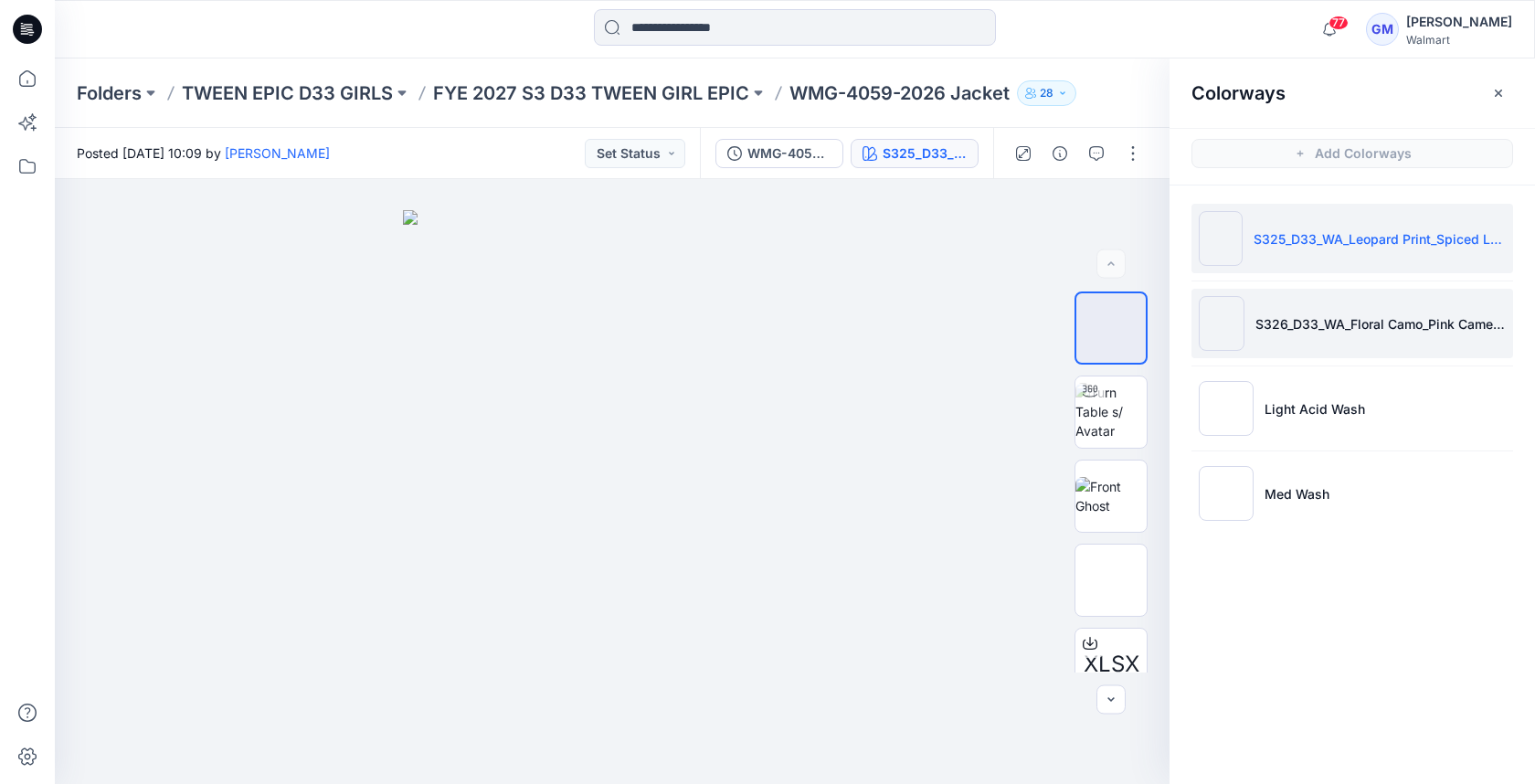
click at [1245, 321] on li "S326_D33_WA_Floral Camo_Pink Cameo_G2948J" at bounding box center [1352, 323] width 322 height 69
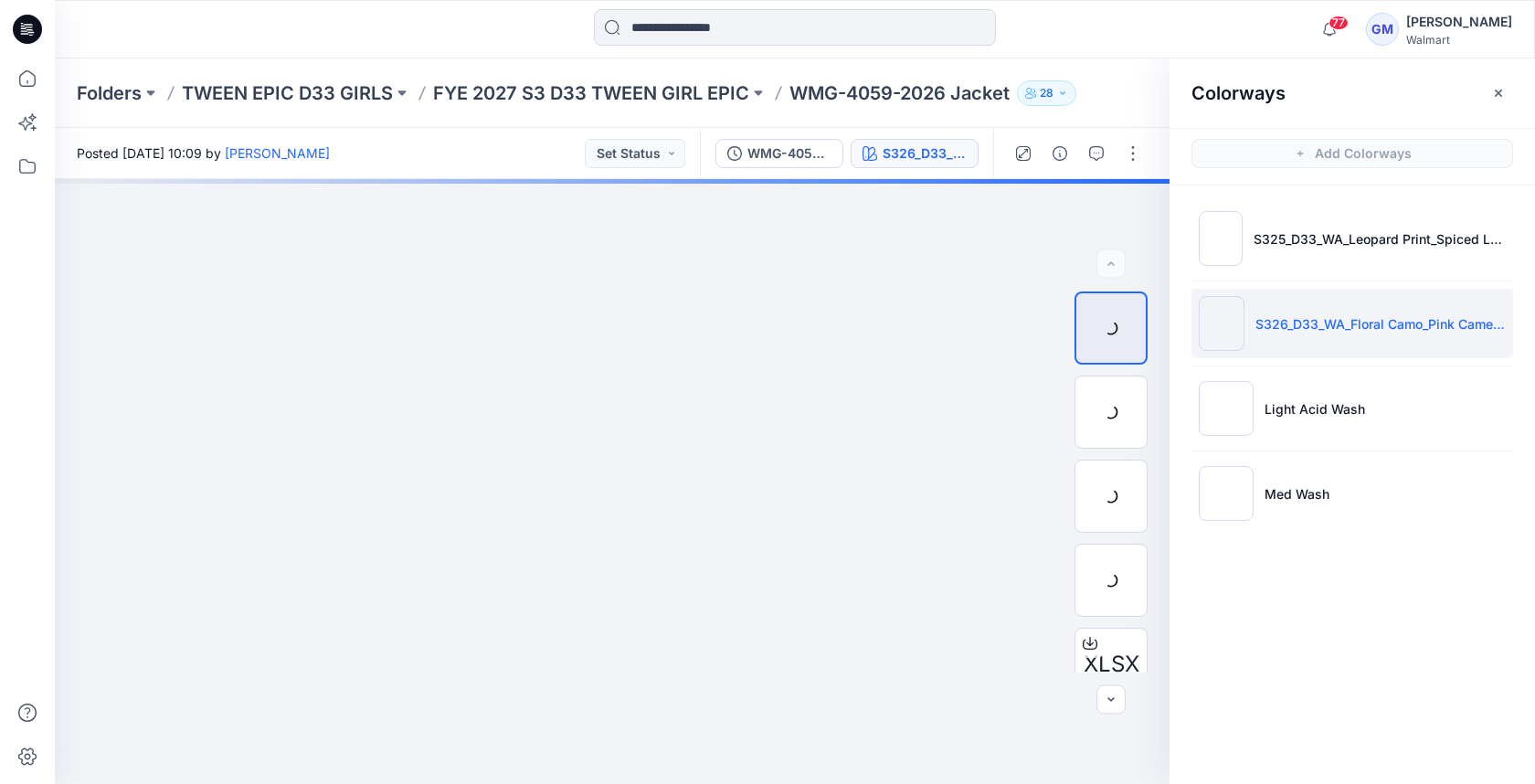
click at [1221, 319] on img at bounding box center [1221, 324] width 46 height 55
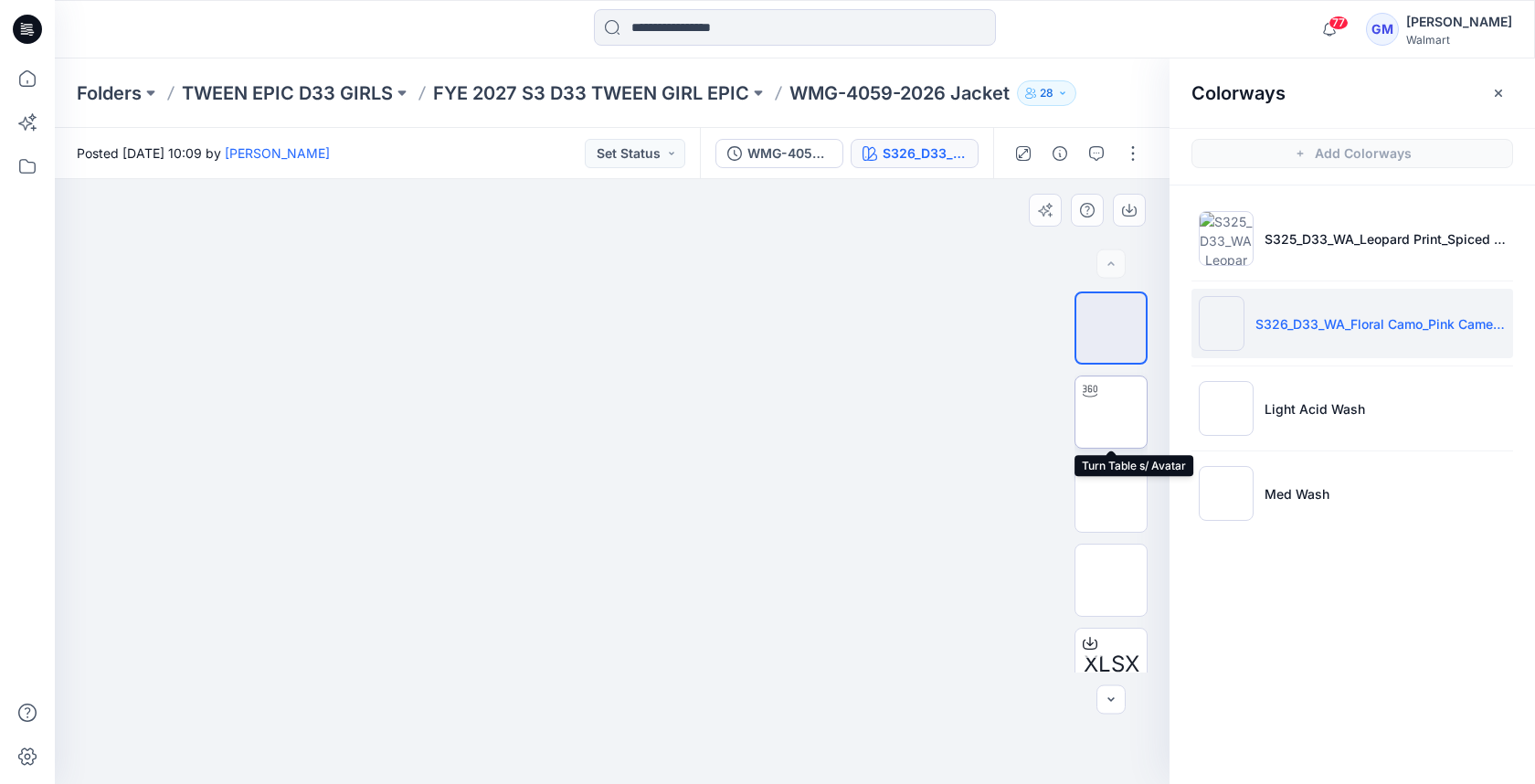
click at [1111, 412] on img at bounding box center [1111, 412] width 0 height 0
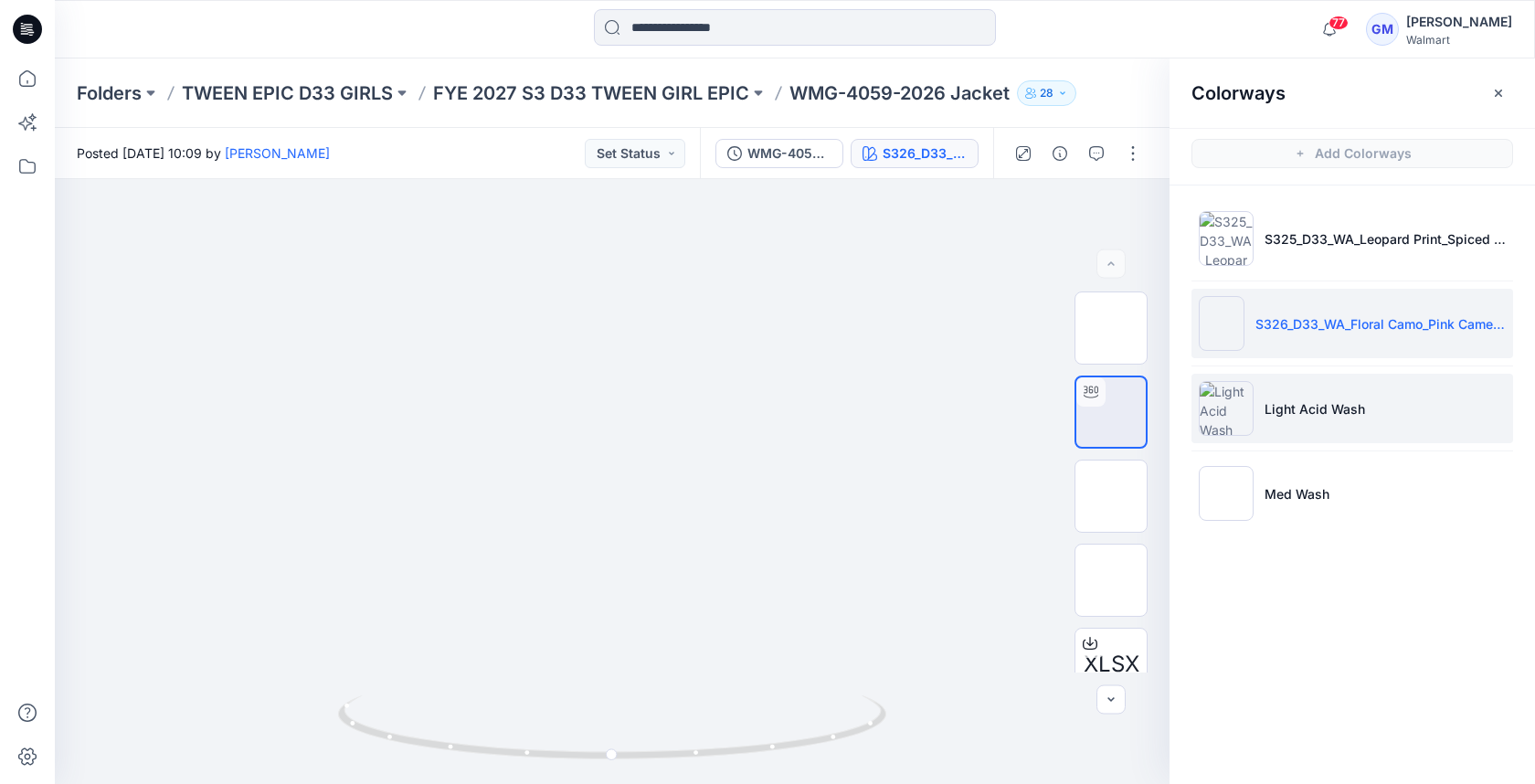
click at [1235, 399] on img at bounding box center [1226, 408] width 55 height 55
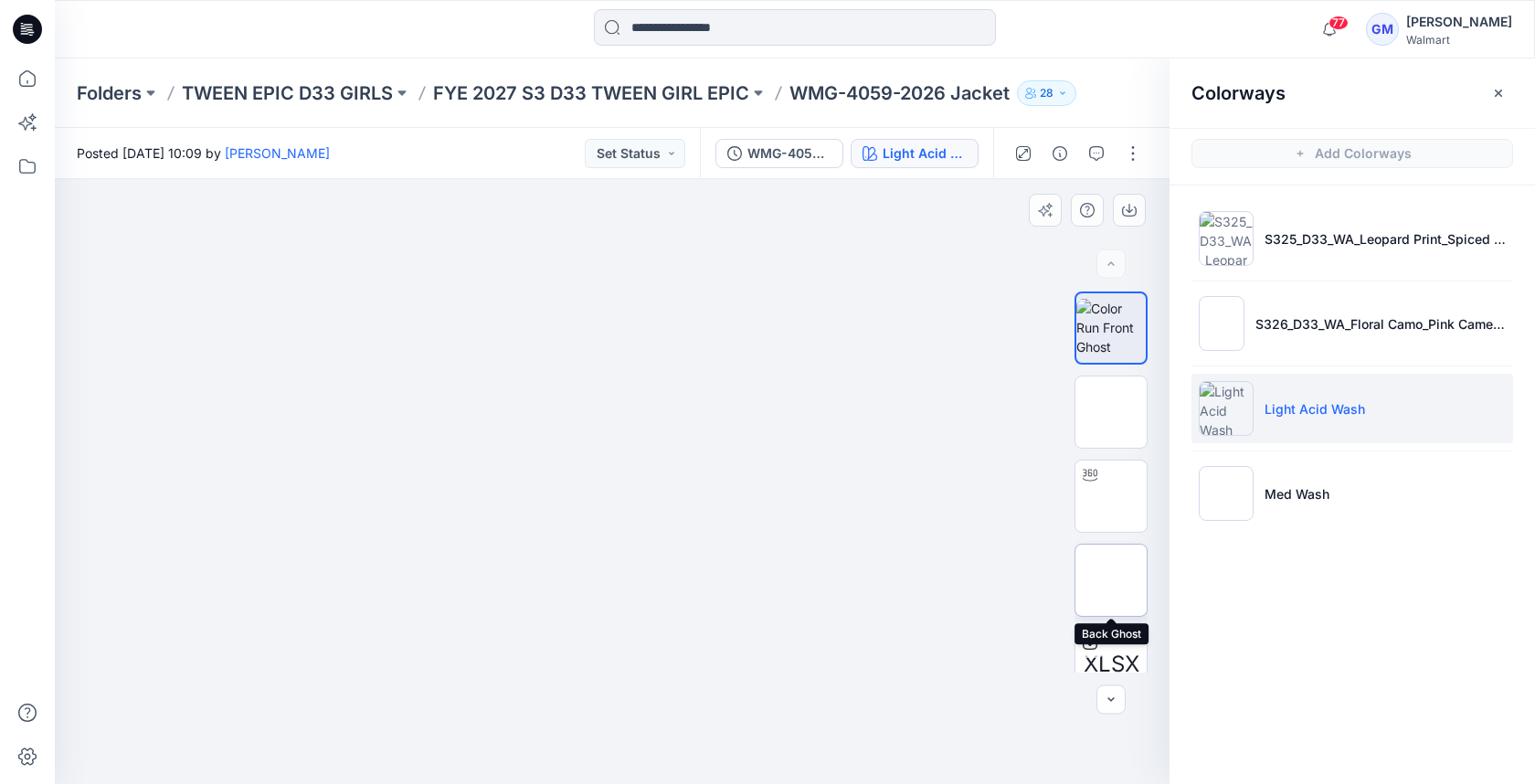
click at [1111, 580] on img at bounding box center [1111, 580] width 0 height 0
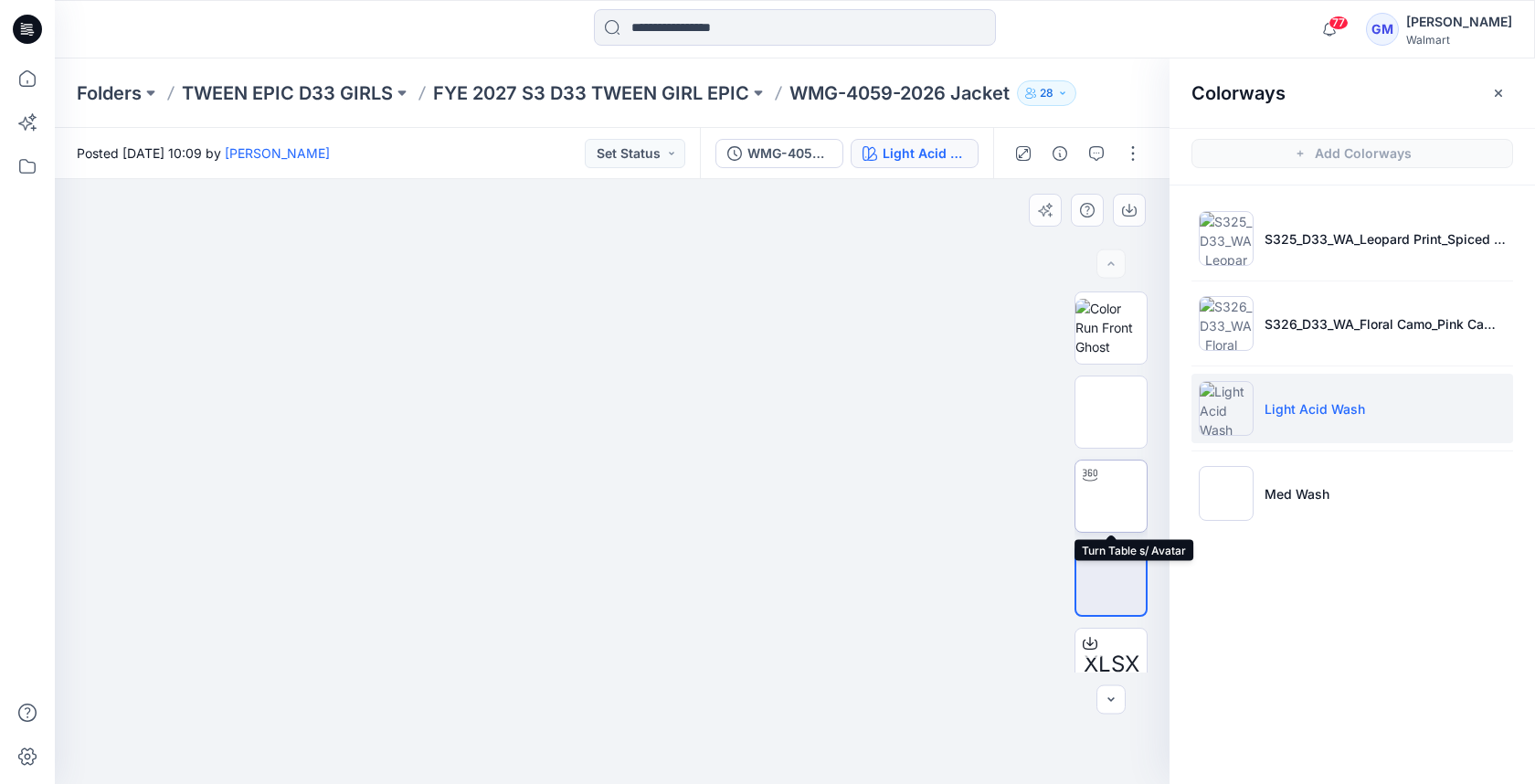
click at [1111, 495] on img at bounding box center [1111, 495] width 0 height 0
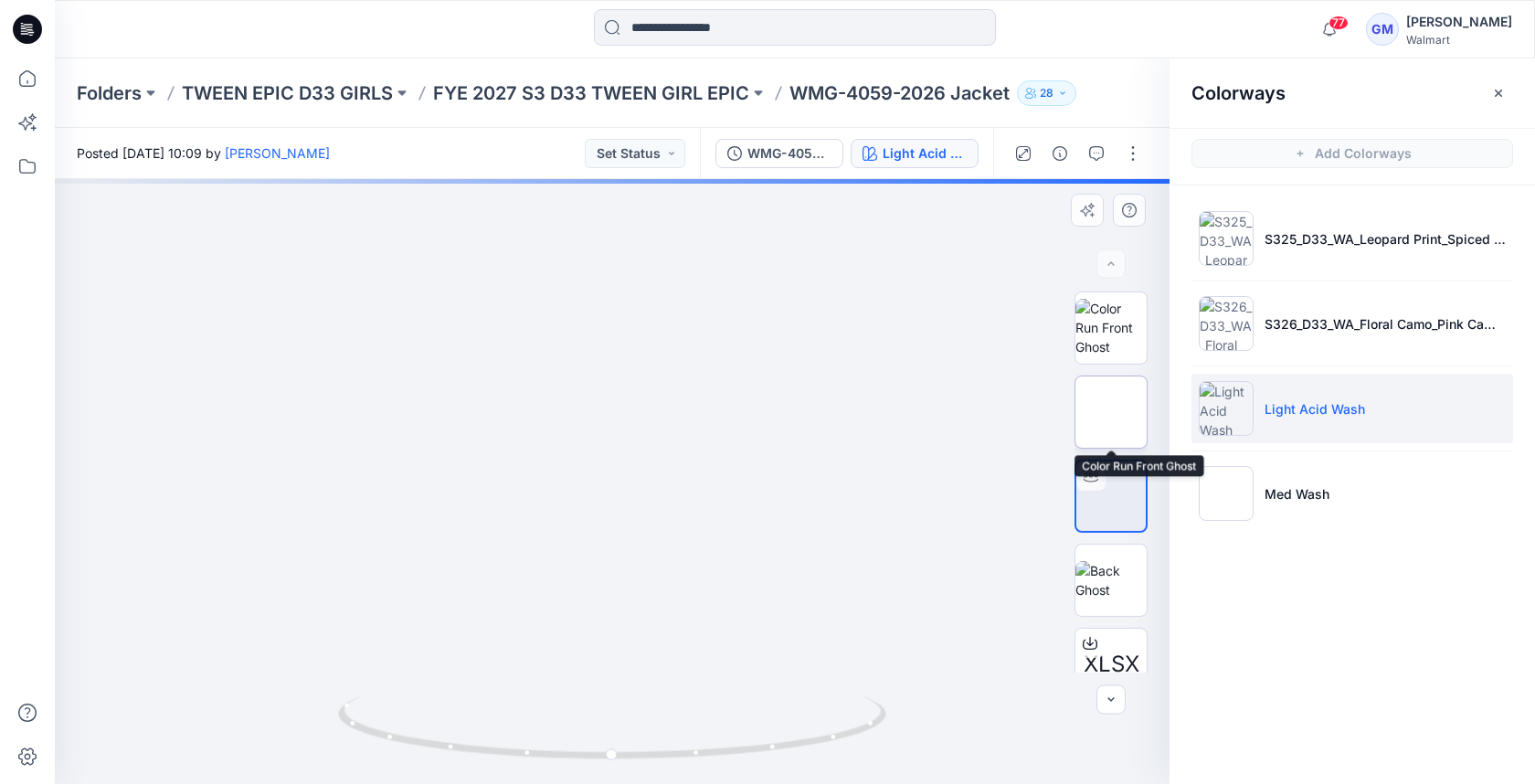
click at [1111, 412] on img at bounding box center [1111, 412] width 0 height 0
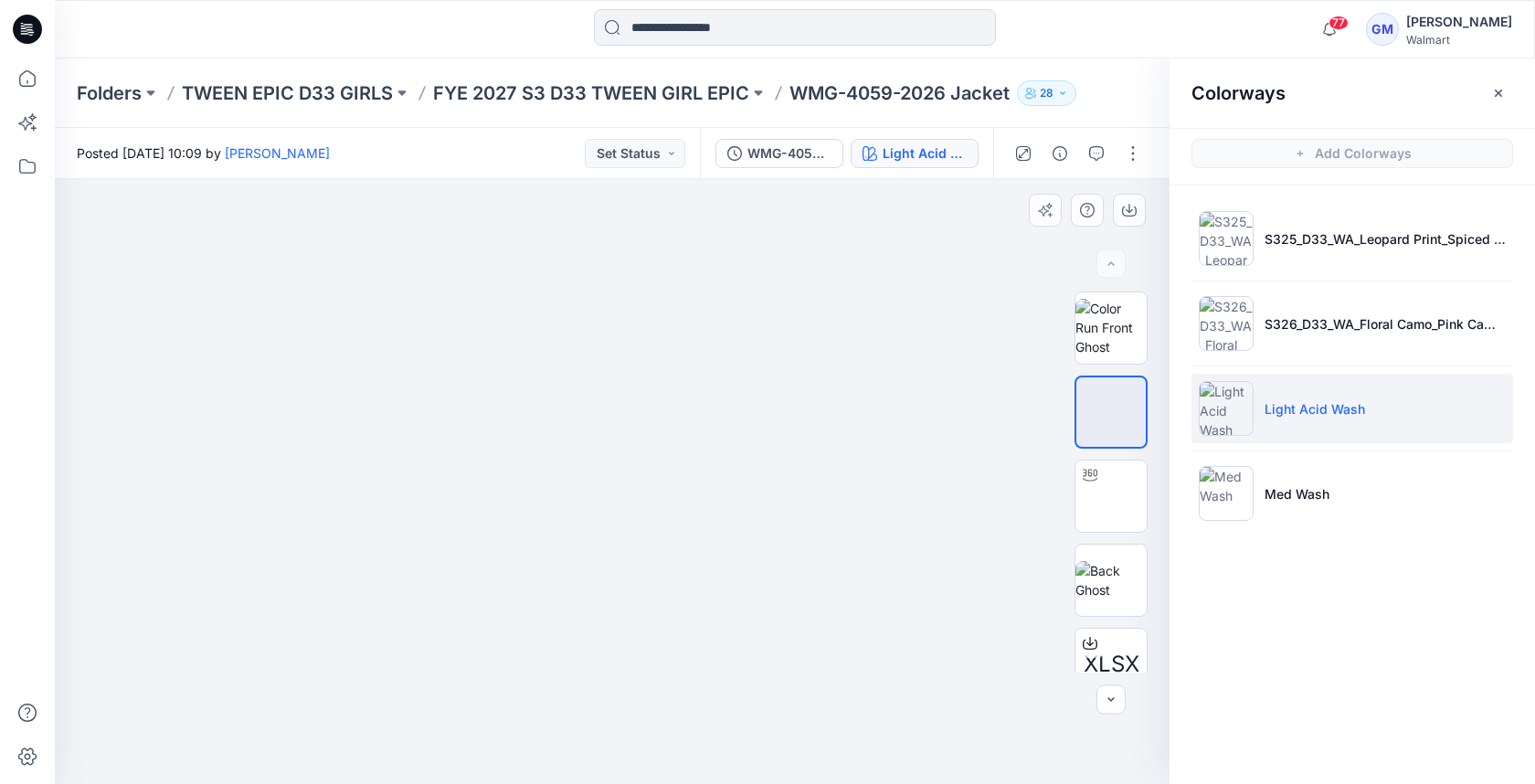
drag, startPoint x: 708, startPoint y: 608, endPoint x: 618, endPoint y: 621, distance: 90.9
click at [602, 210] on img at bounding box center [611, 210] width 422 height 0
click at [1091, 590] on img at bounding box center [1111, 580] width 71 height 38
click at [1111, 495] on img at bounding box center [1111, 495] width 0 height 0
drag, startPoint x: 520, startPoint y: 634, endPoint x: 534, endPoint y: 602, distance: 34.9
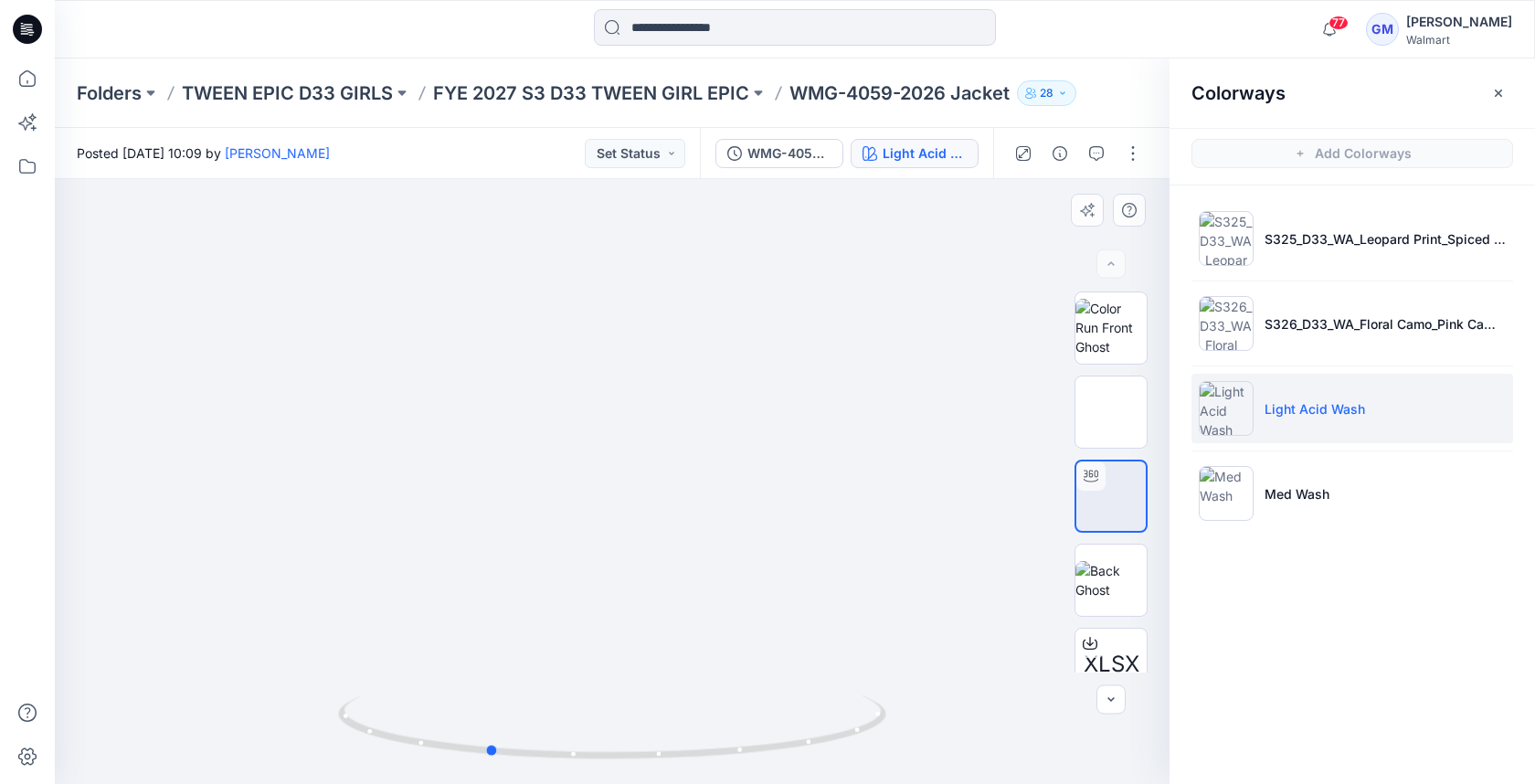
click at [482, 632] on div at bounding box center [612, 481] width 1114 height 605
click at [585, 553] on div at bounding box center [612, 481] width 1114 height 605
drag, startPoint x: 617, startPoint y: 730, endPoint x: 583, endPoint y: 735, distance: 34.4
click at [618, 729] on icon at bounding box center [614, 729] width 552 height 68
click at [491, 733] on icon at bounding box center [494, 729] width 11 height 11
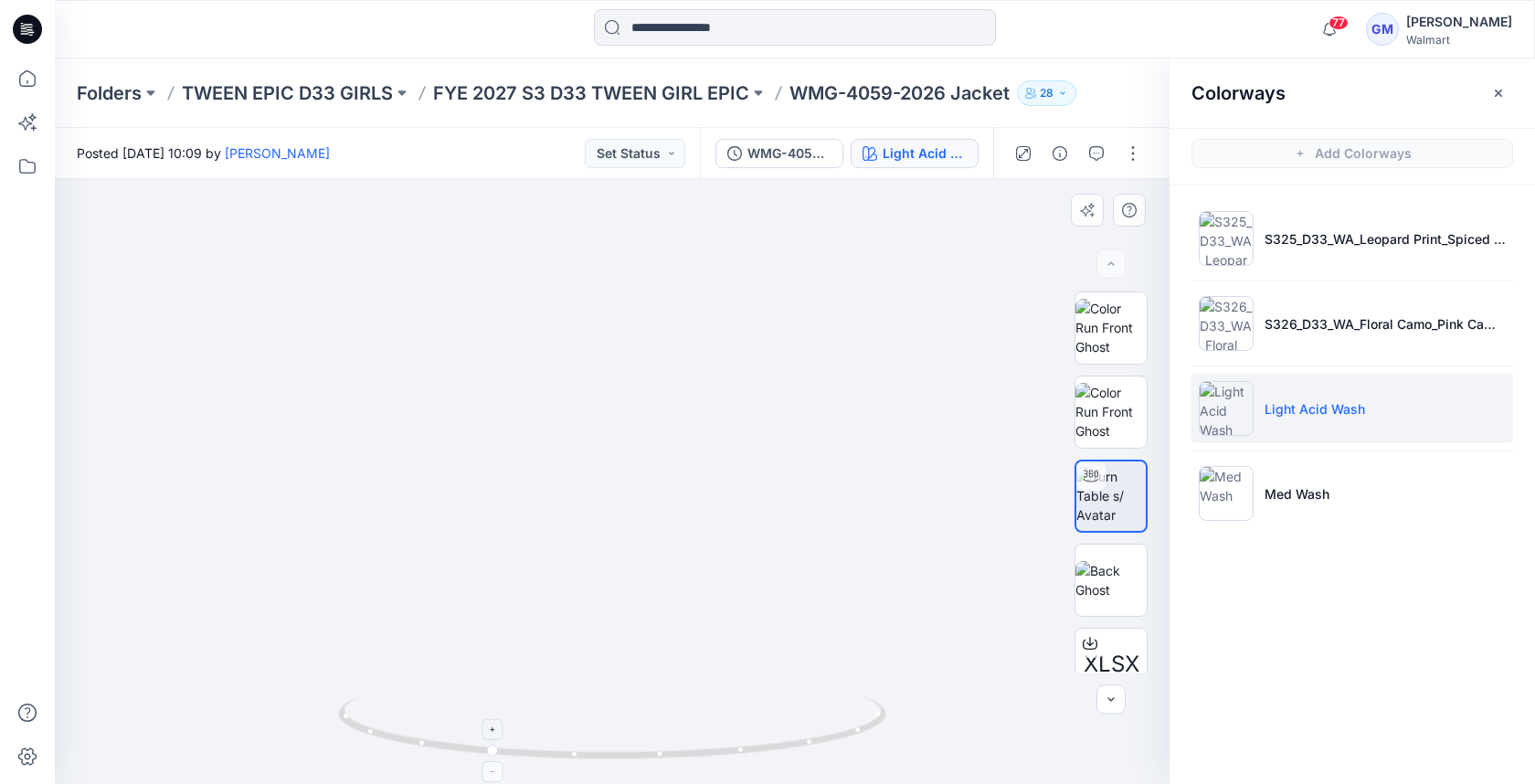
click at [491, 733] on icon at bounding box center [494, 729] width 11 height 11
click at [492, 730] on icon at bounding box center [494, 729] width 11 height 11
click at [493, 730] on icon at bounding box center [494, 729] width 11 height 11
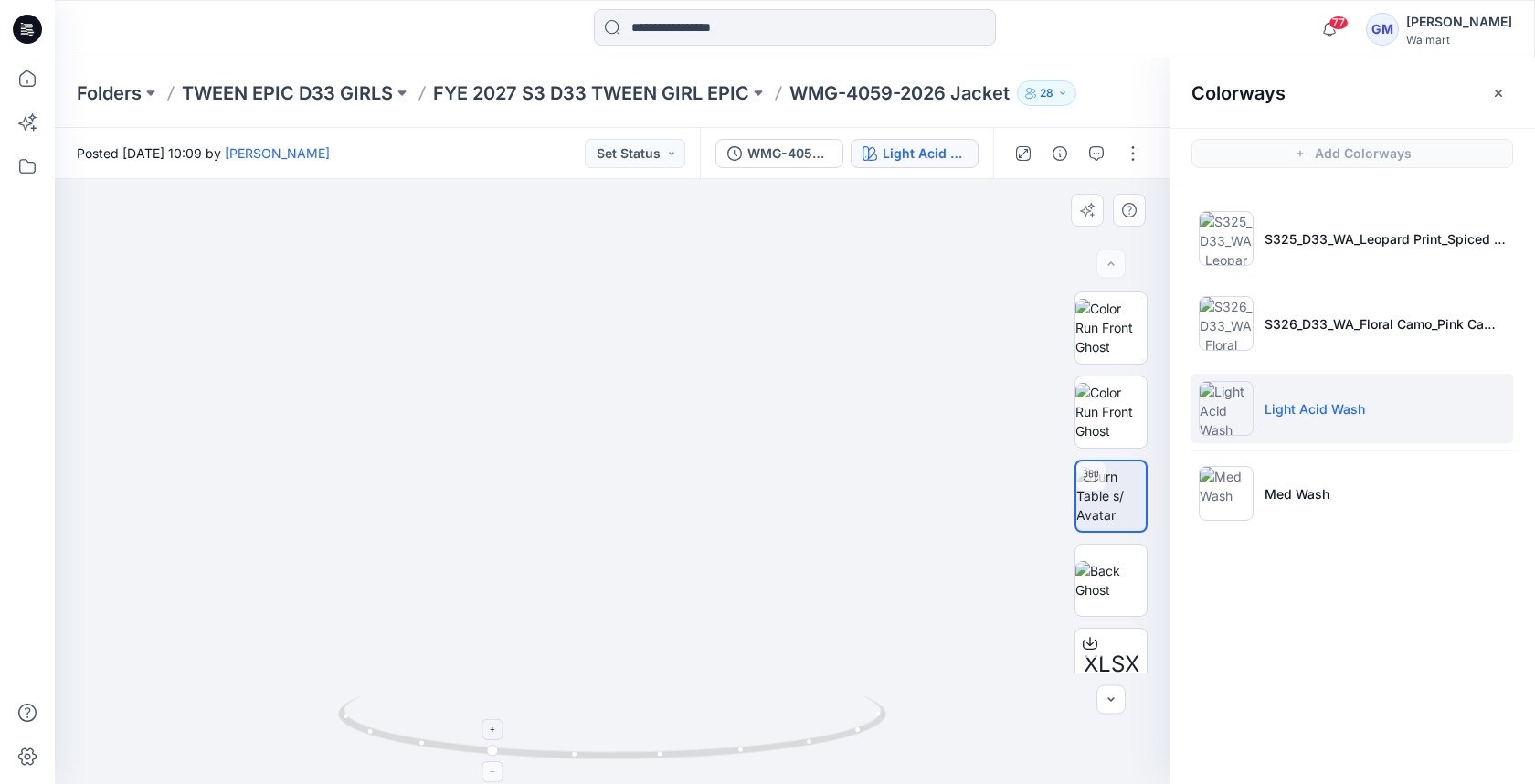
click at [494, 730] on icon at bounding box center [493, 728] width 5 height 5
click at [493, 730] on icon at bounding box center [493, 728] width 5 height 5
click at [493, 729] on icon at bounding box center [493, 728] width 5 height 5
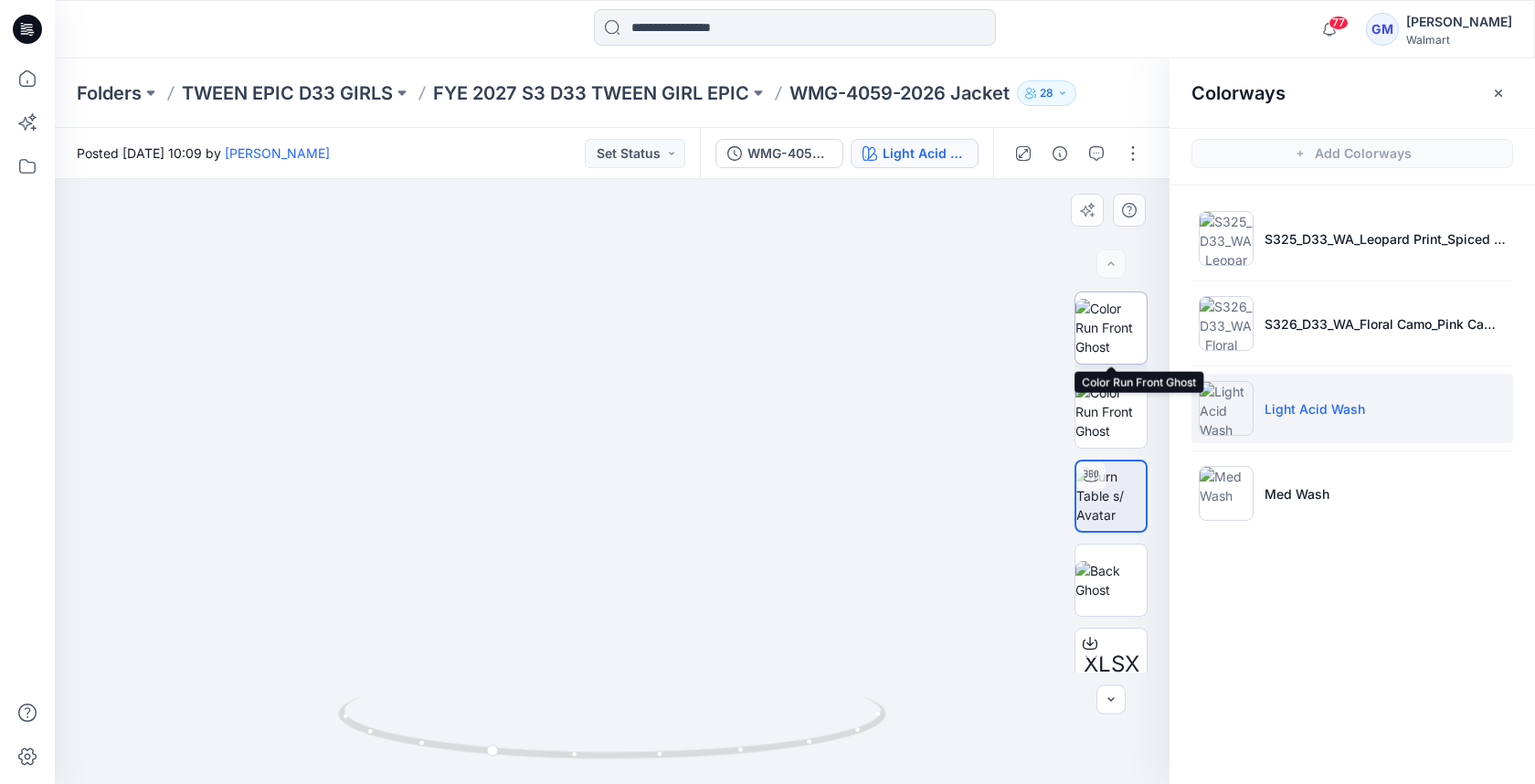
click at [1112, 332] on img at bounding box center [1111, 327] width 71 height 58
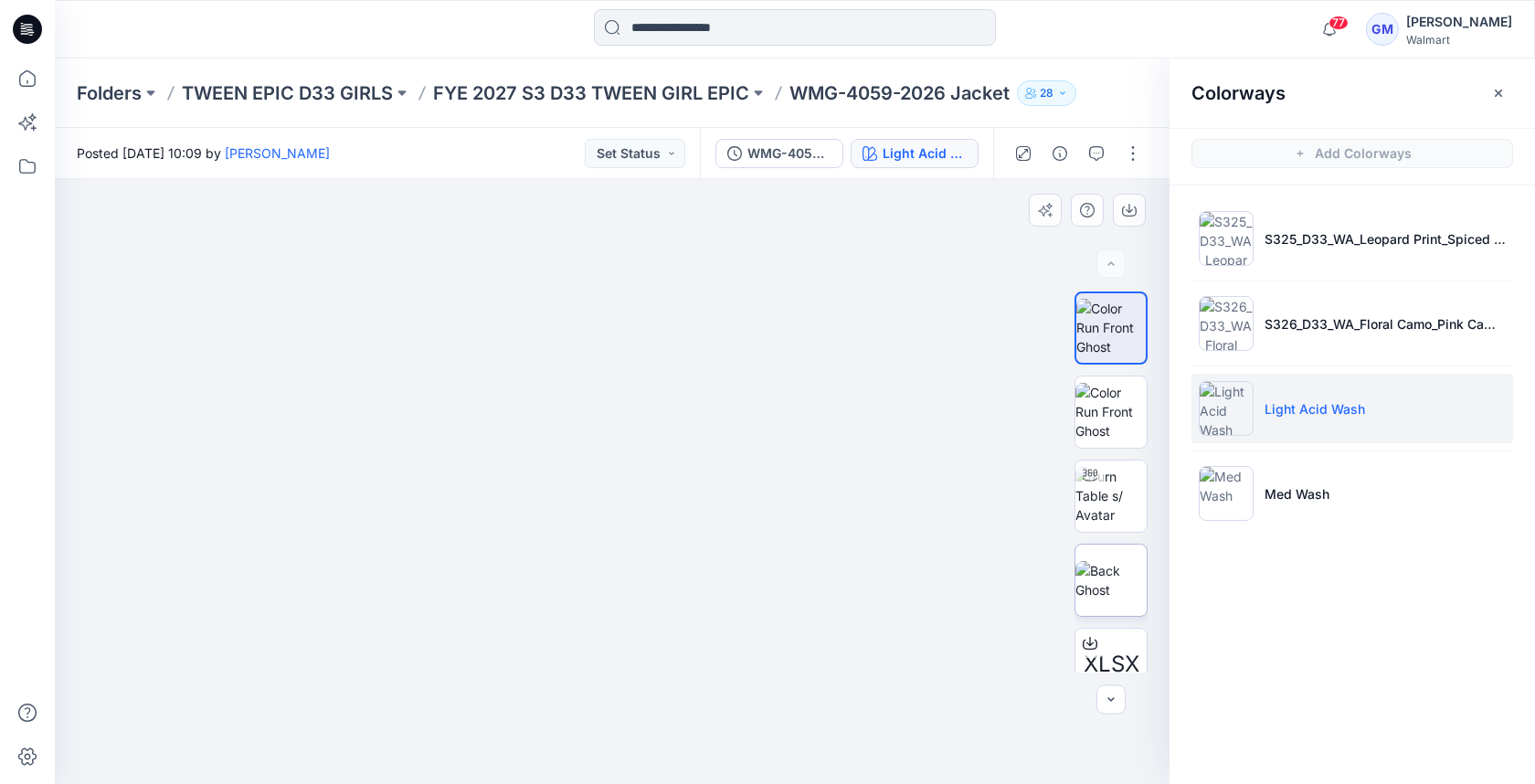
click at [1092, 570] on img at bounding box center [1111, 580] width 71 height 38
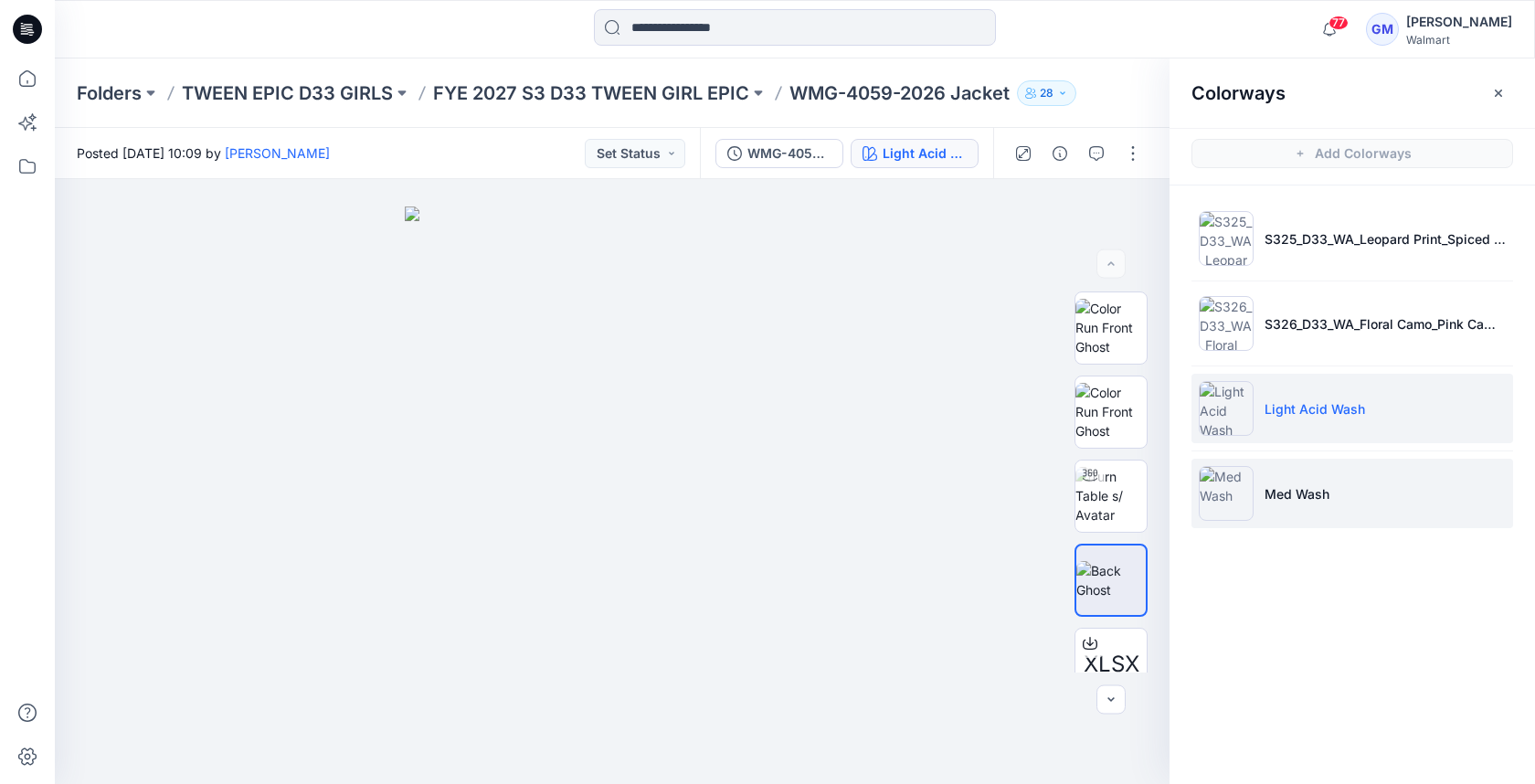
click at [1239, 498] on img at bounding box center [1226, 494] width 55 height 55
click at [1230, 481] on img at bounding box center [1226, 494] width 55 height 55
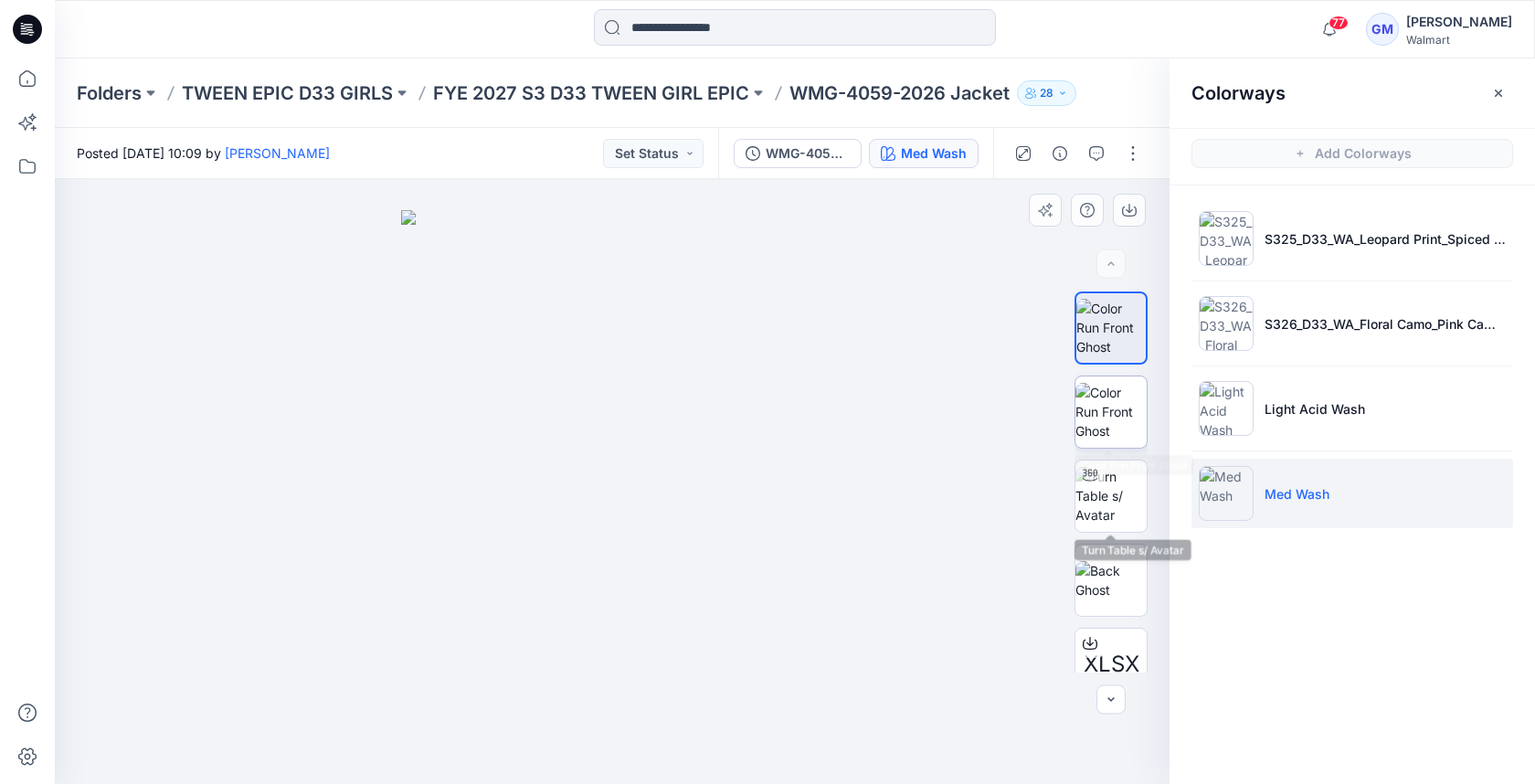
click at [1128, 430] on img at bounding box center [1111, 411] width 71 height 58
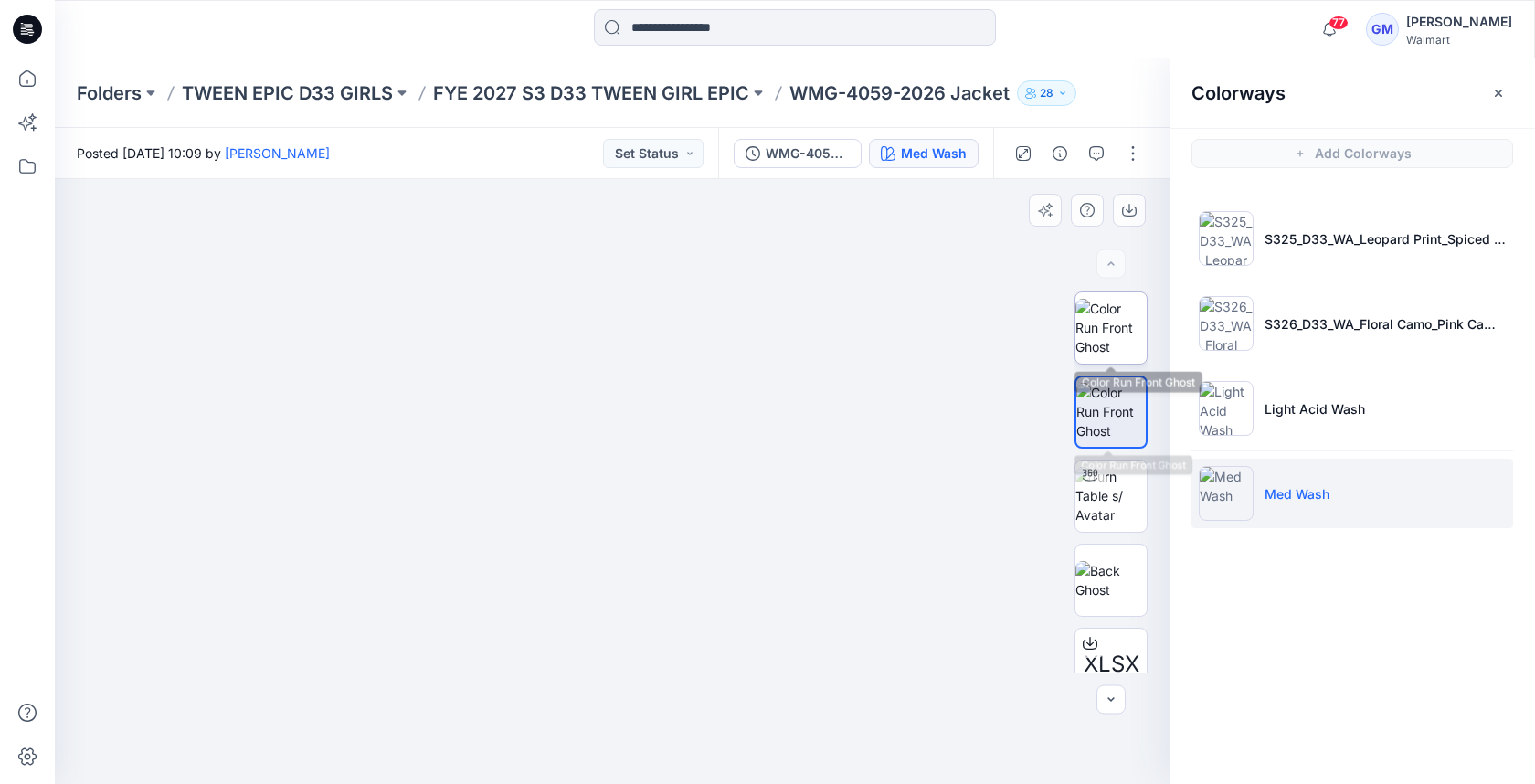
click at [1122, 336] on img at bounding box center [1111, 327] width 71 height 58
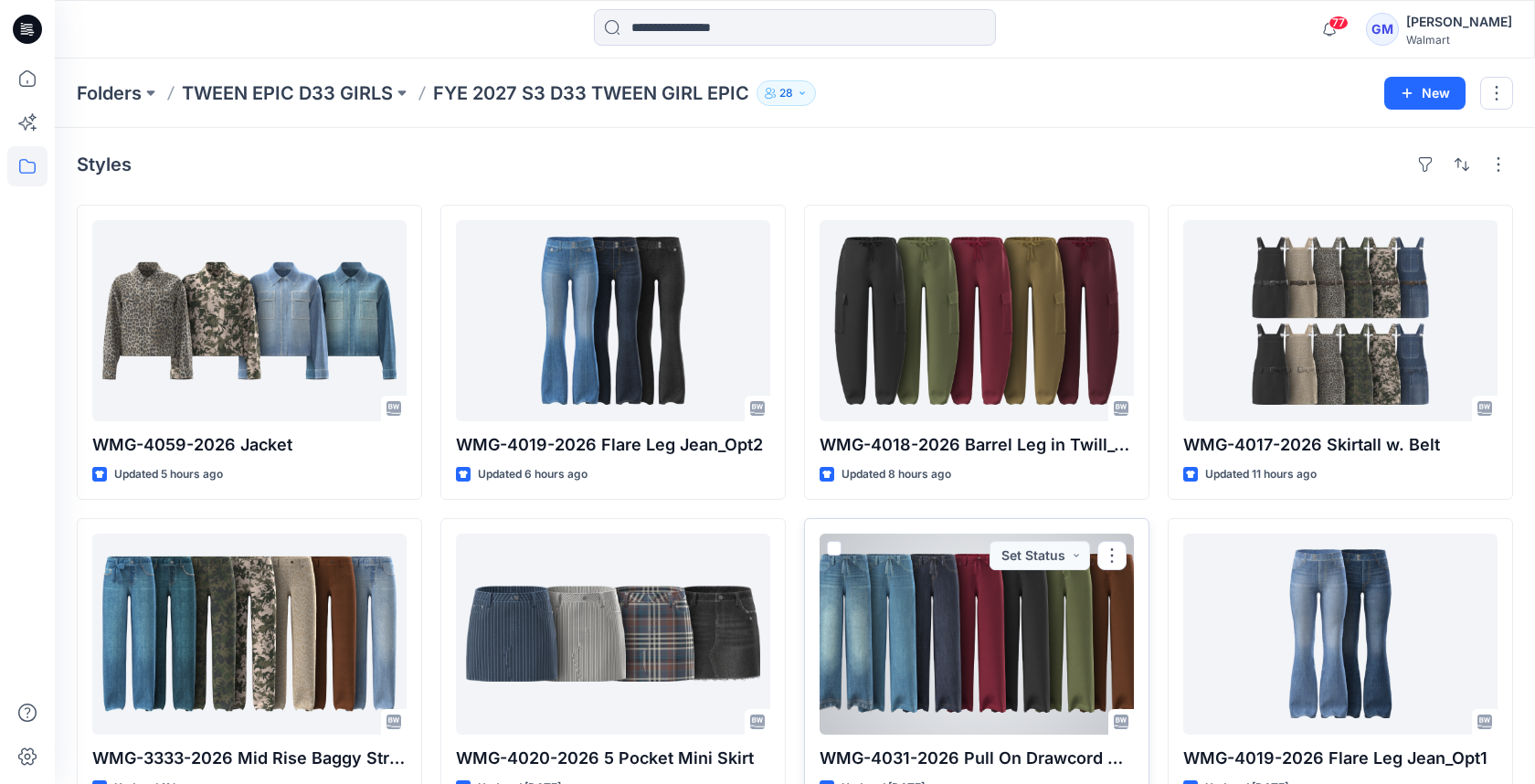
scroll to position [47, 0]
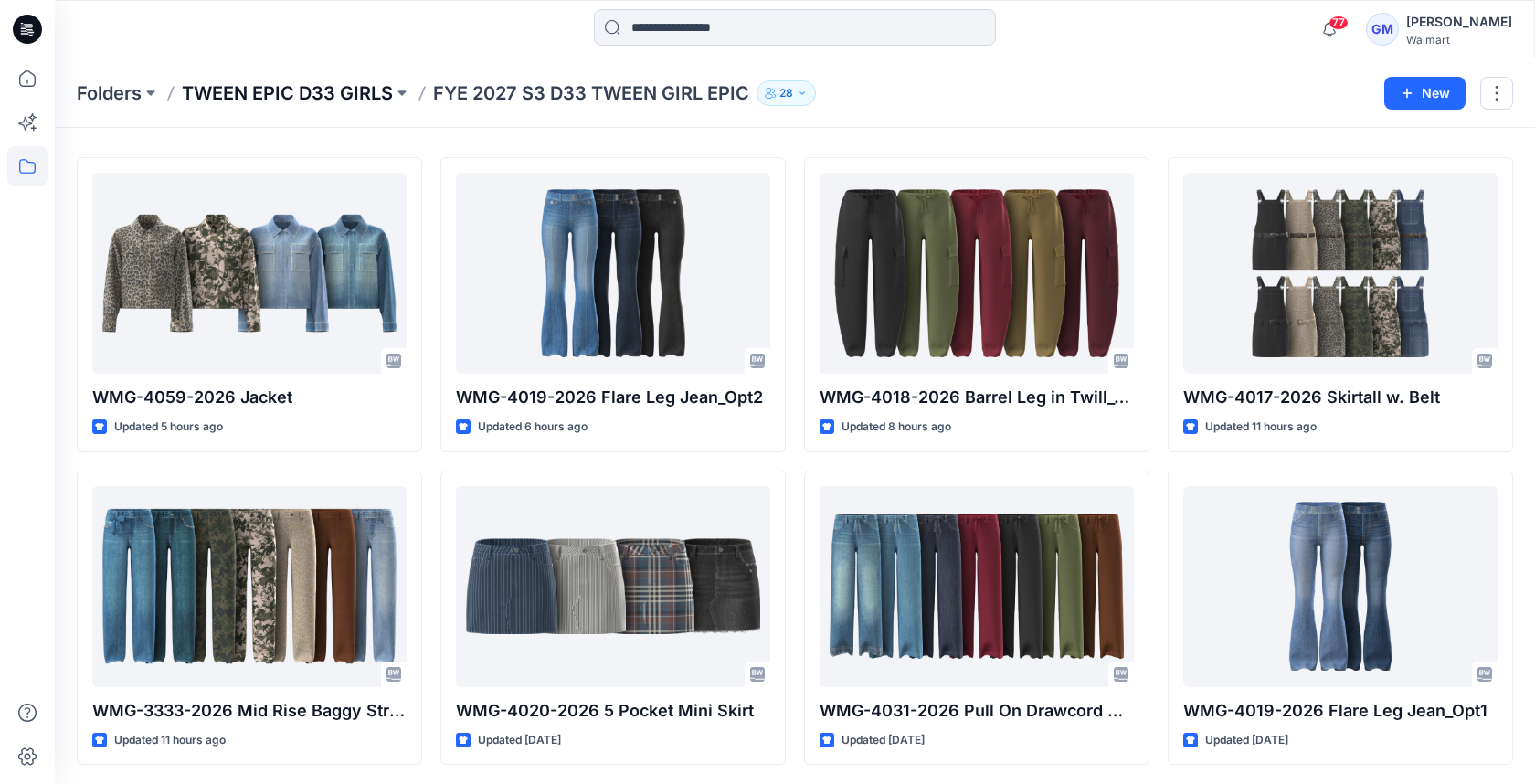
click at [386, 100] on p "TWEEN EPIC D33 GIRLS" at bounding box center [287, 93] width 211 height 26
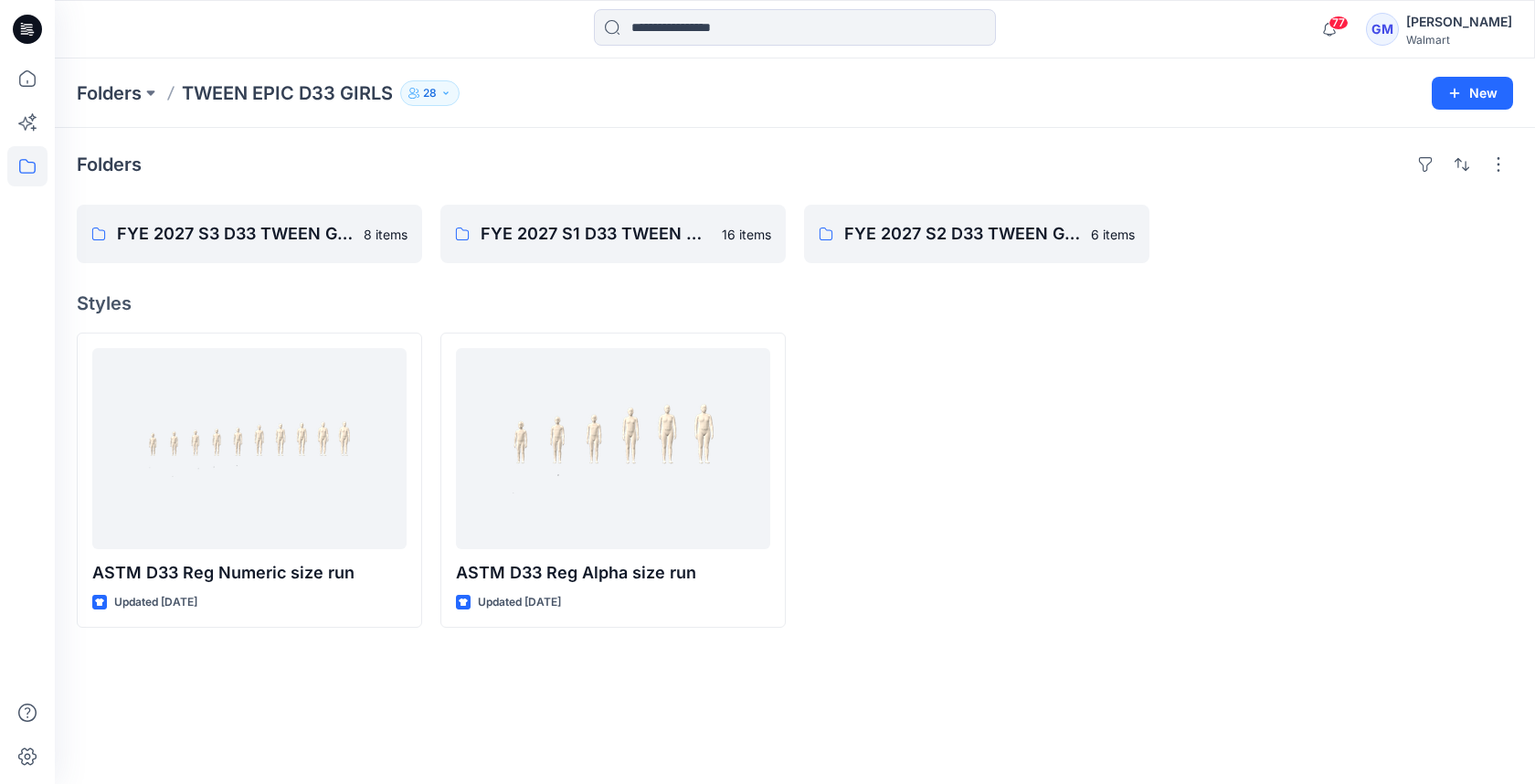
scroll to position [47, 0]
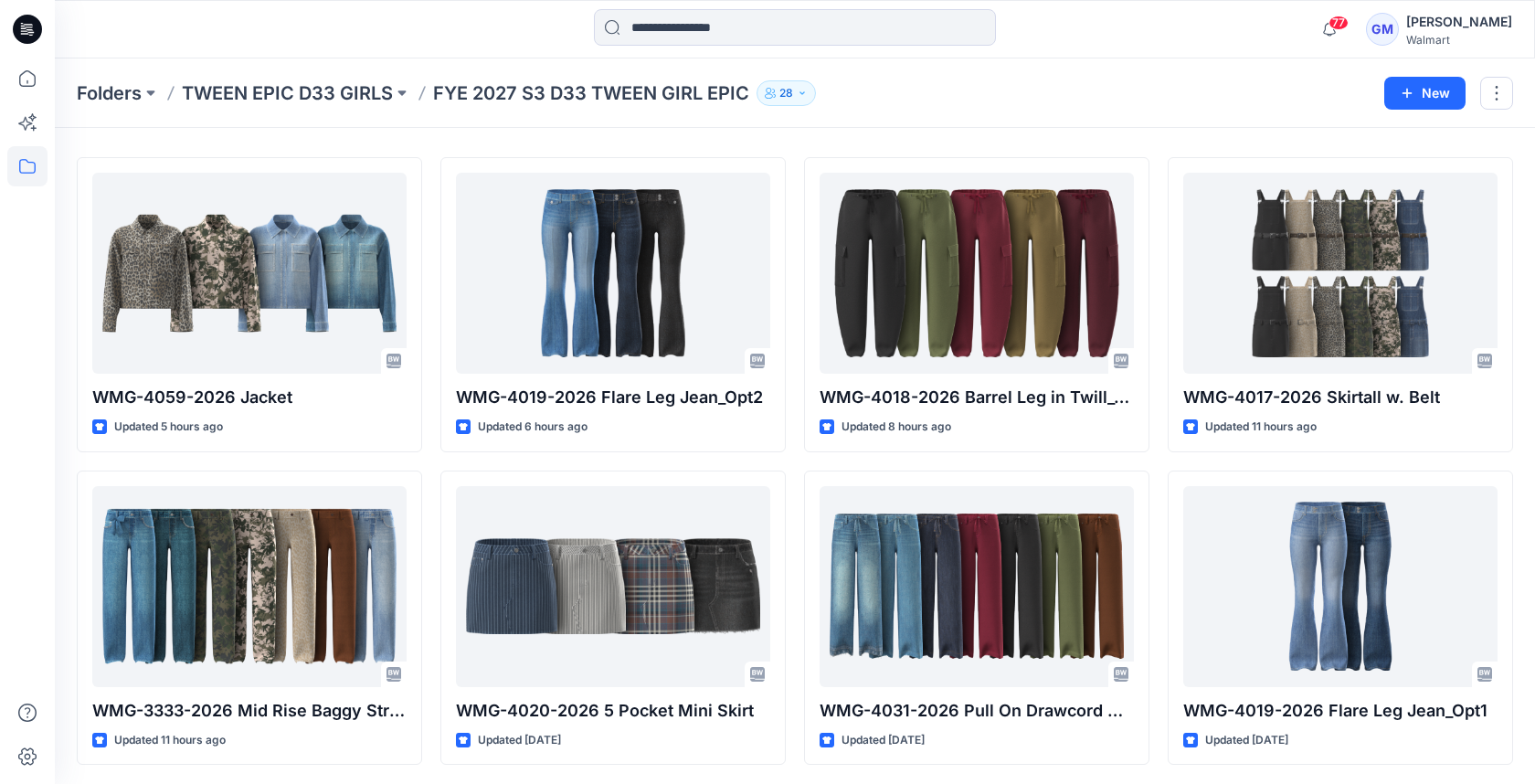
drag, startPoint x: 336, startPoint y: 97, endPoint x: 322, endPoint y: 99, distance: 14.1
click at [336, 97] on p "TWEEN EPIC D33 GIRLS" at bounding box center [287, 93] width 211 height 26
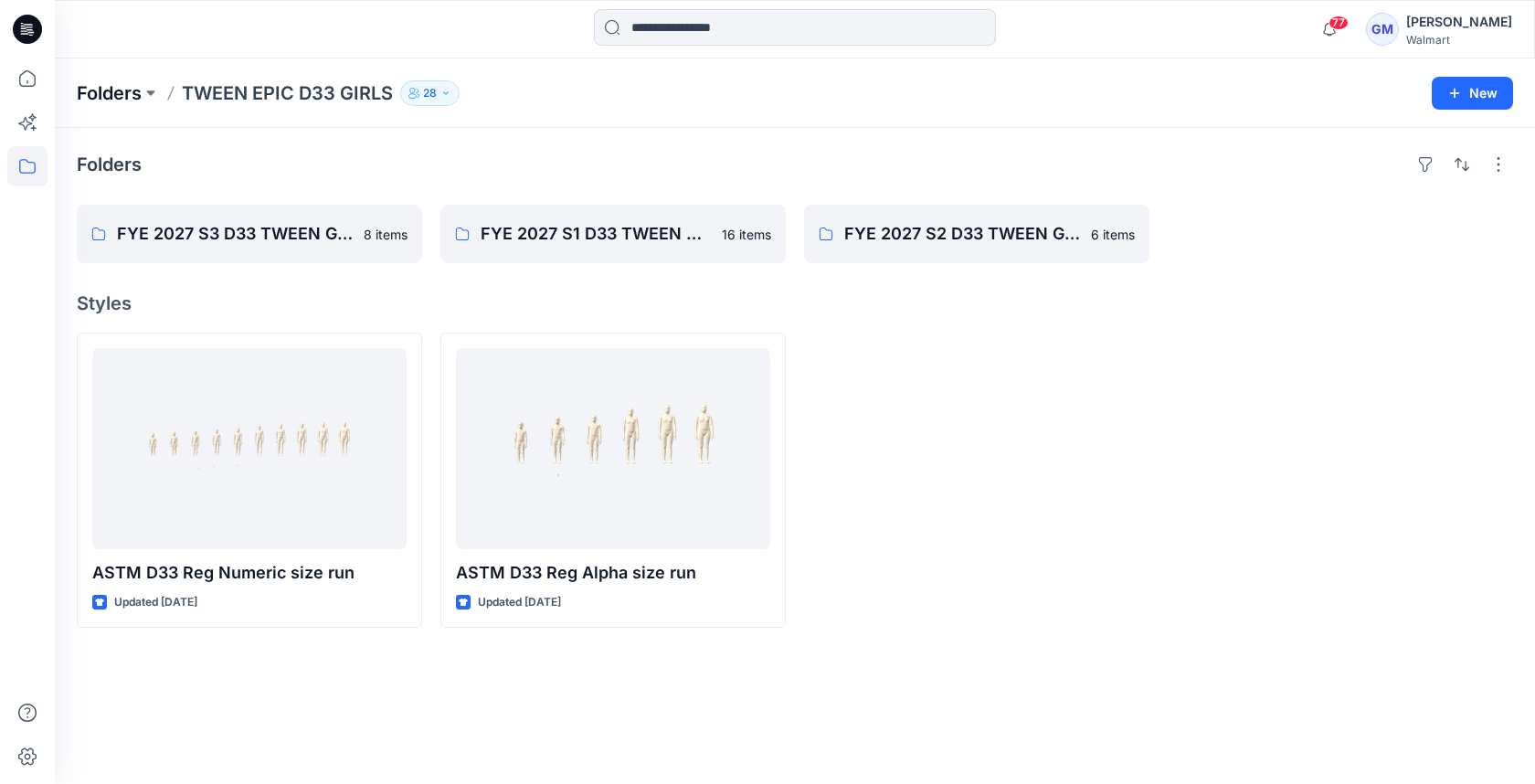
click at [98, 102] on p "Folders" at bounding box center [109, 93] width 65 height 26
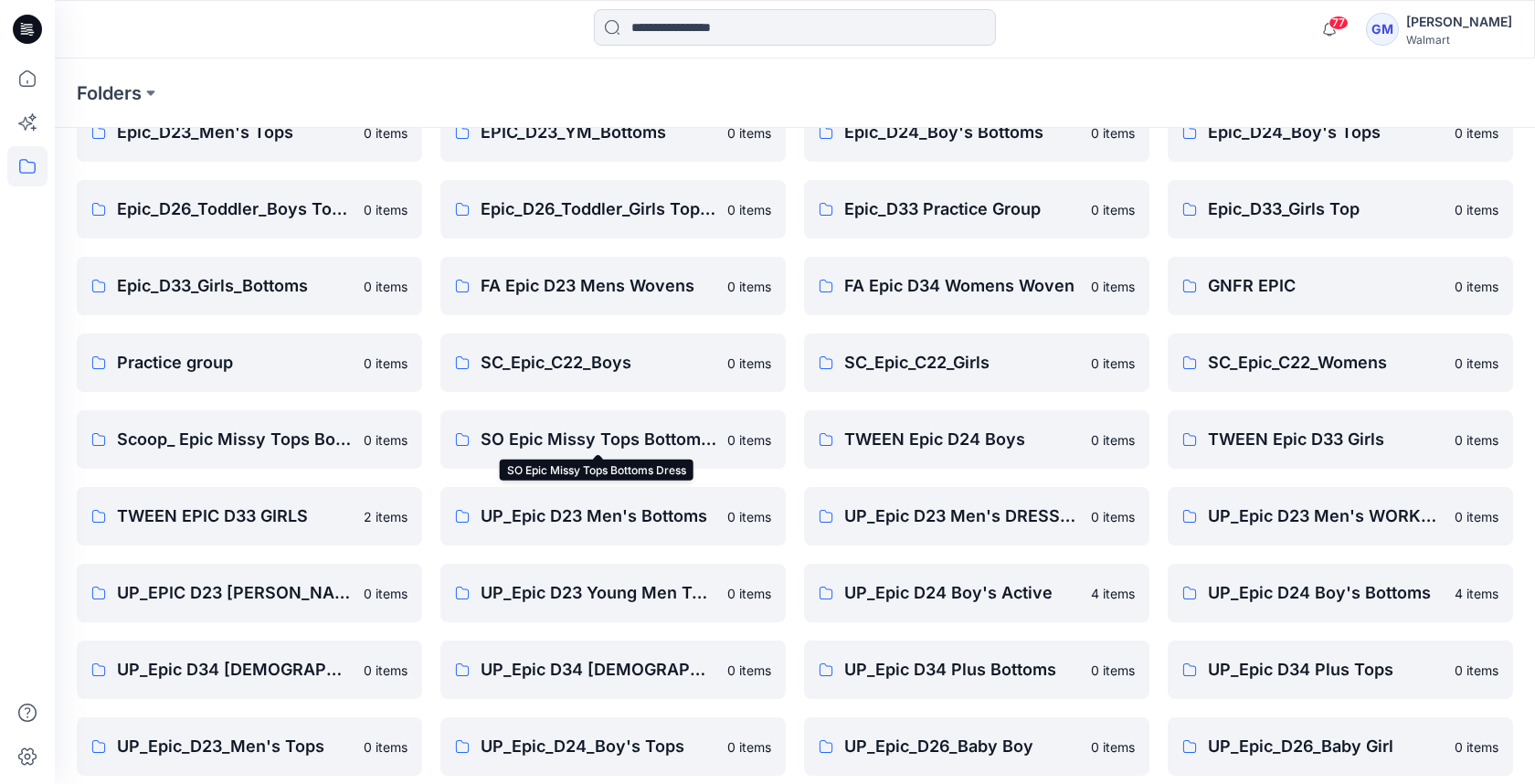
scroll to position [419, 0]
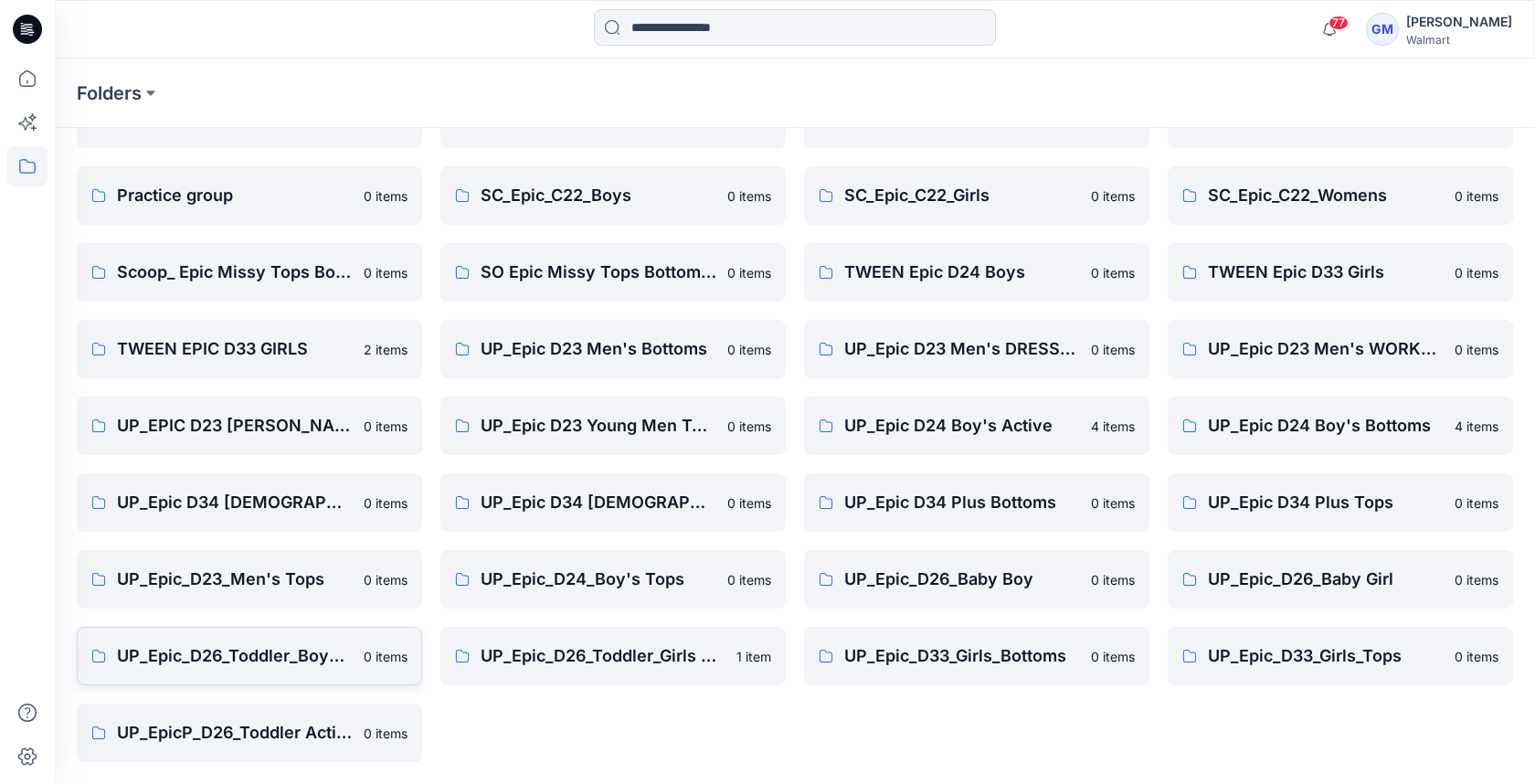
click at [253, 663] on p "UP_Epic_D26_Toddler_Boys Tops & Bottoms" at bounding box center [234, 655] width 235 height 26
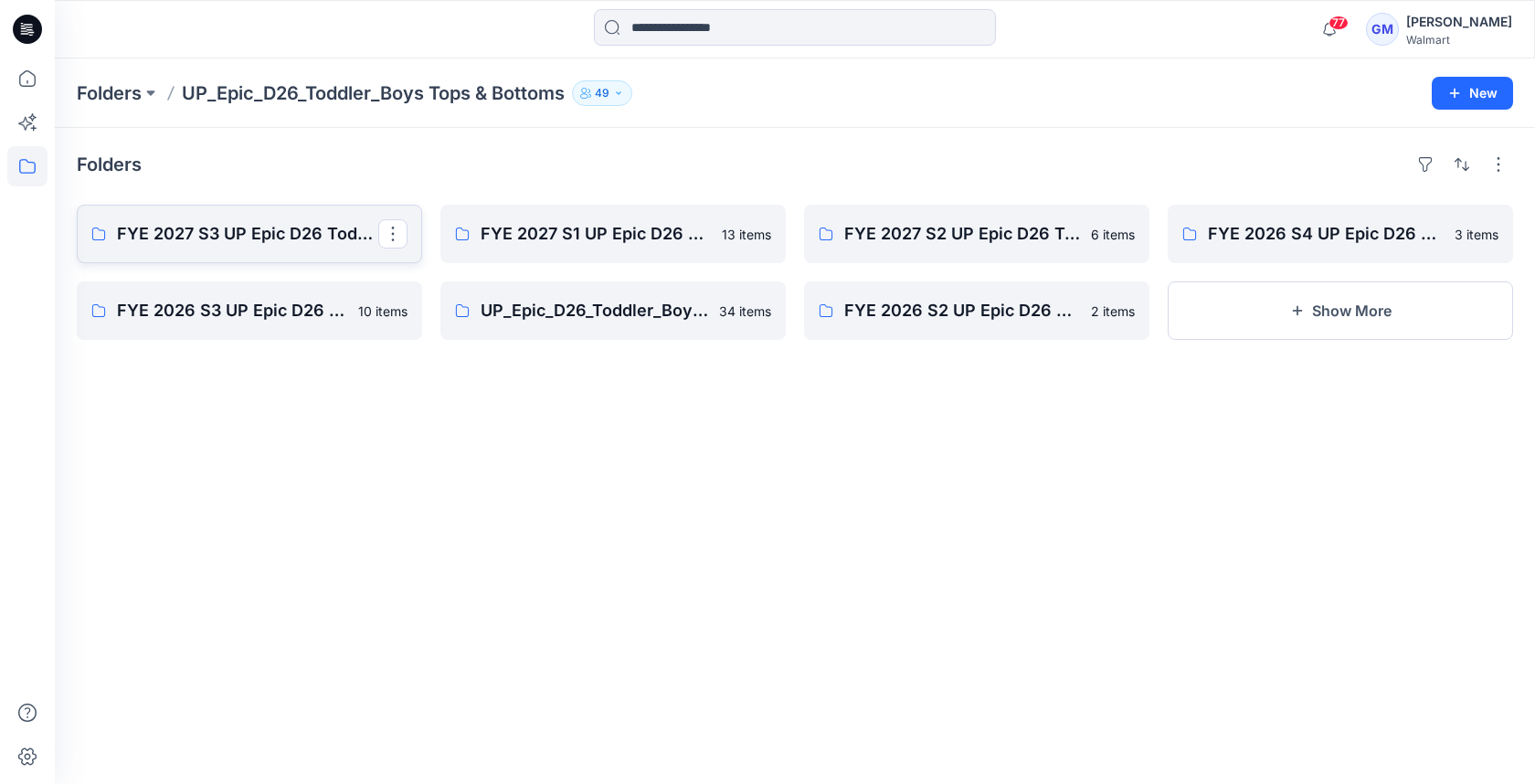
click at [278, 232] on p "FYE 2027 S3 UP Epic D26 Toddler Boy Tops & Bottoms" at bounding box center [247, 233] width 261 height 26
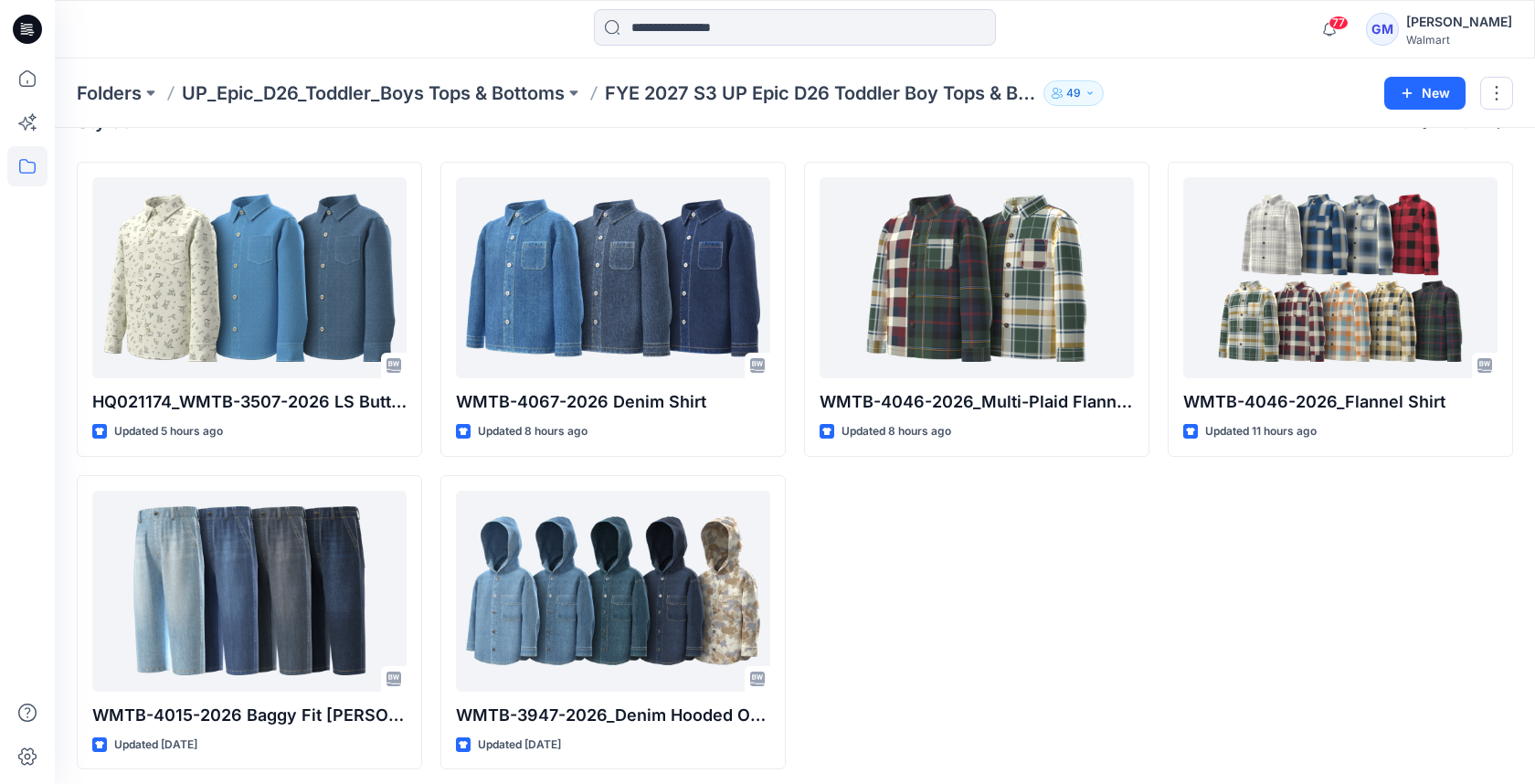
scroll to position [47, 0]
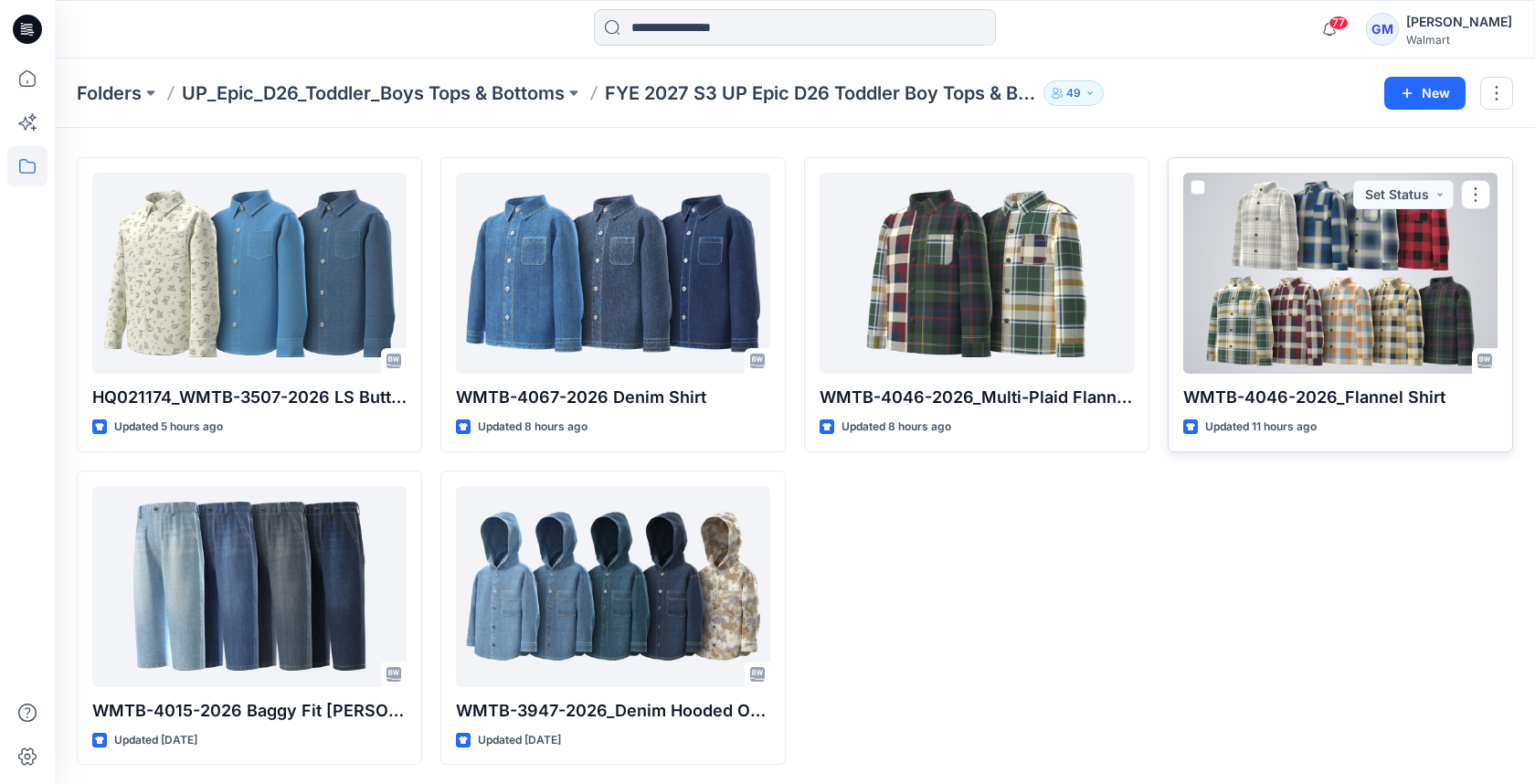
click at [1366, 312] on div at bounding box center [1339, 273] width 314 height 201
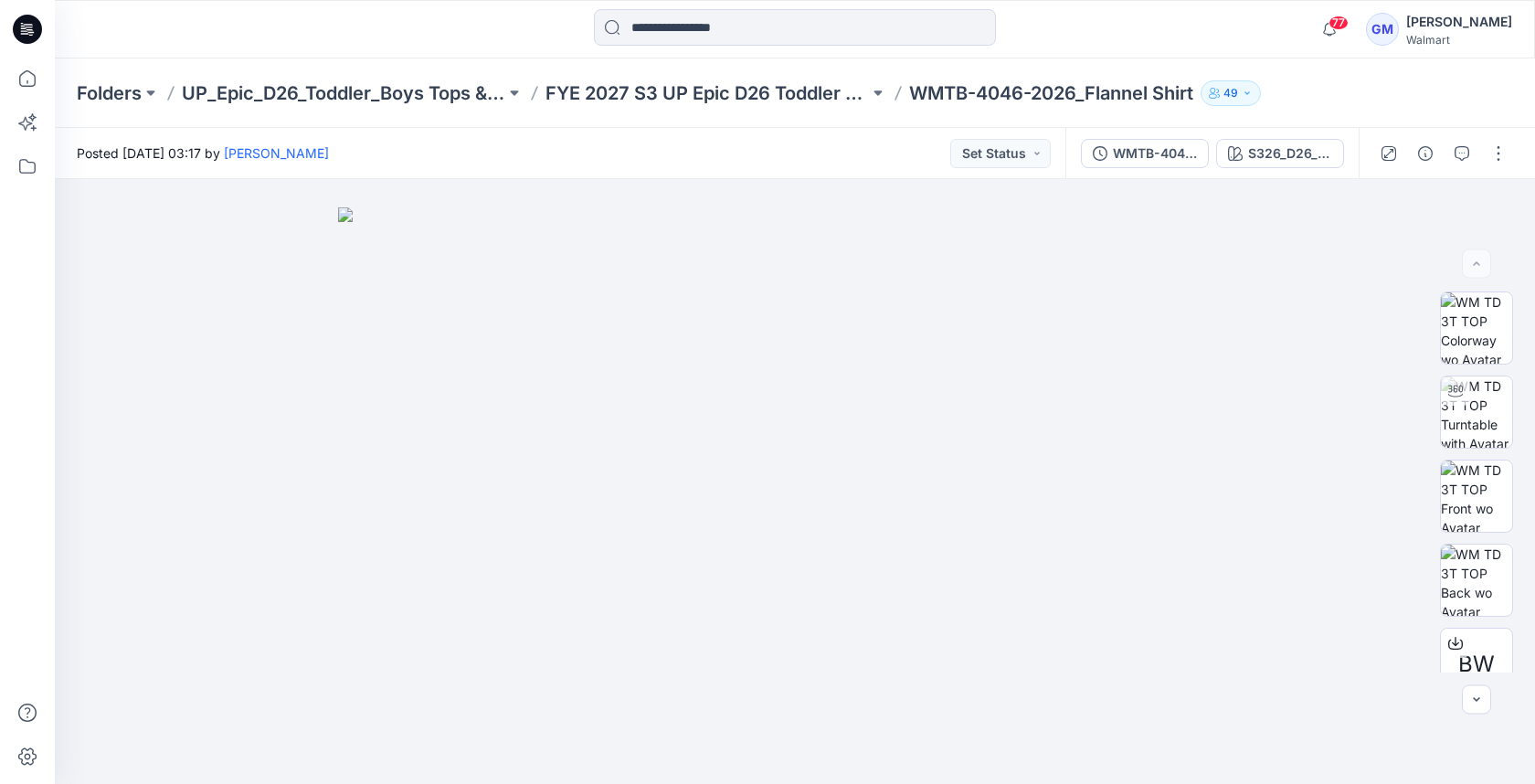
scroll to position [47, 0]
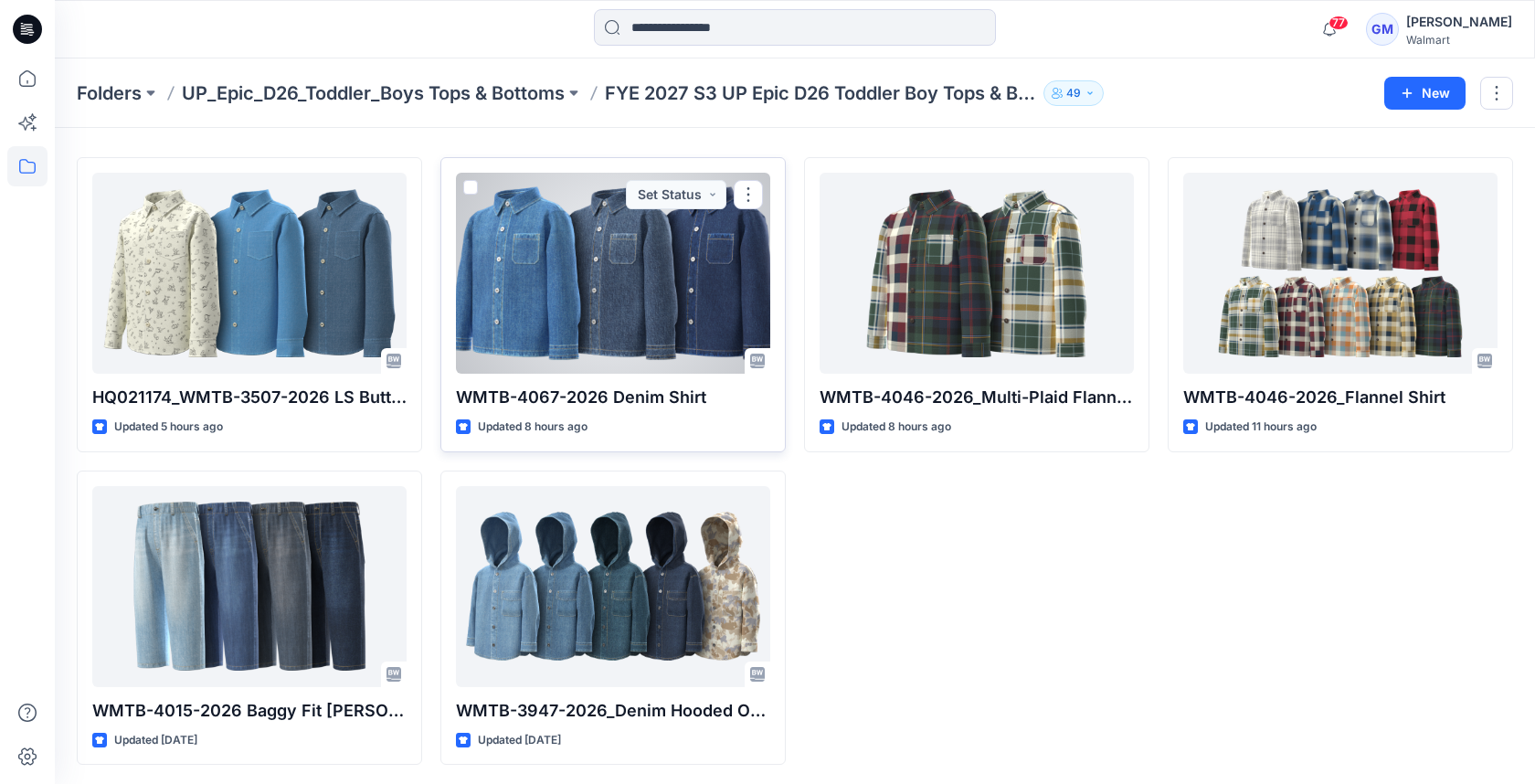
click at [661, 312] on div at bounding box center [612, 273] width 314 height 201
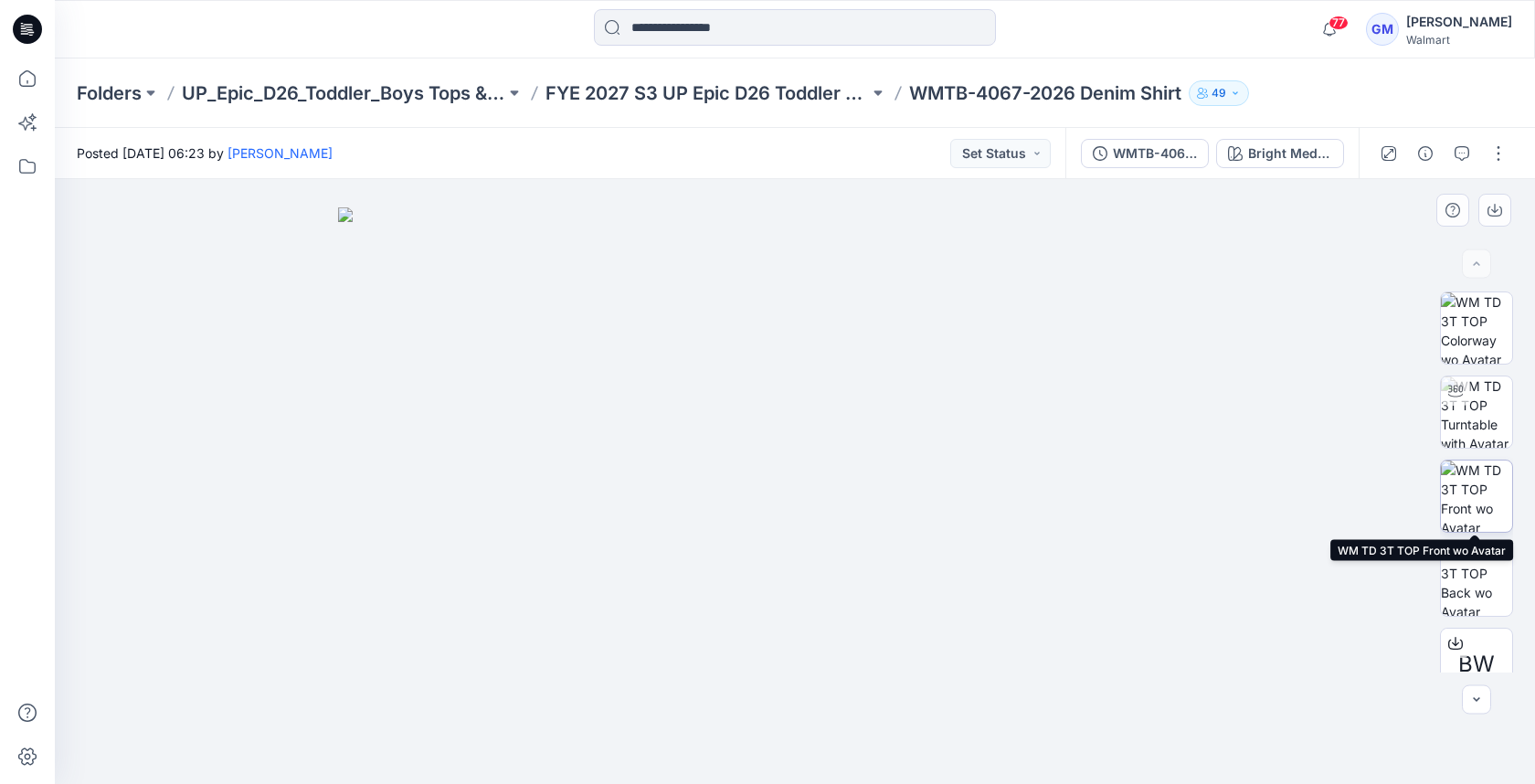
click at [1465, 495] on img at bounding box center [1475, 495] width 71 height 71
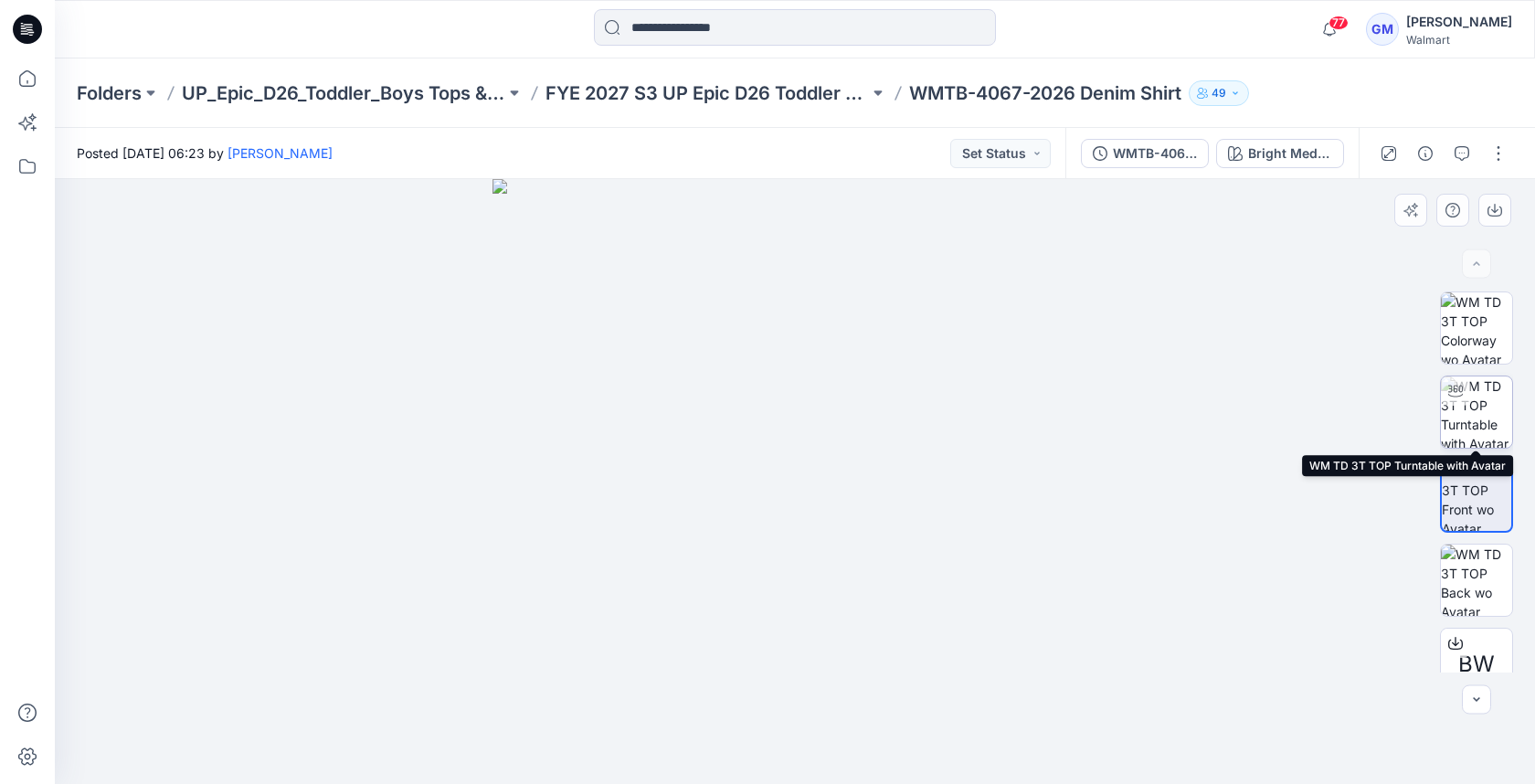
click at [1469, 406] on img at bounding box center [1475, 411] width 71 height 71
